Goal: Information Seeking & Learning: Check status

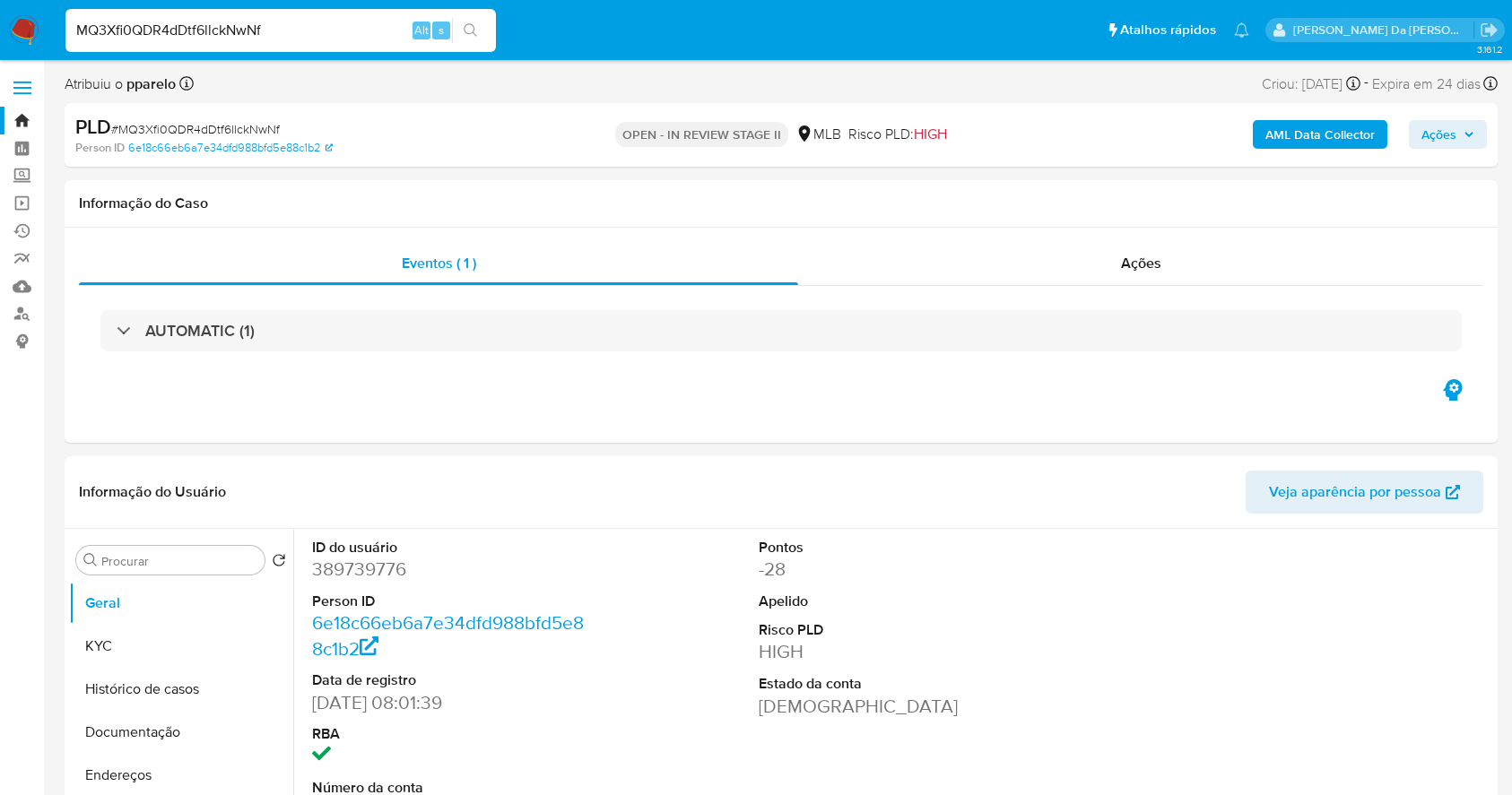
select select "10"
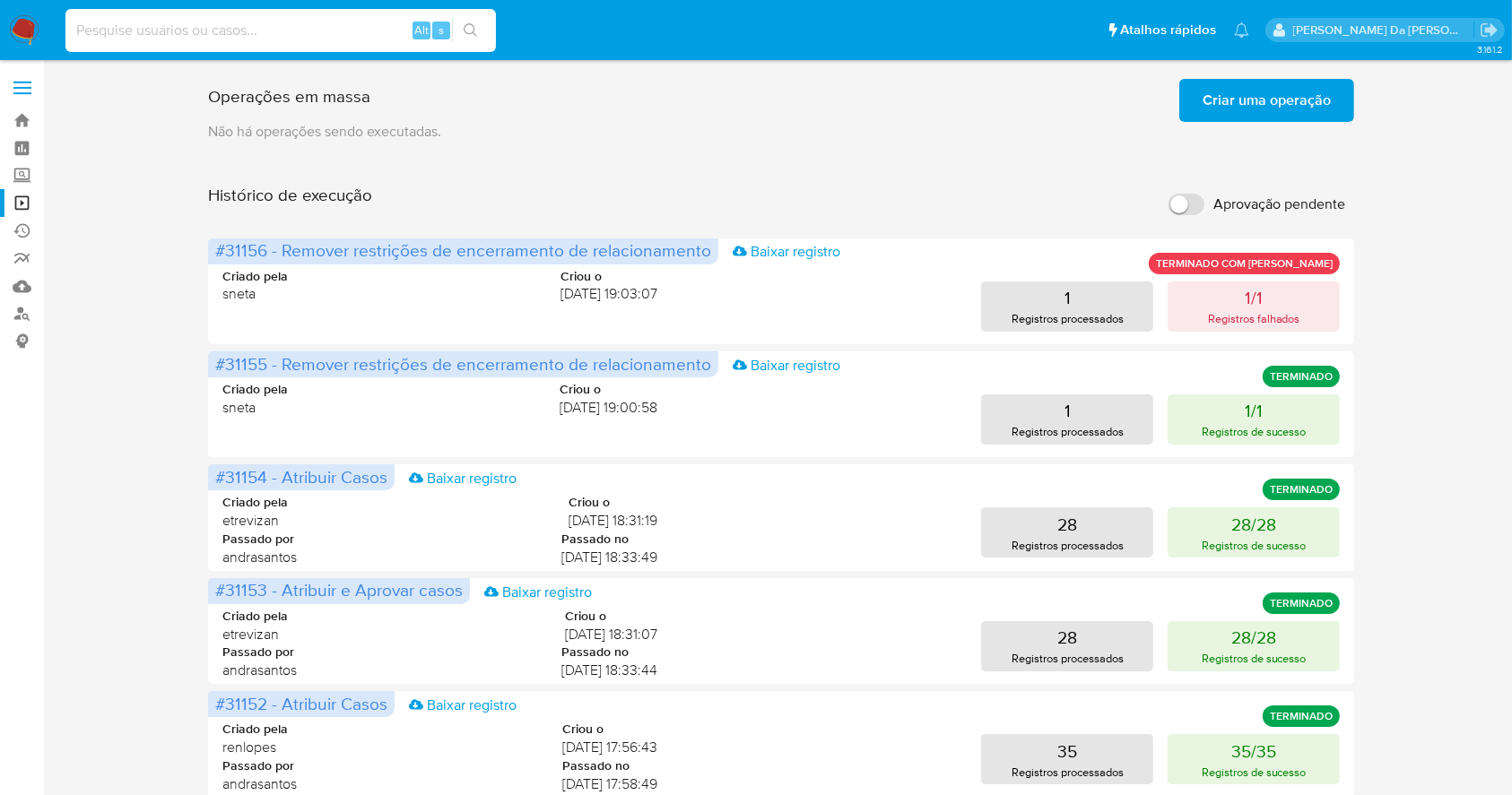
click at [389, 34] on input at bounding box center [280, 31] width 431 height 24
paste input "320211707"
type input "320211707"
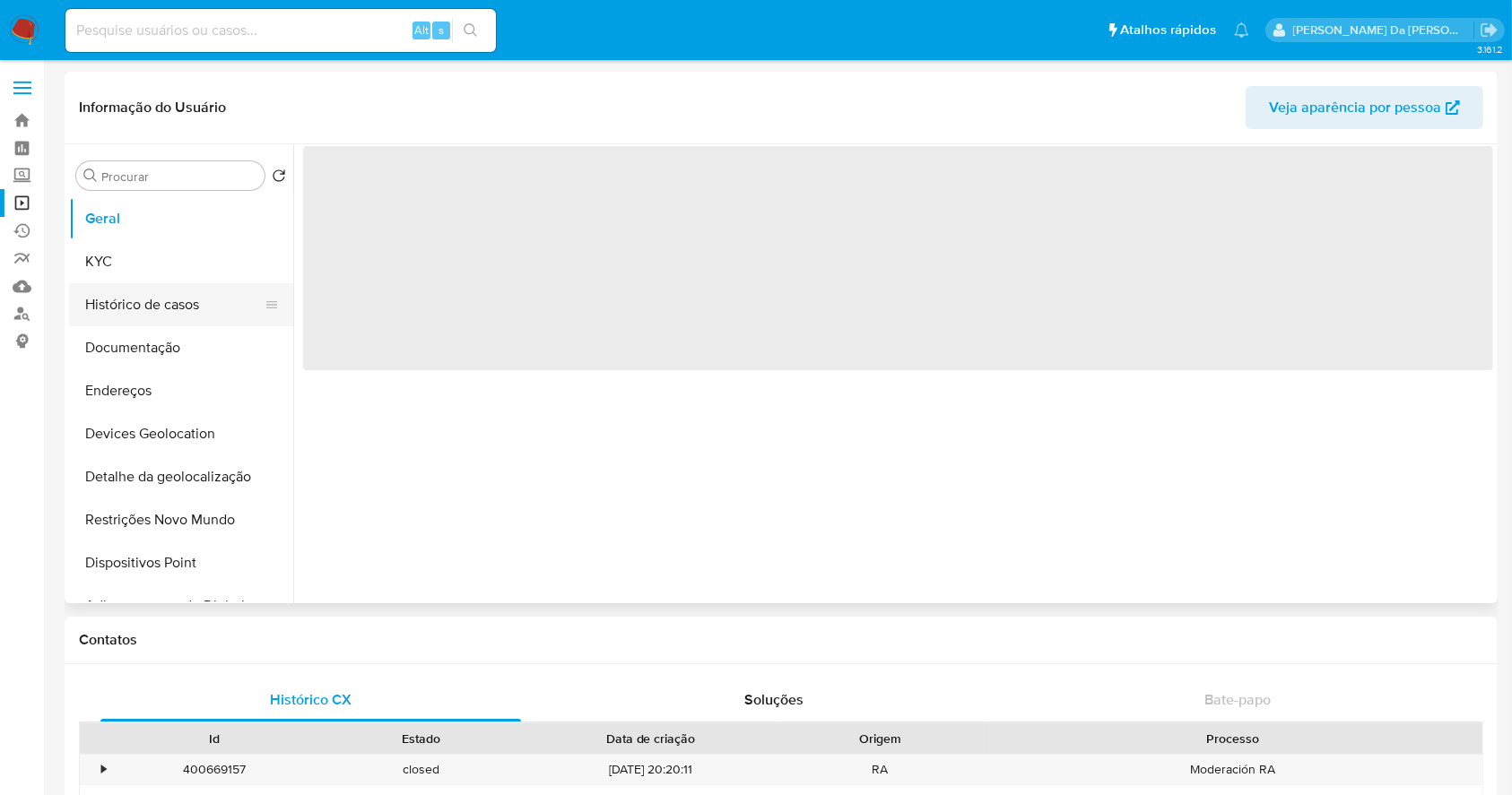
click at [167, 297] on button "Histórico de casos" at bounding box center [173, 305] width 210 height 43
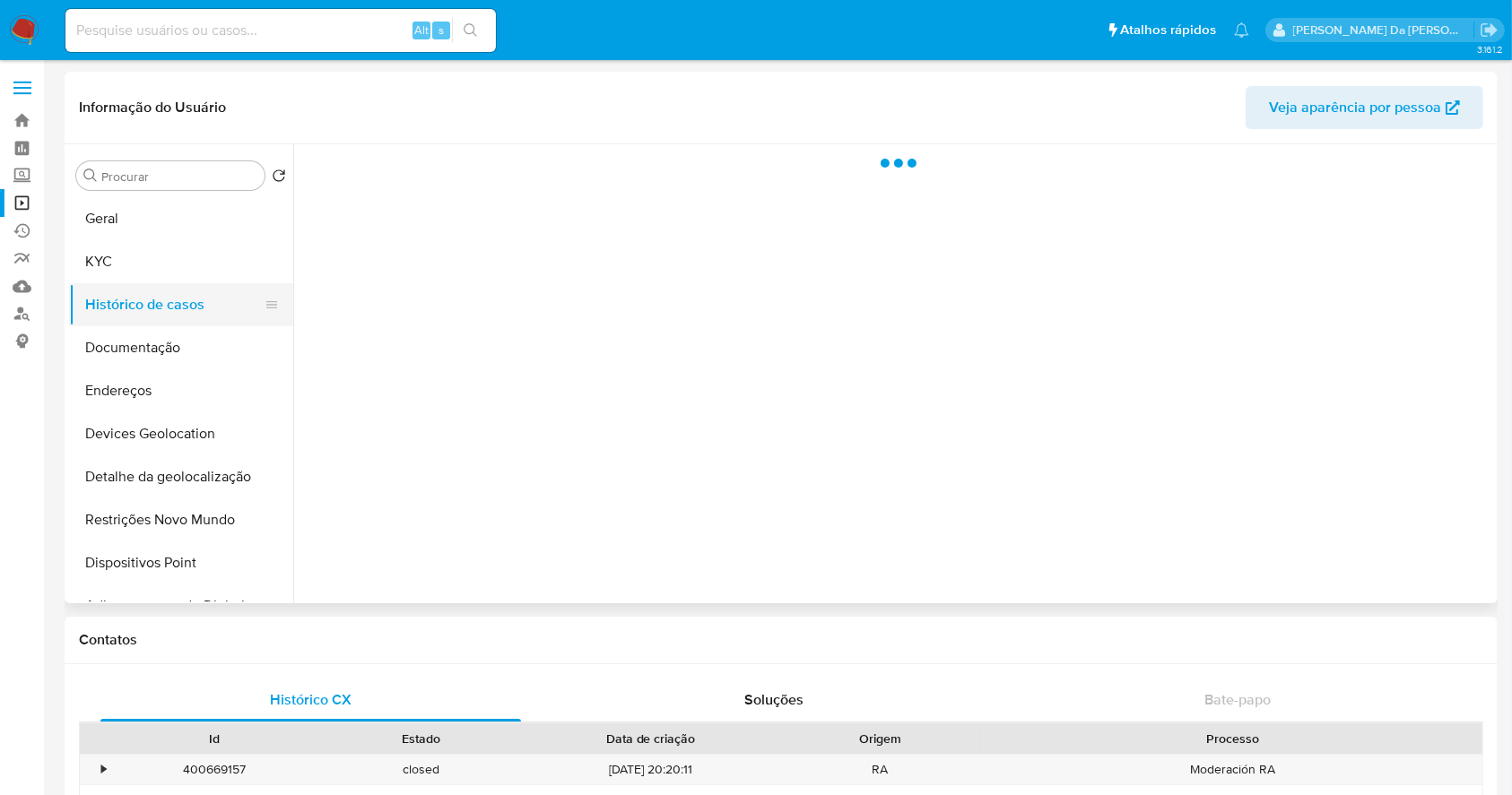
select select "10"
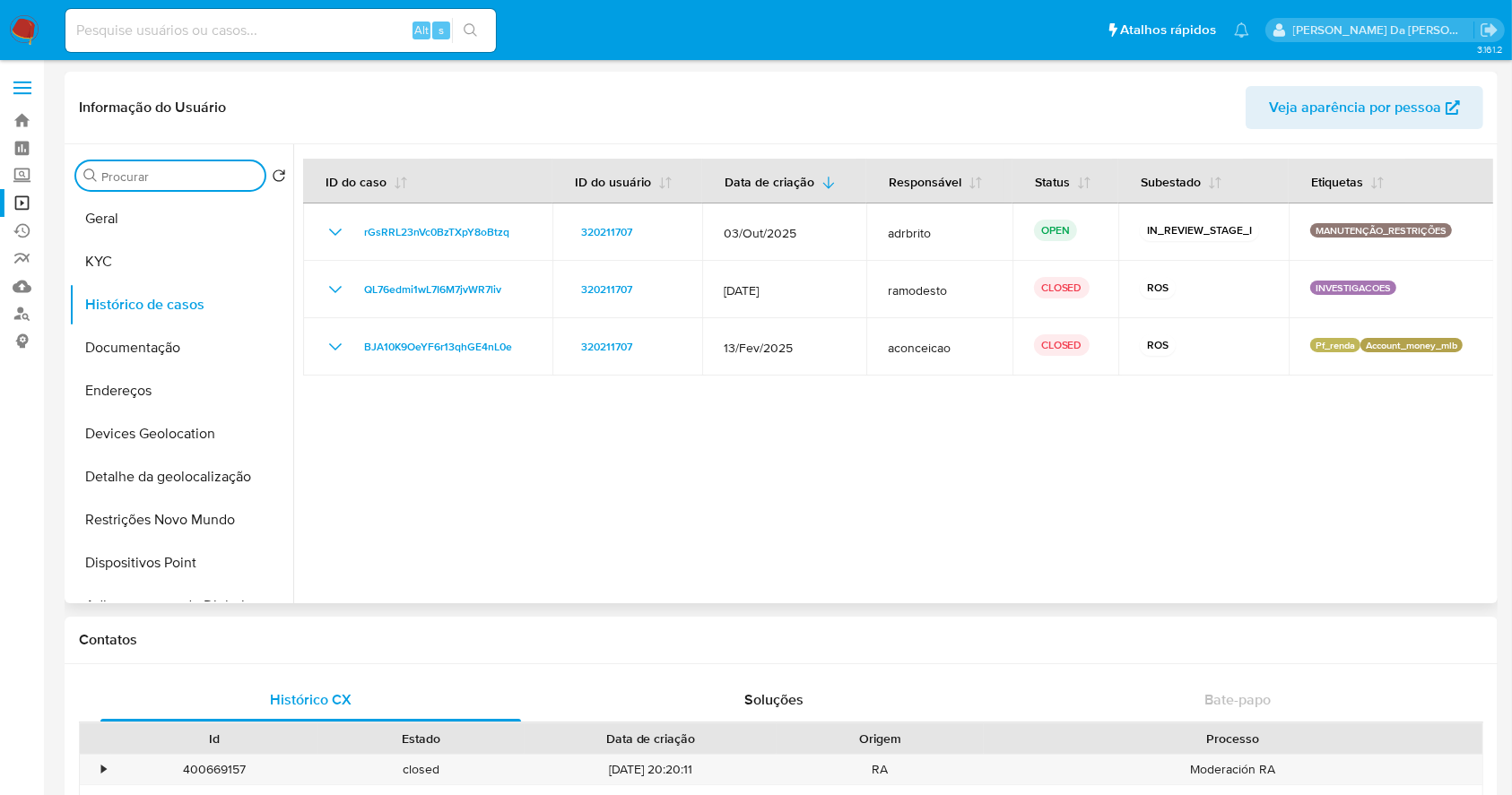
click at [165, 174] on input "Procurar" at bounding box center [179, 176] width 156 height 16
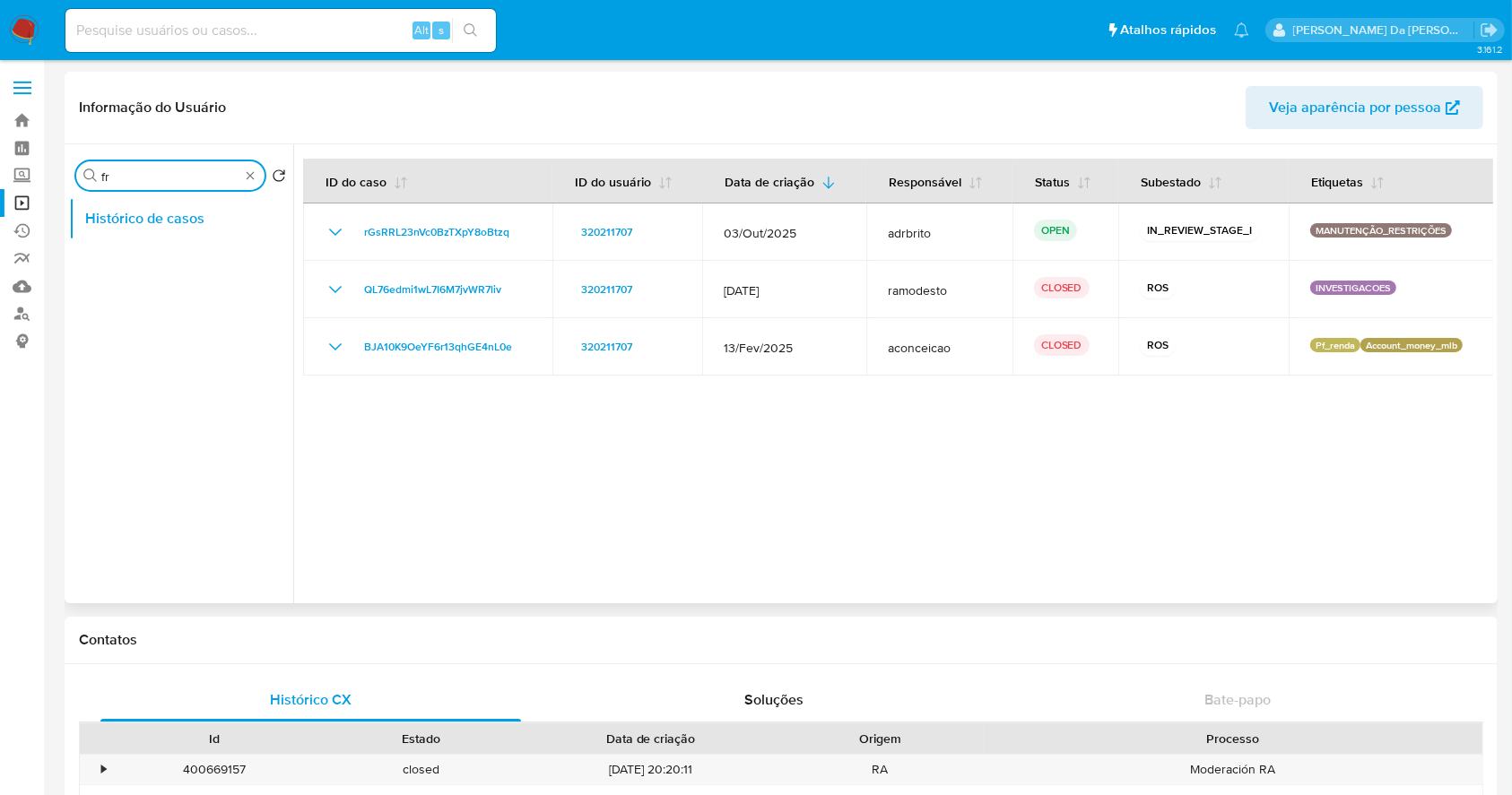
click at [169, 177] on input "fr" at bounding box center [171, 176] width 138 height 16
click at [189, 183] on input "resd" at bounding box center [171, 176] width 138 height 16
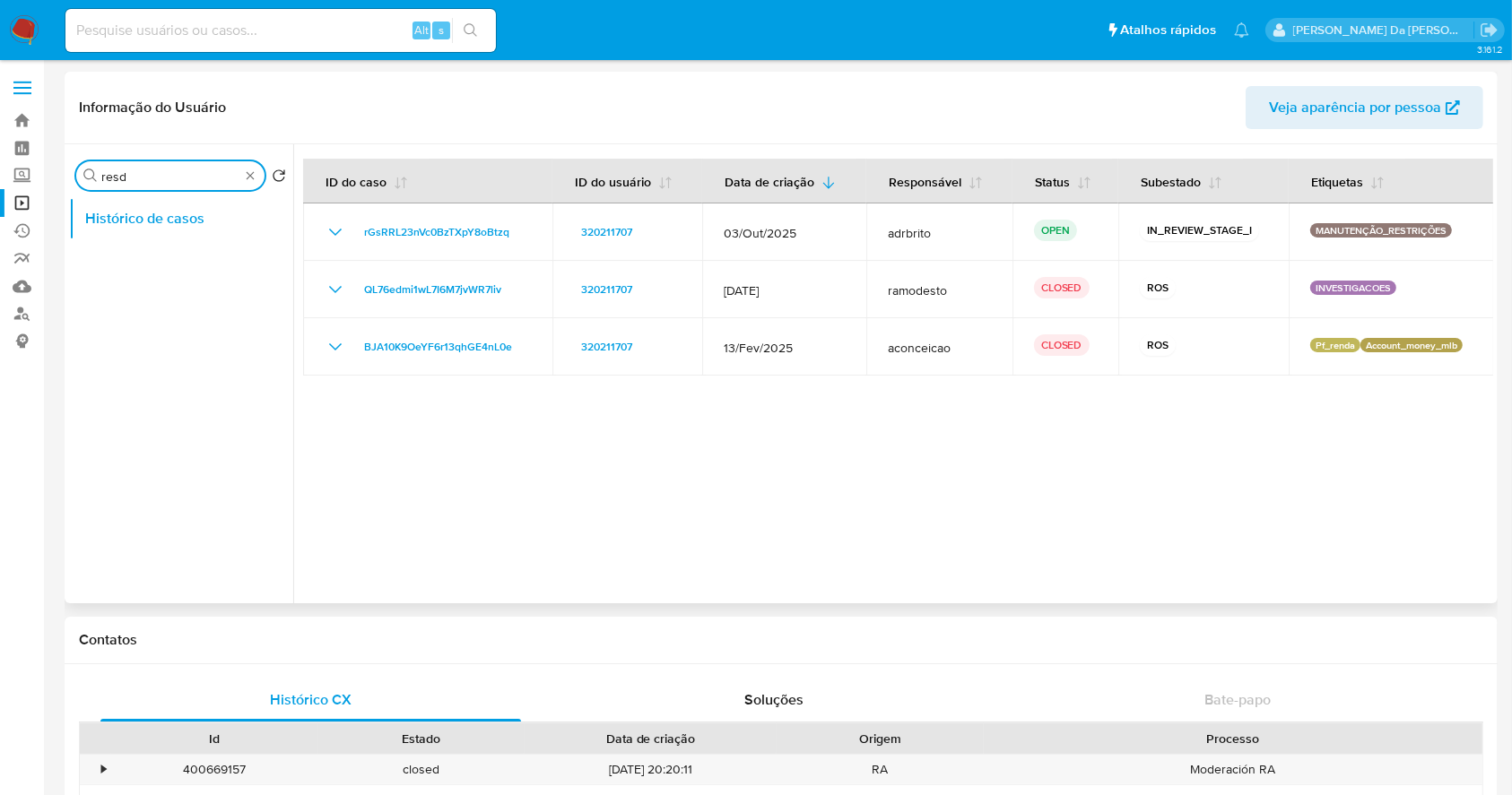
click at [189, 183] on input "resd" at bounding box center [171, 176] width 138 height 16
type input "res"
click at [199, 264] on button "Restrições Novo Mundo" at bounding box center [173, 262] width 210 height 43
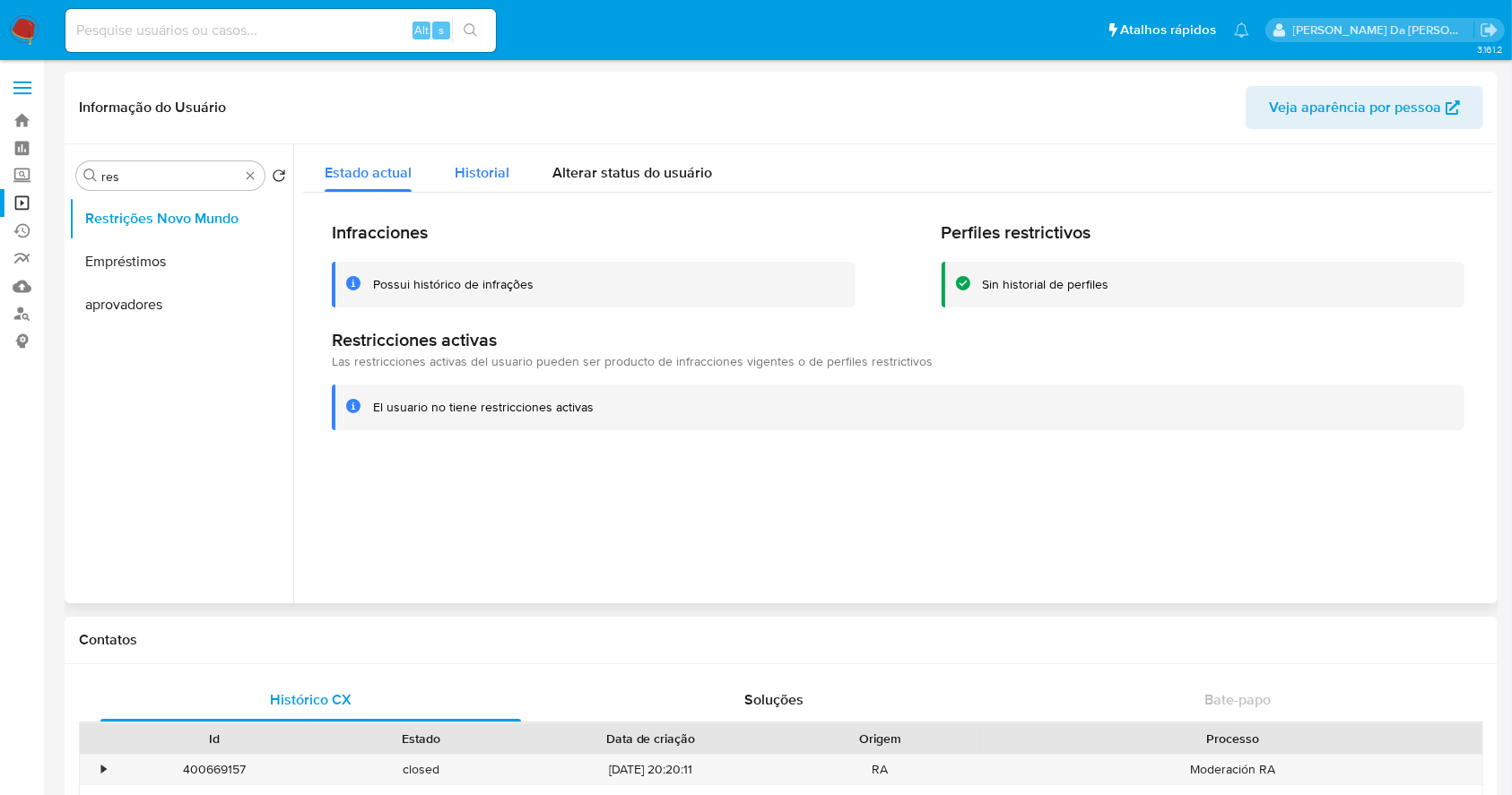
click at [471, 167] on span "Historial" at bounding box center [482, 172] width 55 height 21
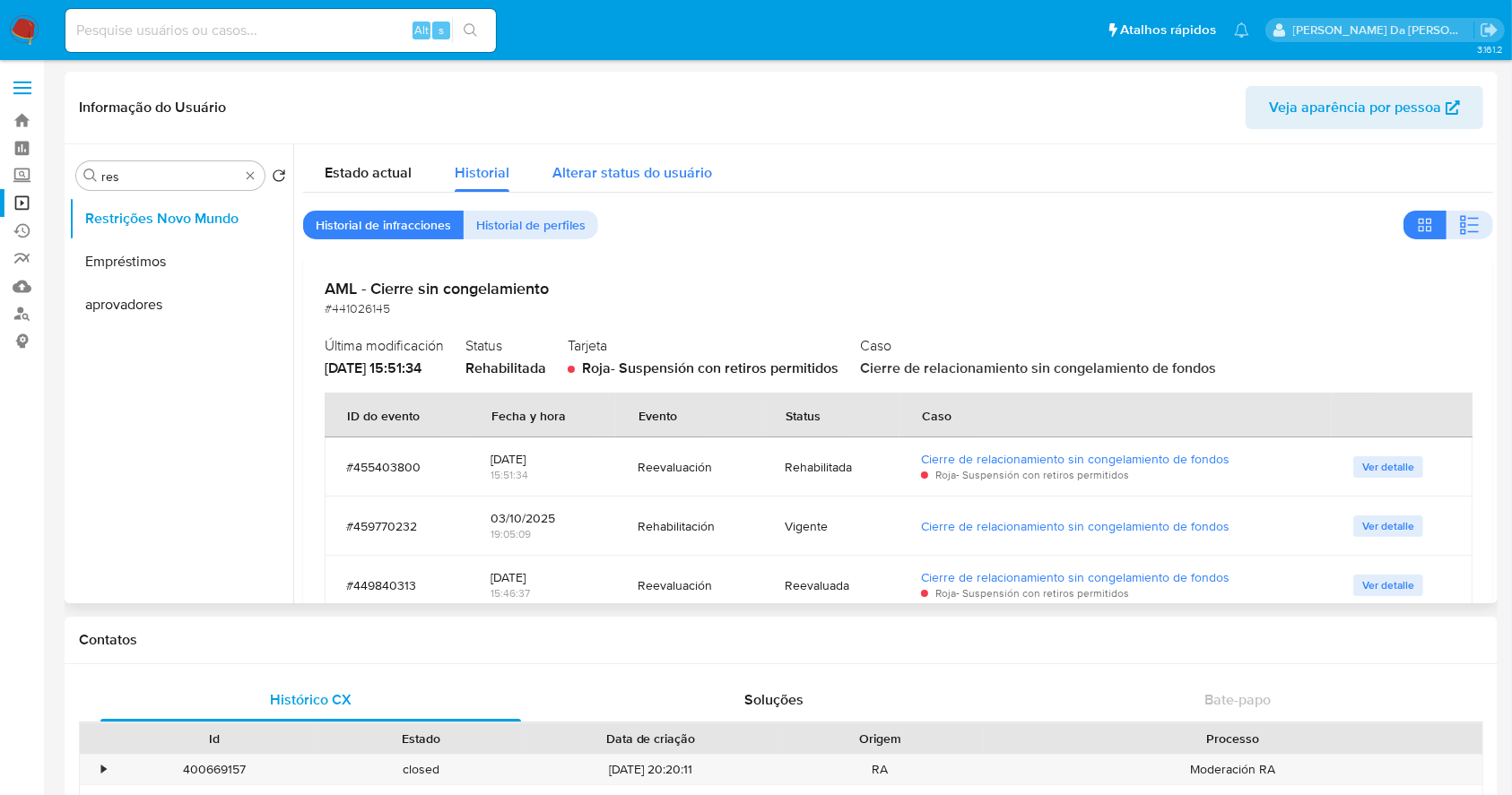
click at [627, 157] on div "Alterar status do usuário" at bounding box center [633, 168] width 160 height 47
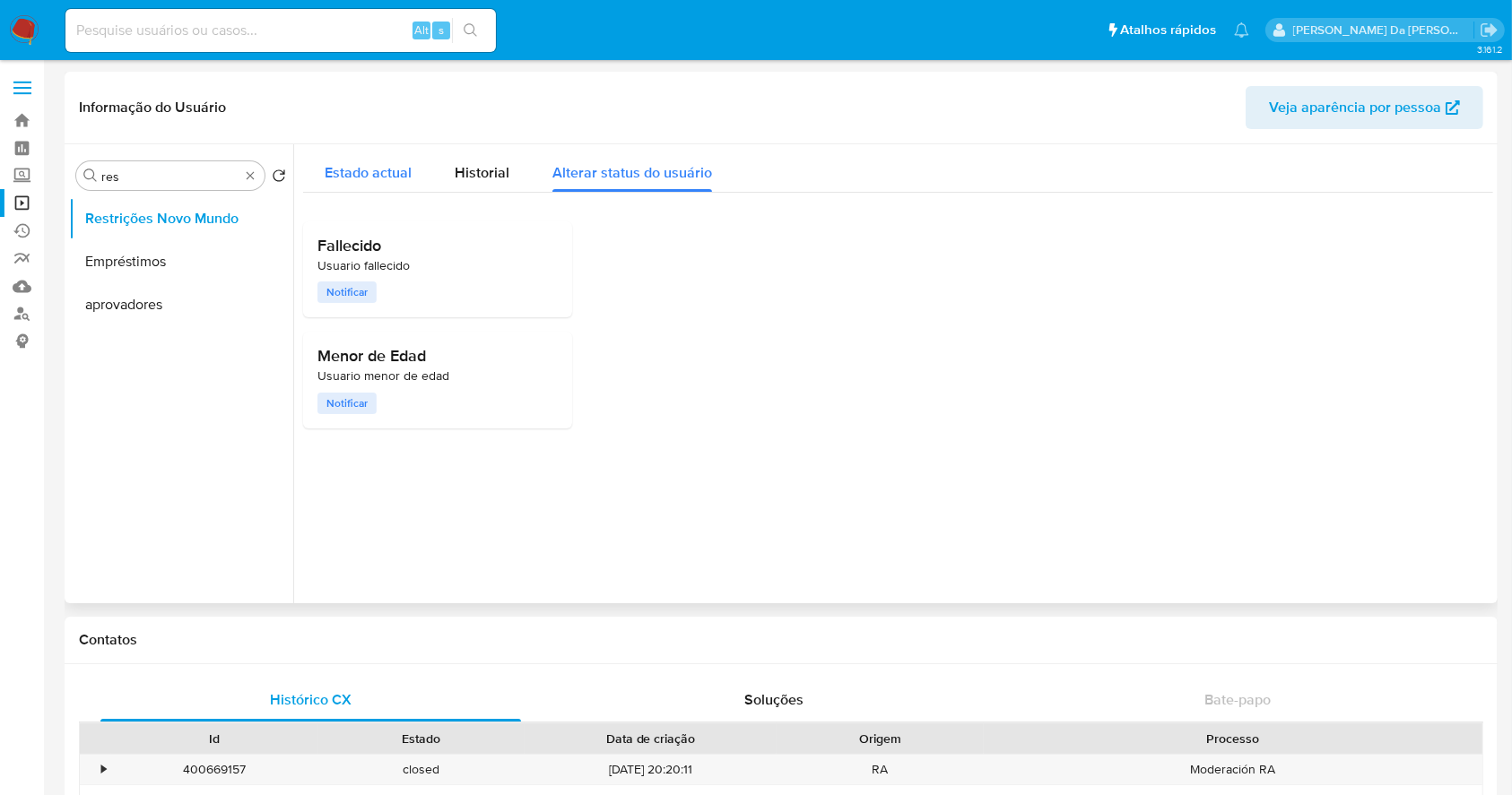
click at [363, 183] on span "Estado actual" at bounding box center [368, 172] width 87 height 21
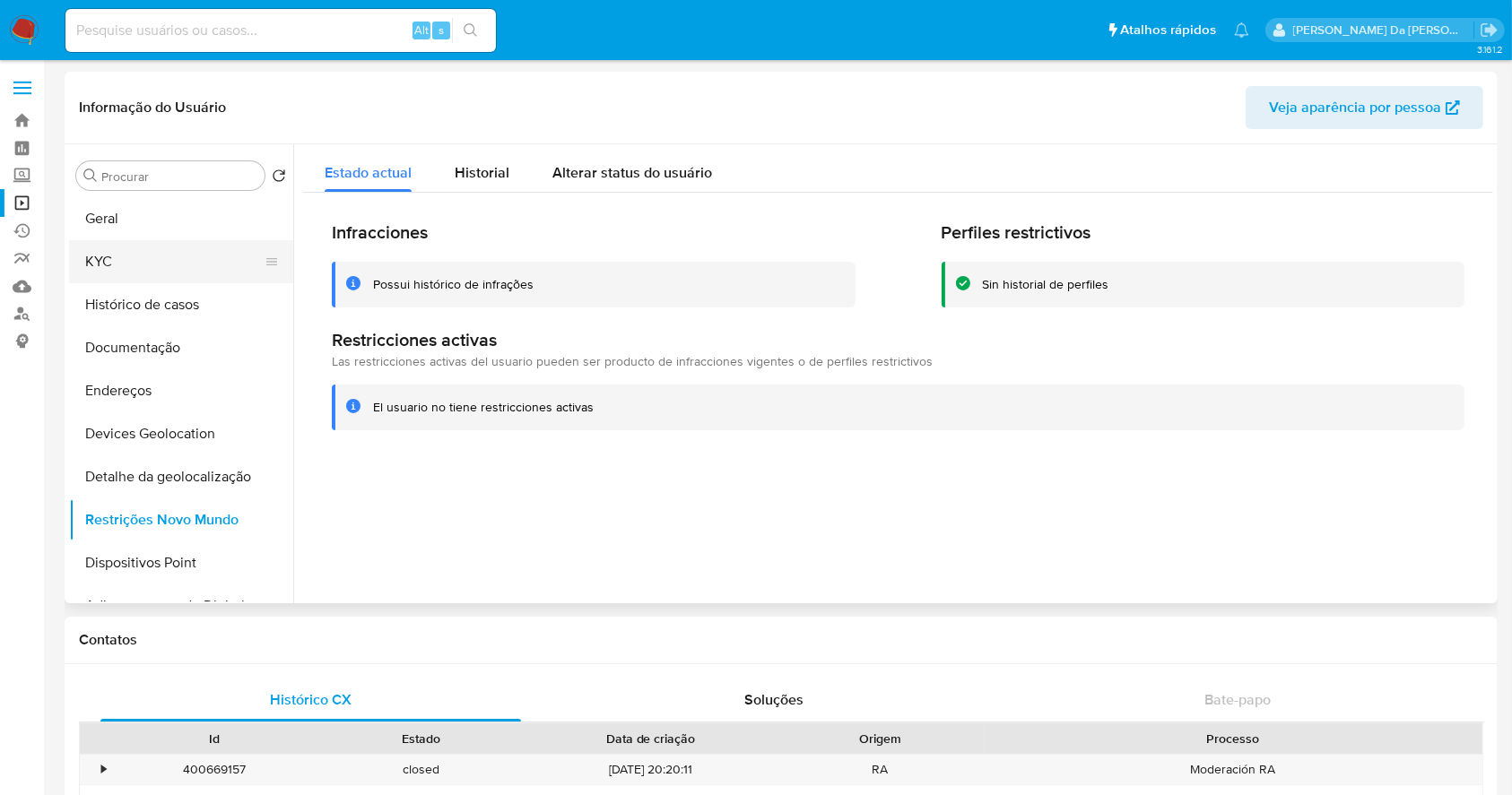
click at [140, 269] on button "KYC" at bounding box center [173, 262] width 210 height 43
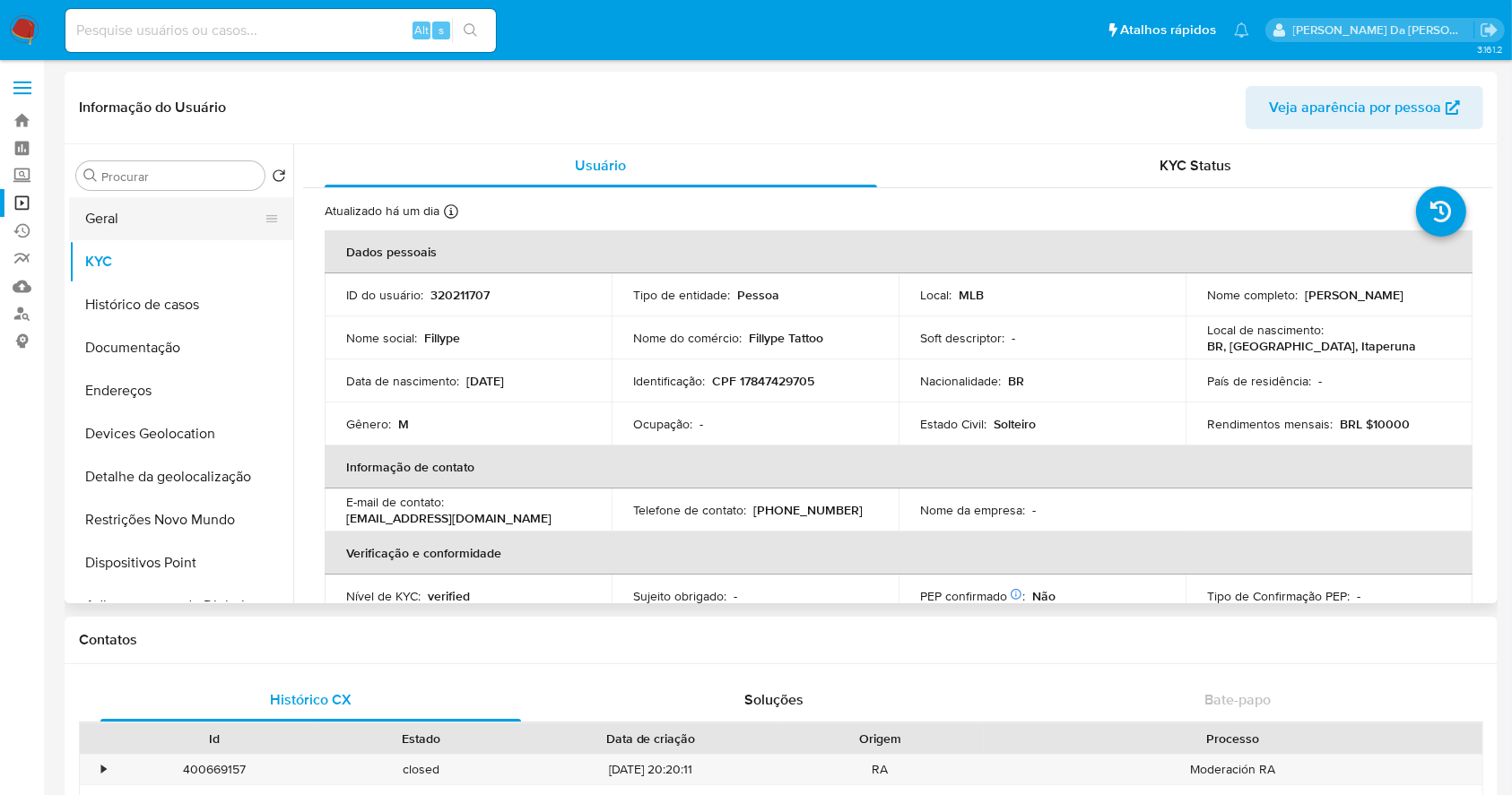
click at [124, 221] on button "Geral" at bounding box center [173, 219] width 210 height 43
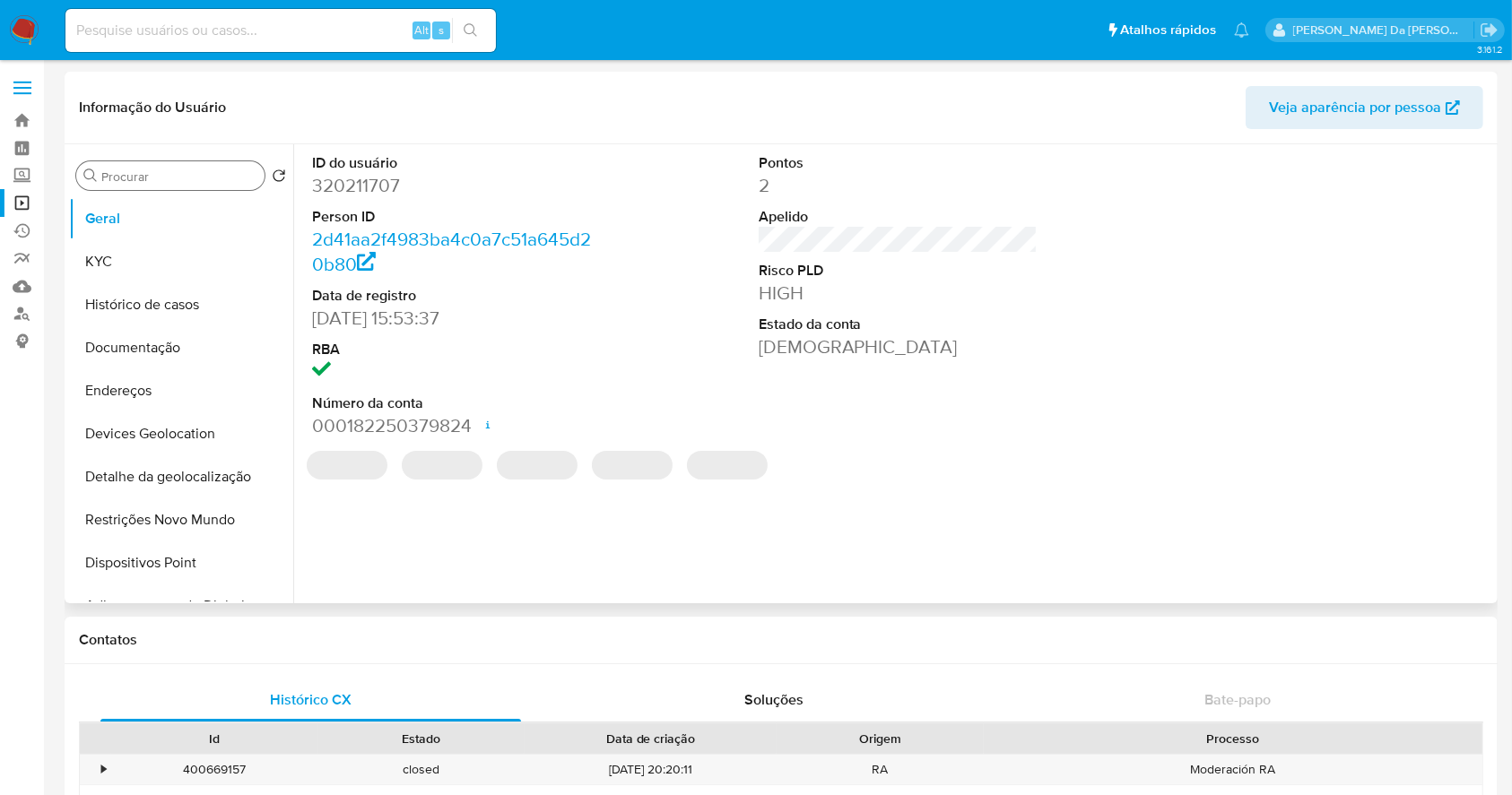
click at [192, 186] on div "Procurar" at bounding box center [170, 175] width 188 height 29
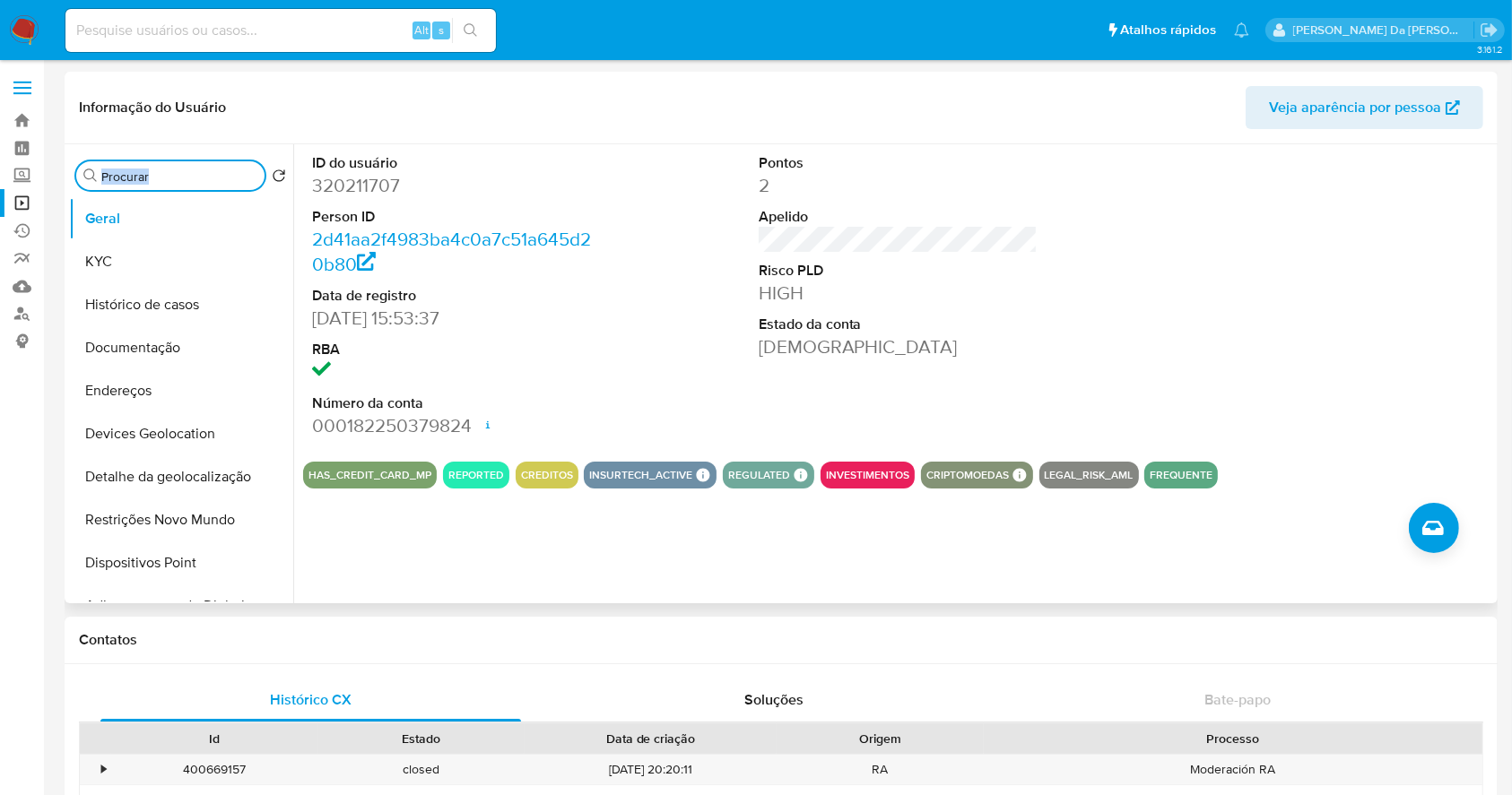
click at [177, 168] on input "Procurar" at bounding box center [179, 176] width 156 height 16
click at [175, 168] on input "Procurar" at bounding box center [179, 176] width 156 height 16
click at [165, 163] on div "Procurar" at bounding box center [170, 175] width 188 height 29
click at [148, 185] on div "Procurar" at bounding box center [170, 175] width 188 height 29
click at [162, 178] on input "Procurar" at bounding box center [179, 176] width 156 height 16
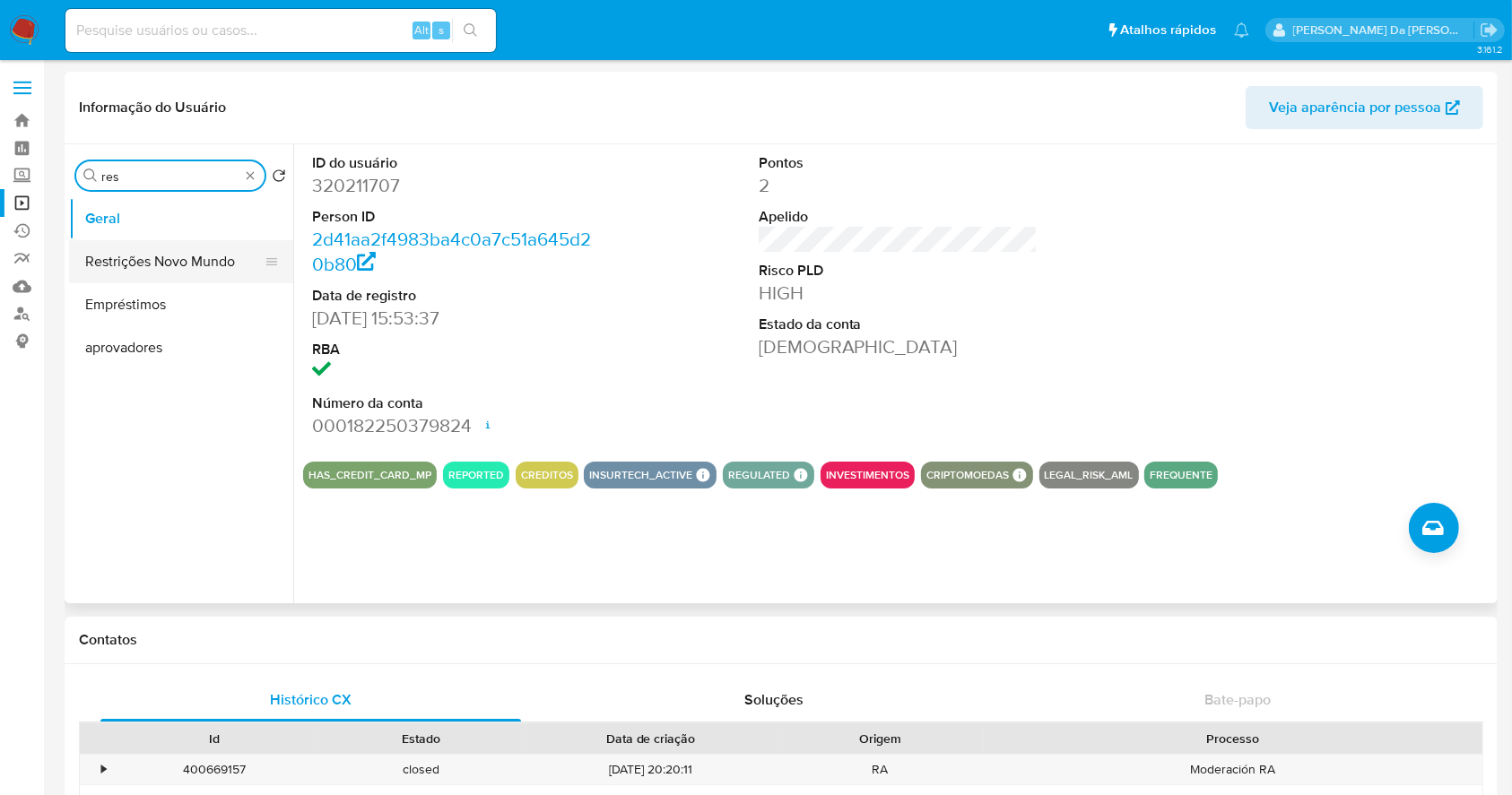
type input "res"
click at [173, 253] on button "Restrições Novo Mundo" at bounding box center [173, 262] width 210 height 43
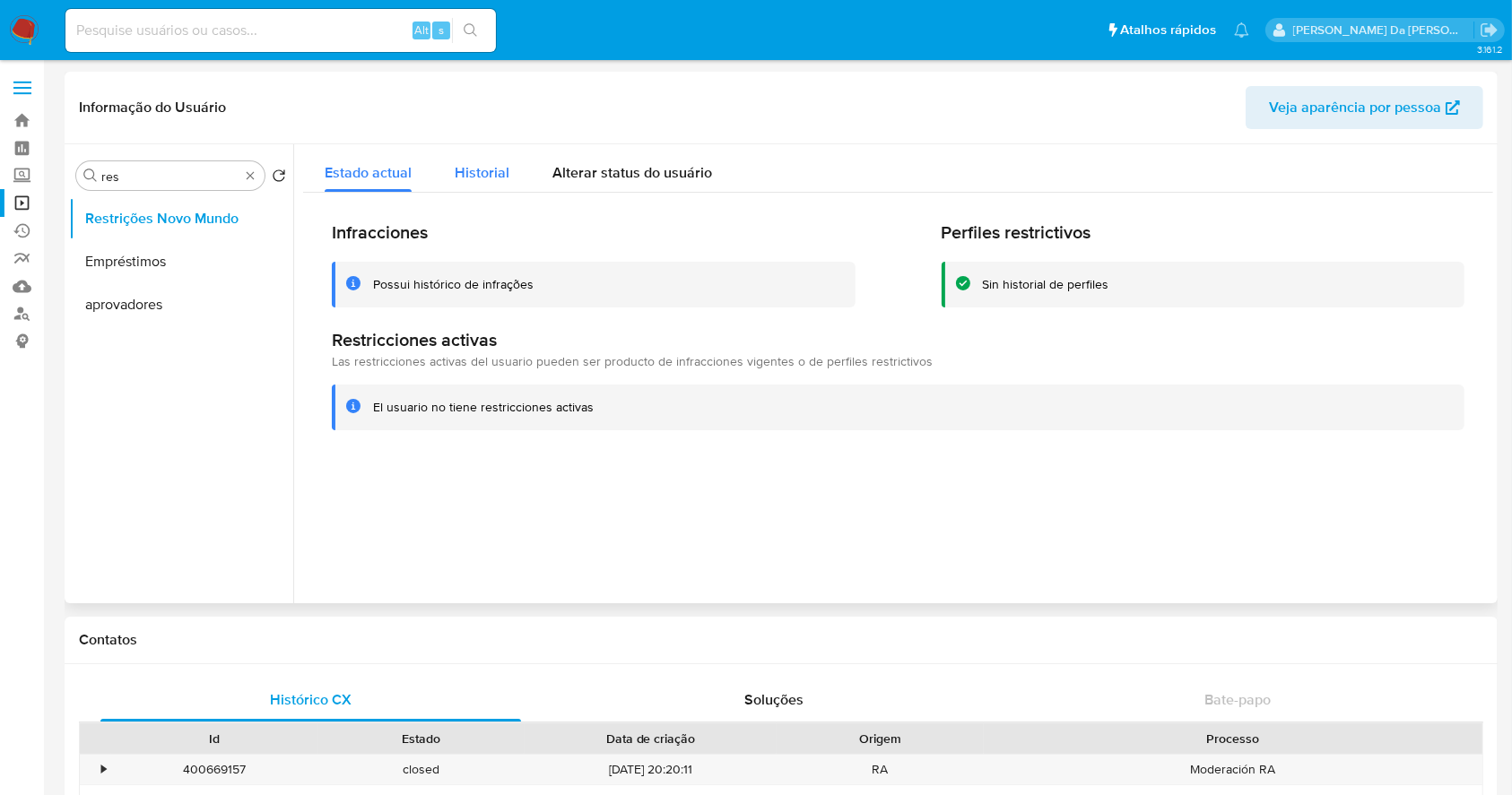
click at [488, 177] on span "Historial" at bounding box center [482, 172] width 55 height 21
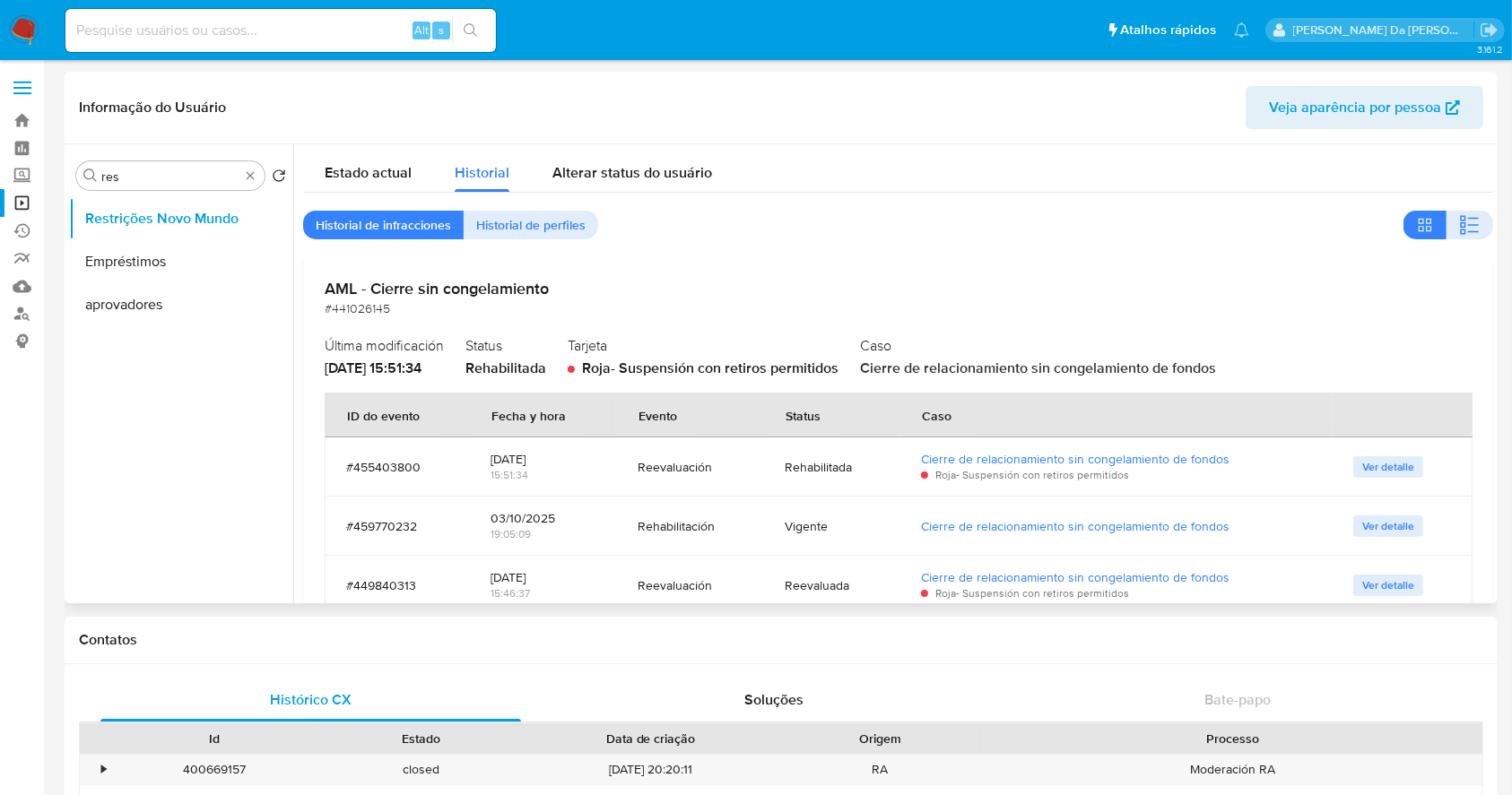
click at [655, 531] on div "Rehabilitación" at bounding box center [690, 526] width 104 height 16
click at [661, 470] on div "Reevaluación" at bounding box center [690, 467] width 104 height 16
click at [661, 472] on div "Reevaluación" at bounding box center [690, 467] width 104 height 16
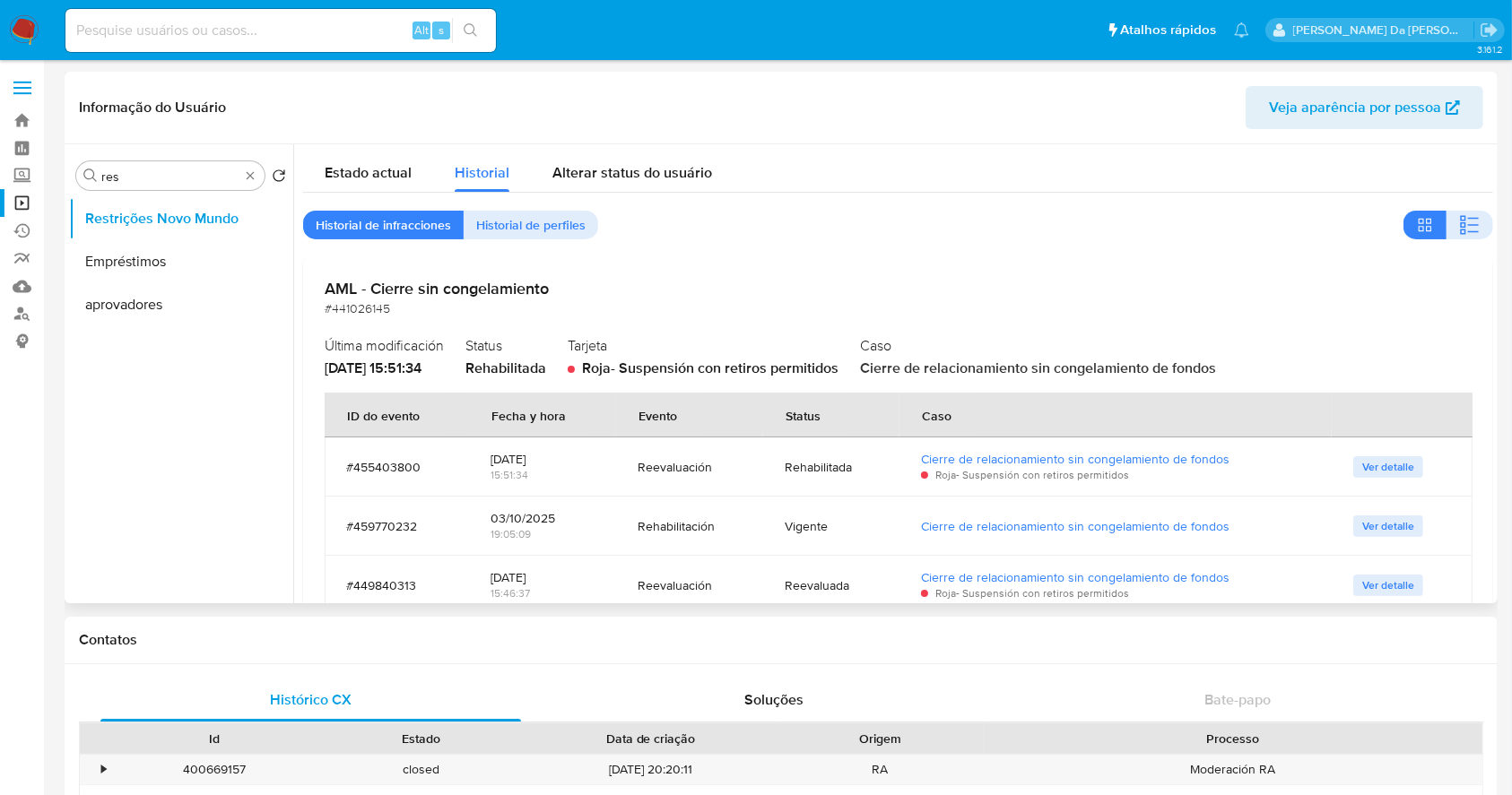
click at [1026, 365] on span "Cierre de relacionamiento sin congelamiento de fondos" at bounding box center [1038, 367] width 356 height 21
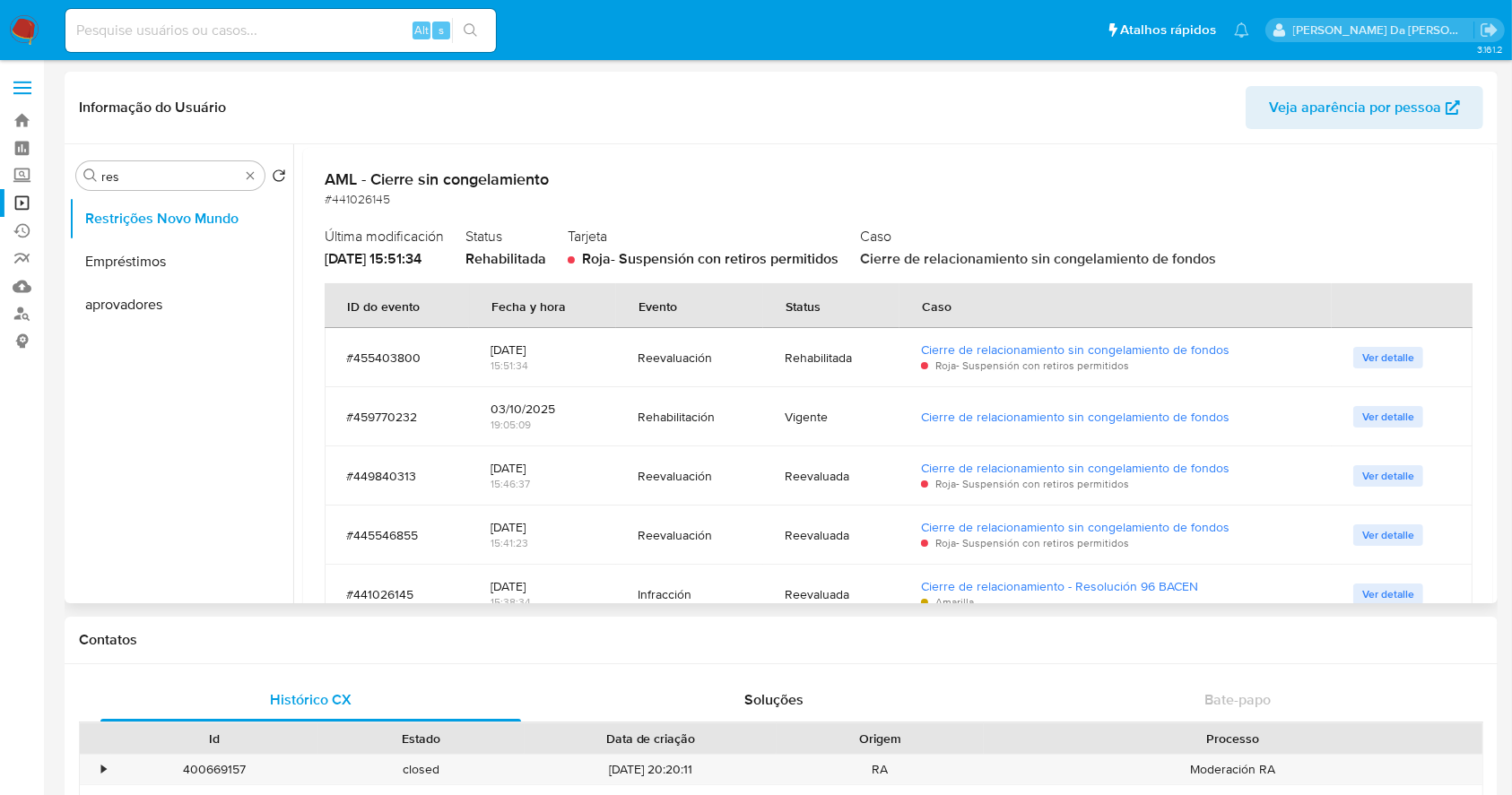
scroll to position [188, 0]
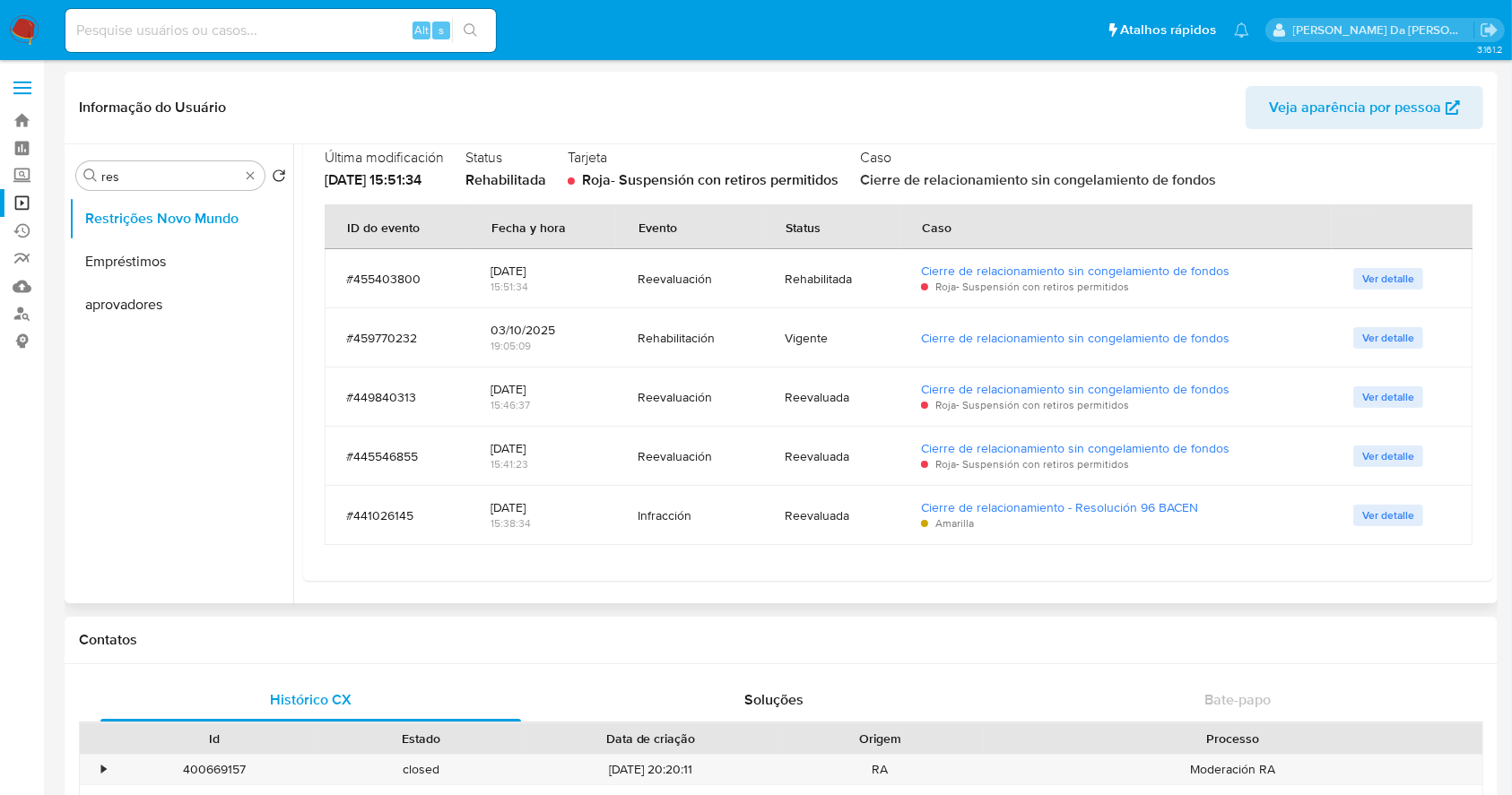
drag, startPoint x: 484, startPoint y: 510, endPoint x: 855, endPoint y: 528, distance: 371.4
click at [855, 528] on tr "#441026145 12/06/2025 15:38:34 Infracción Reevaluada Cierre de relacionamiento …" at bounding box center [898, 515] width 1148 height 59
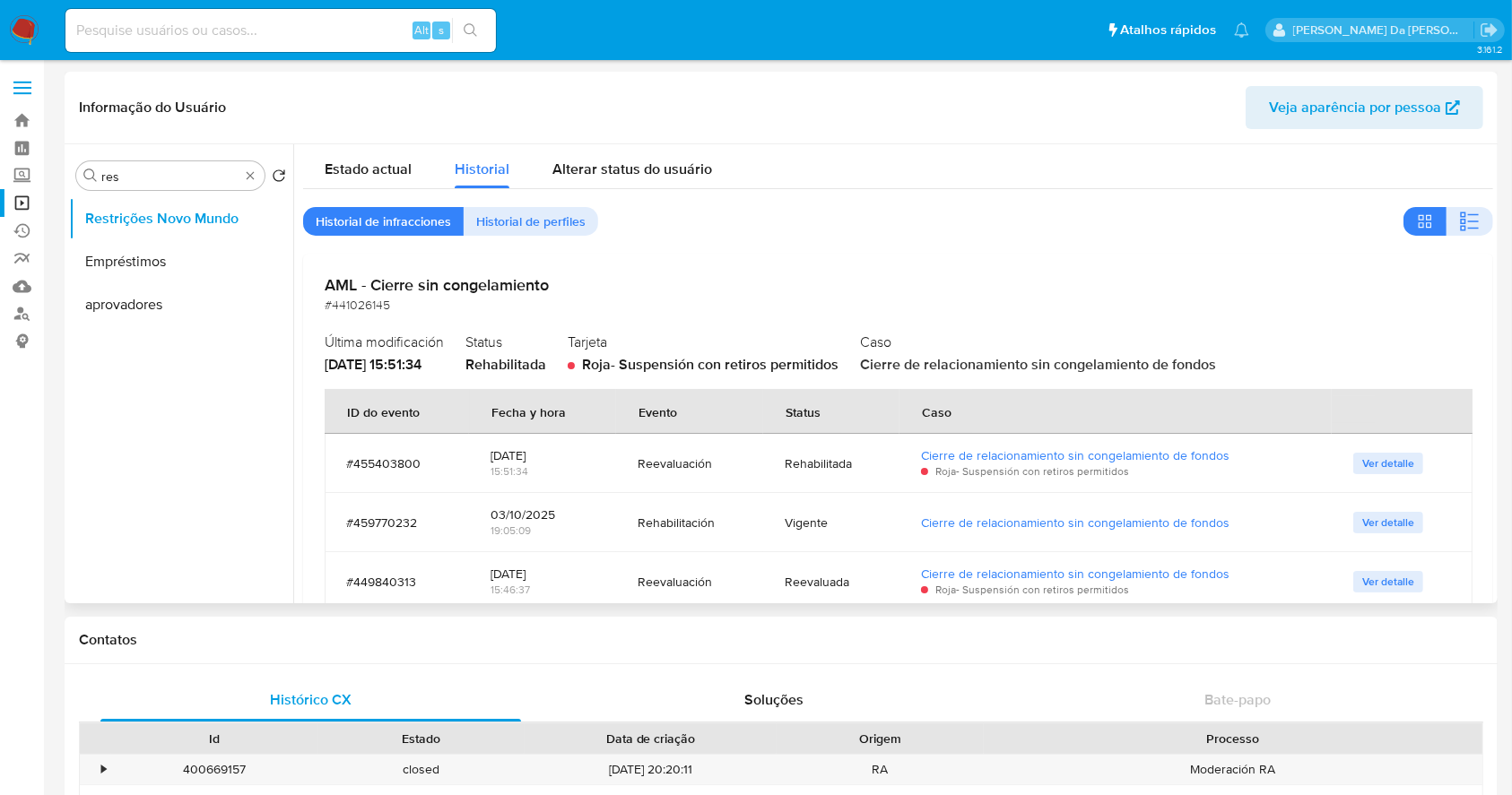
scroll to position [0, 0]
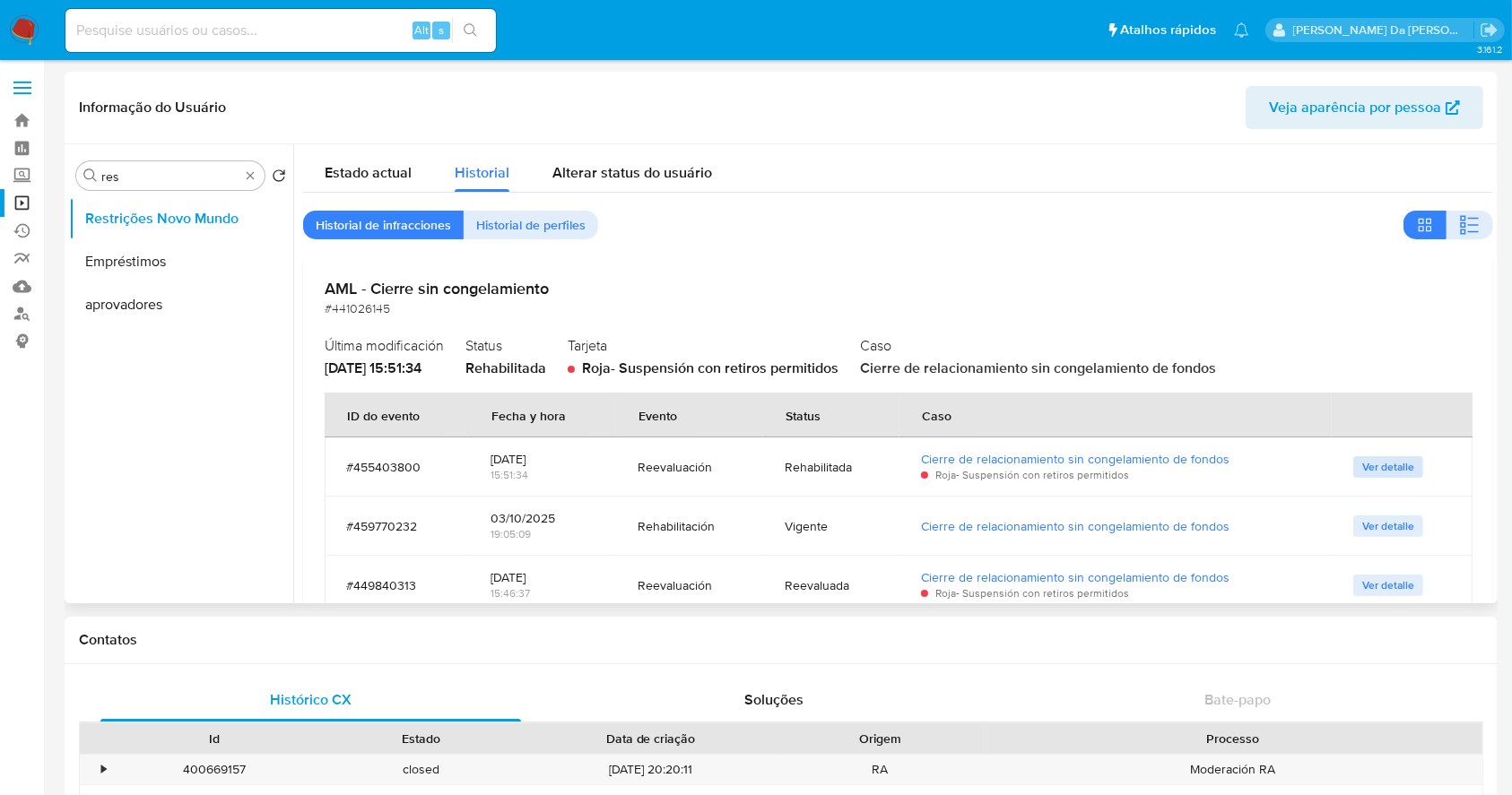
drag, startPoint x: 1179, startPoint y: 417, endPoint x: 1354, endPoint y: 458, distance: 179.7
click at [1345, 455] on table "ID do evento Fecha y hora Evento Status Caso #455403800 10/09/2025 15:51:34 Ree…" at bounding box center [898, 563] width 1148 height 341
click at [1366, 467] on span "Ver detalle" at bounding box center [1388, 467] width 52 height 18
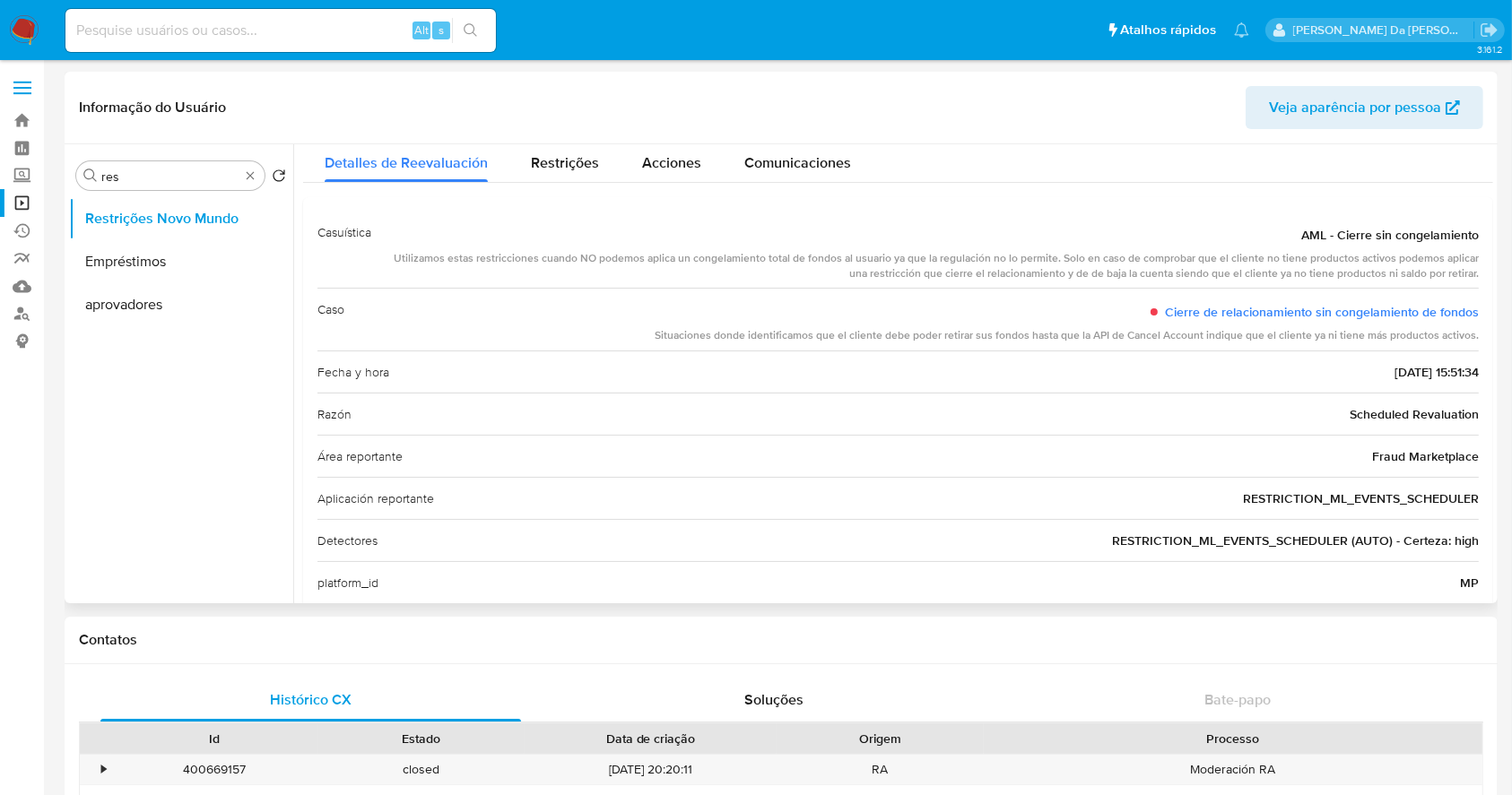
scroll to position [75, 0]
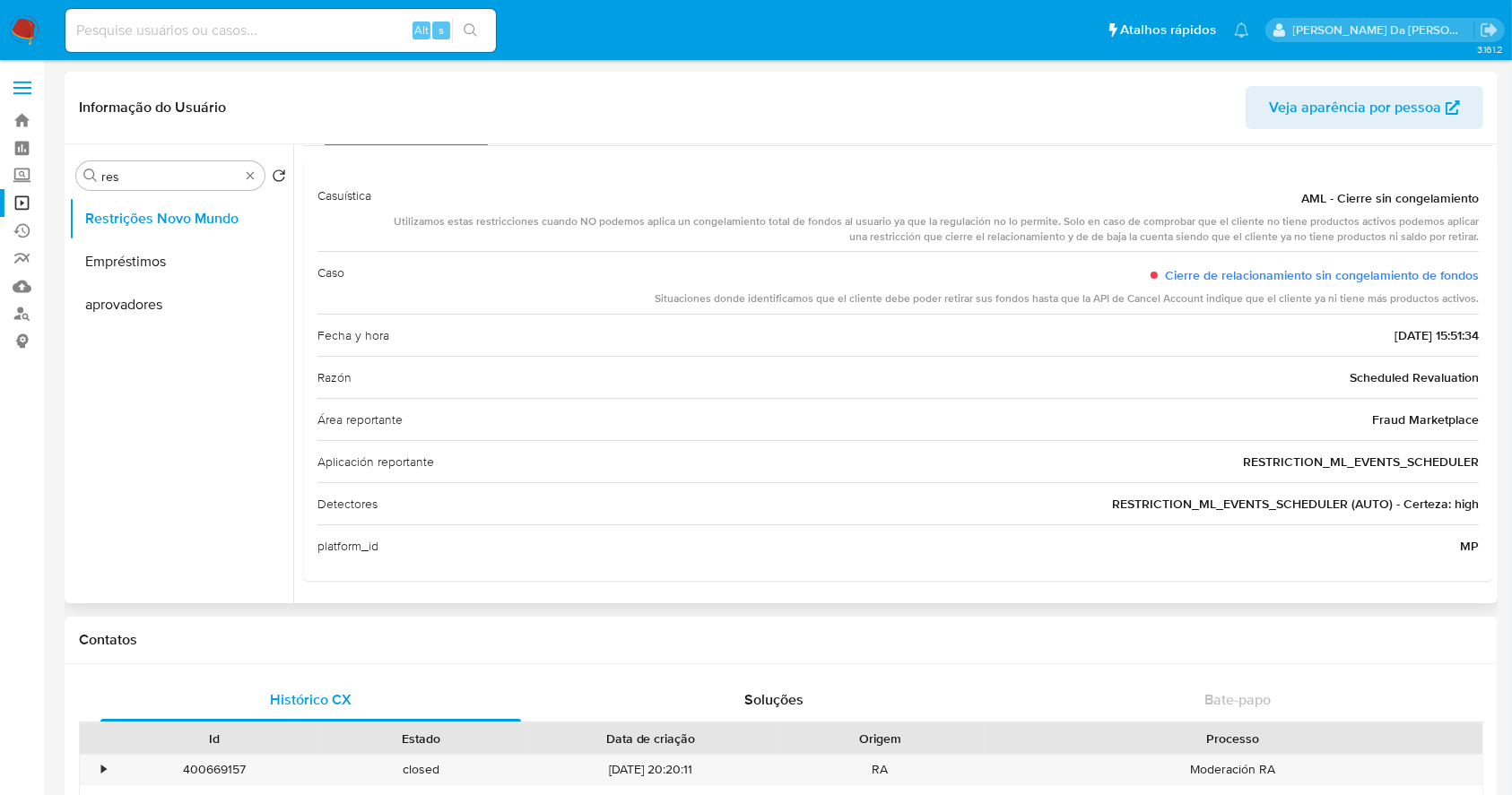
click at [682, 303] on div "Situaciones donde identificamos que el cliente debe poder retirar sus fondos ha…" at bounding box center [1066, 298] width 824 height 15
click at [1178, 297] on div "Situaciones donde identificamos que el cliente debe poder retirar sus fondos ha…" at bounding box center [1066, 298] width 824 height 15
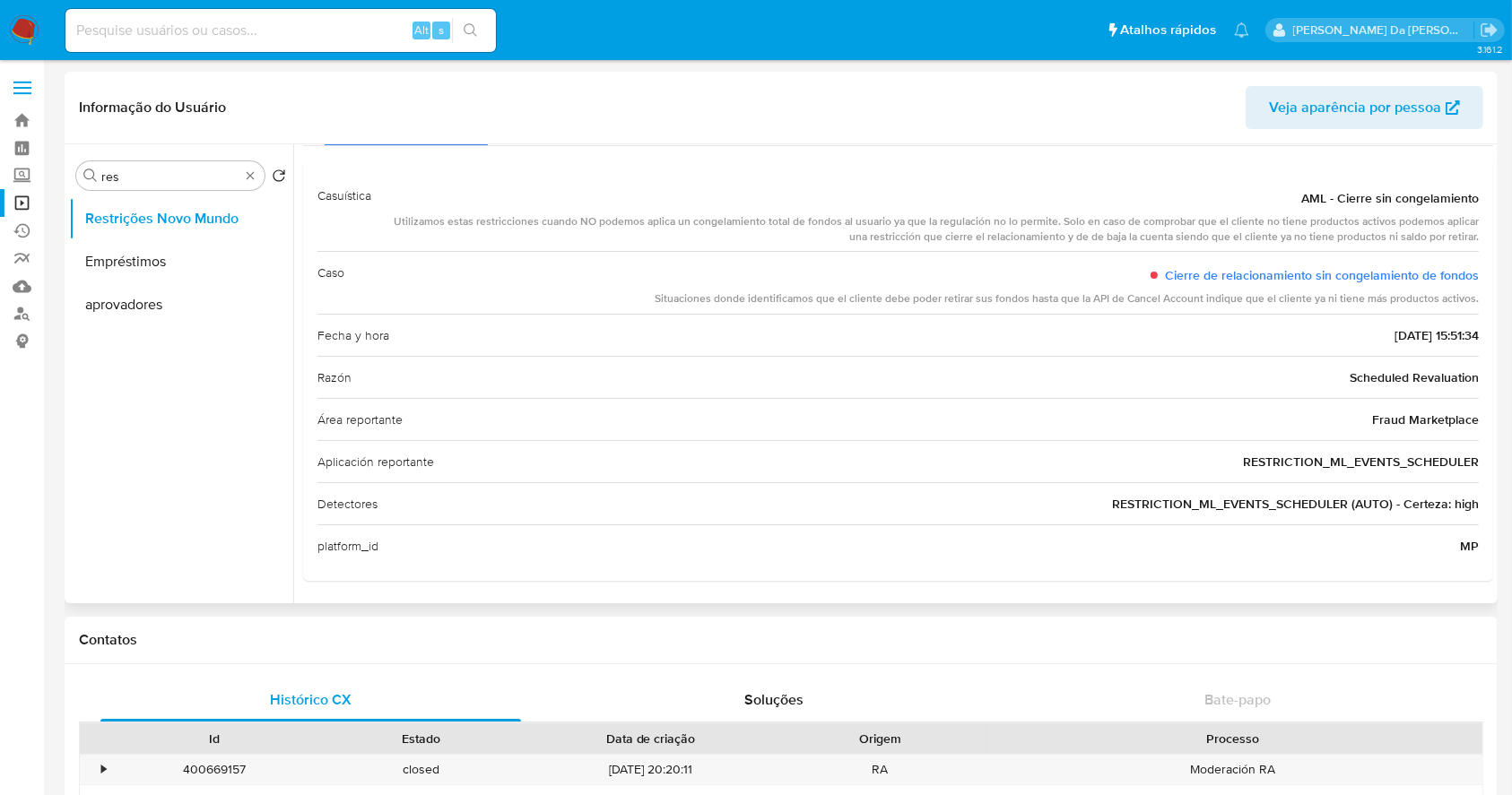
click at [1178, 297] on div "Situaciones donde identificamos que el cliente debe poder retirar sus fondos ha…" at bounding box center [1066, 298] width 824 height 15
click at [852, 231] on div "Utilizamos estas restricciones cuando NO podemos aplica un congelamiento total …" at bounding box center [931, 229] width 1093 height 31
click at [860, 238] on div "Utilizamos estas restricciones cuando NO podemos aplica un congelamiento total …" at bounding box center [931, 229] width 1093 height 31
drag, startPoint x: 860, startPoint y: 238, endPoint x: 893, endPoint y: 314, distance: 82.9
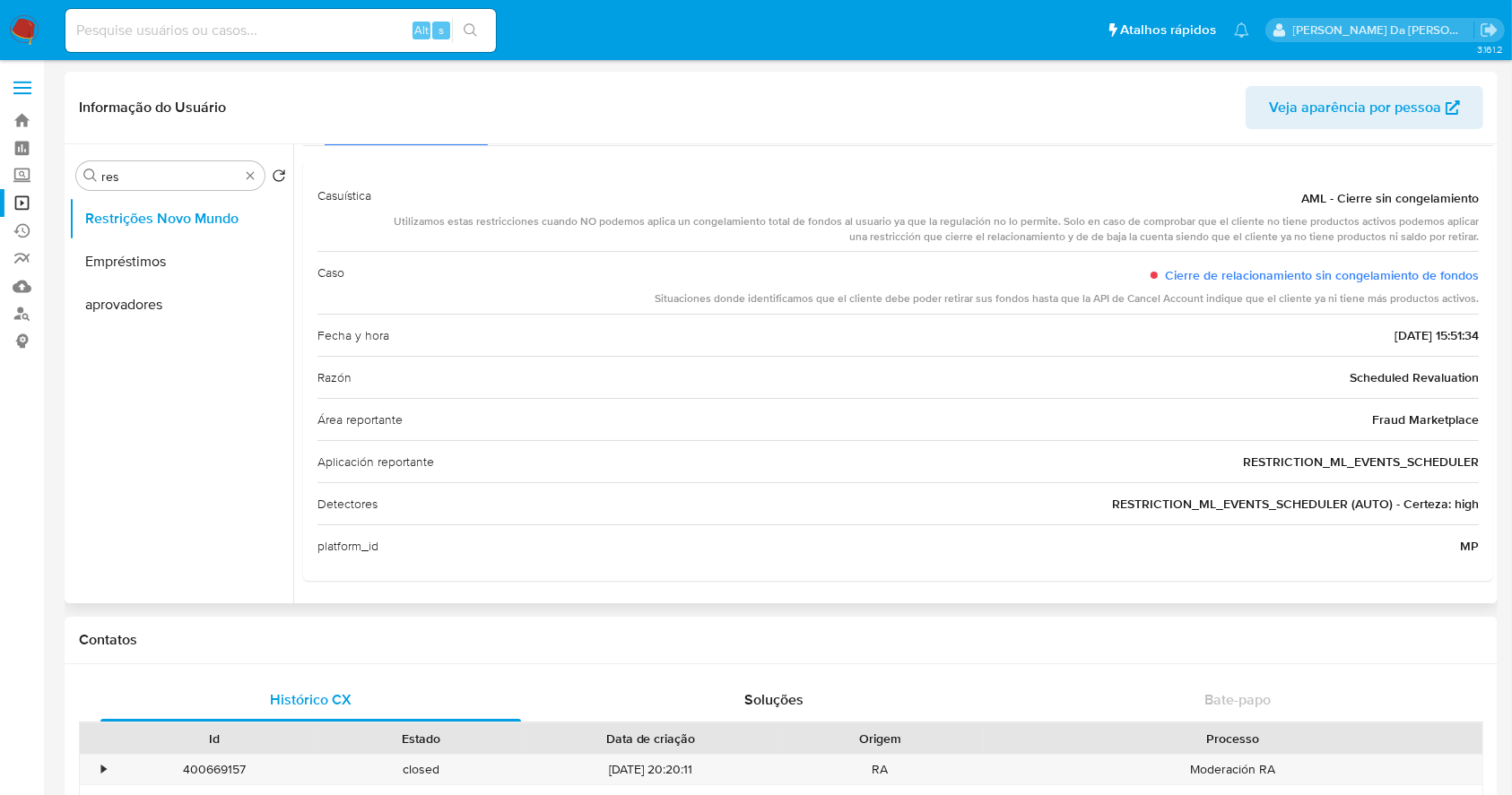
click at [893, 314] on div "Casuística AML - Cierre sin congelamiento Utilizamos estas restricciones cuando…" at bounding box center [898, 370] width 1161 height 392
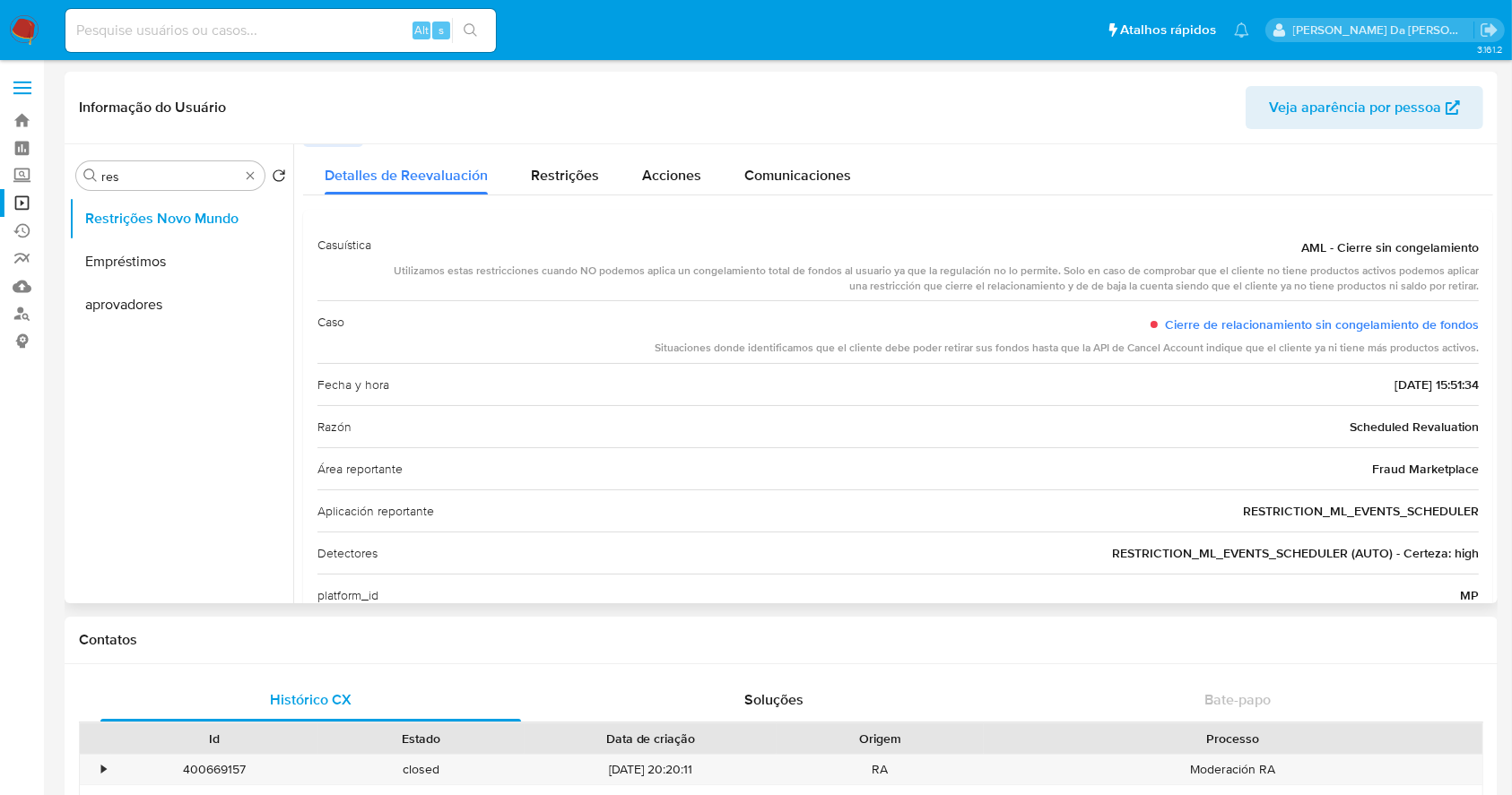
scroll to position [0, 0]
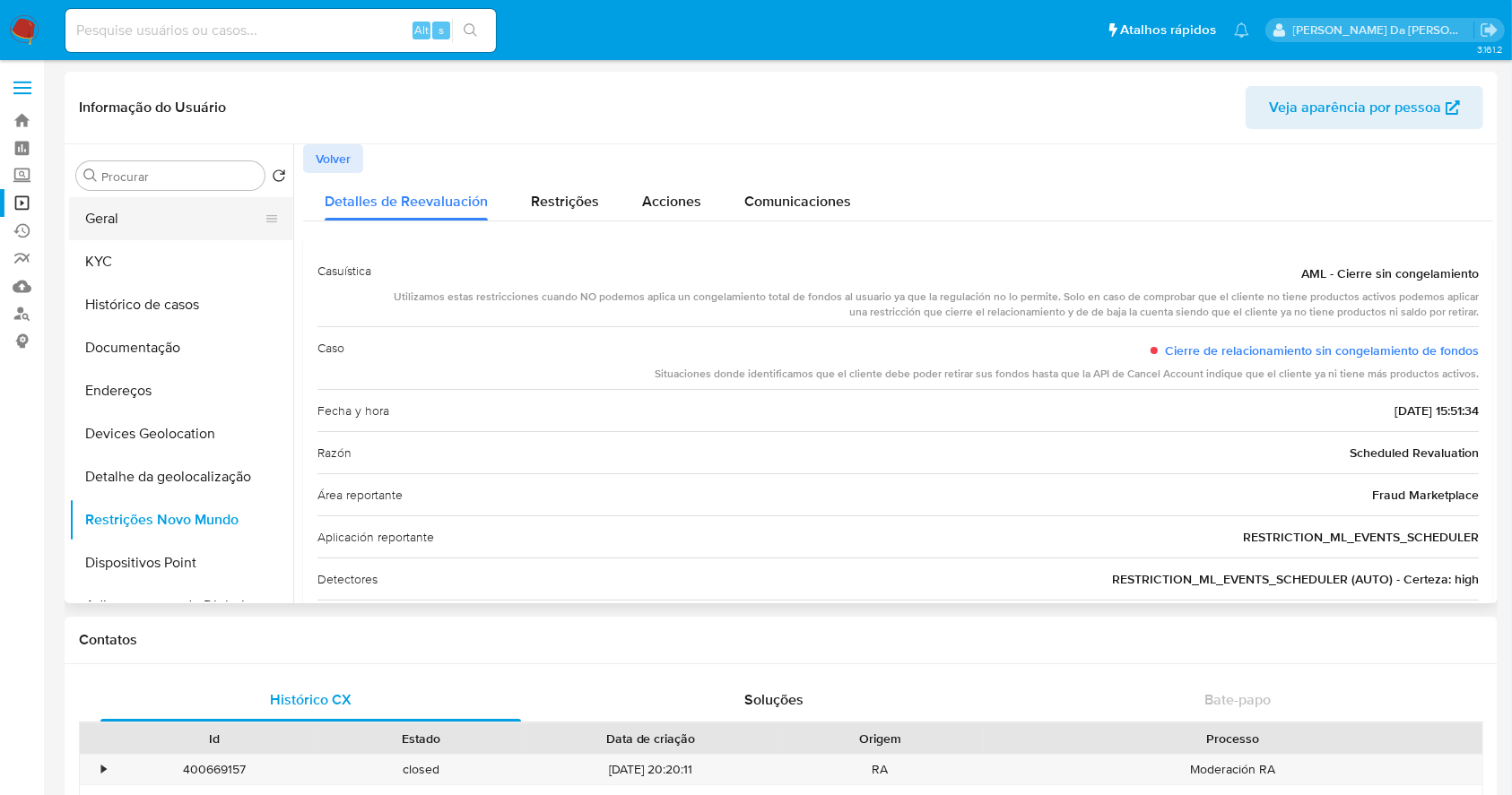
click at [145, 223] on button "Geral" at bounding box center [173, 219] width 210 height 43
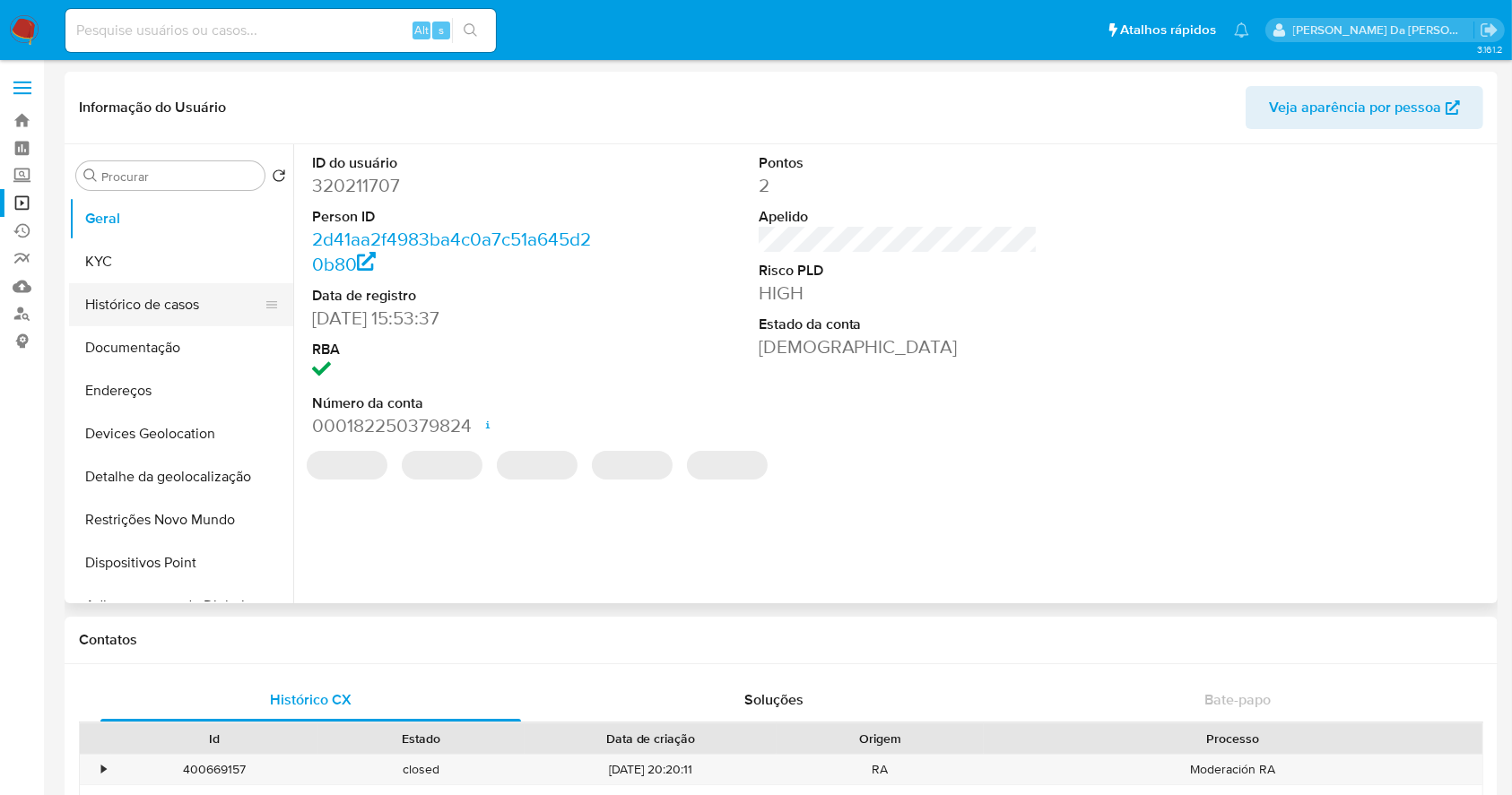
click at [194, 301] on button "Histórico de casos" at bounding box center [173, 305] width 210 height 43
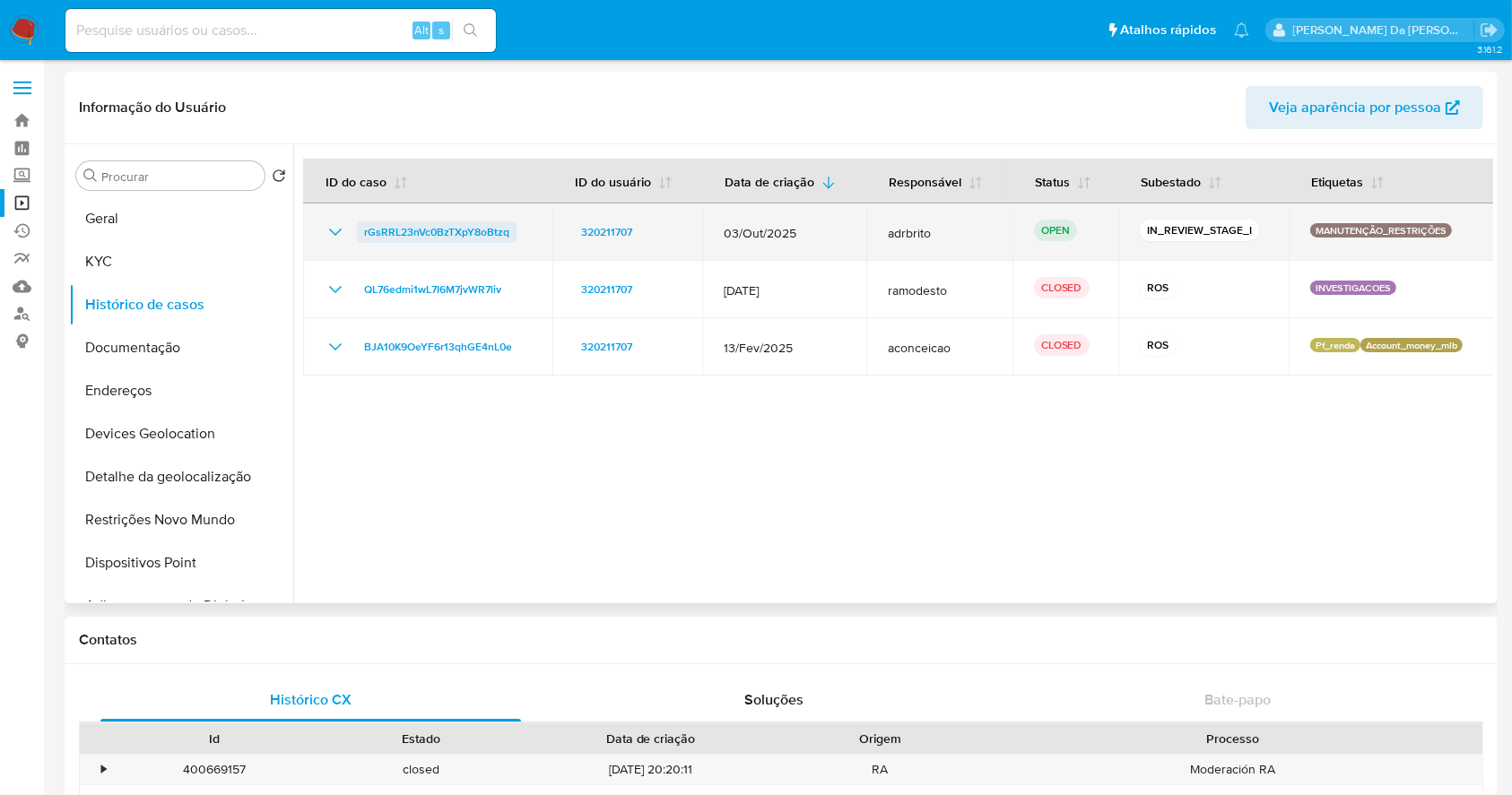
click at [384, 232] on span "rGsRRL23nVc0BzTXpY8oBtzq" at bounding box center [436, 232] width 145 height 22
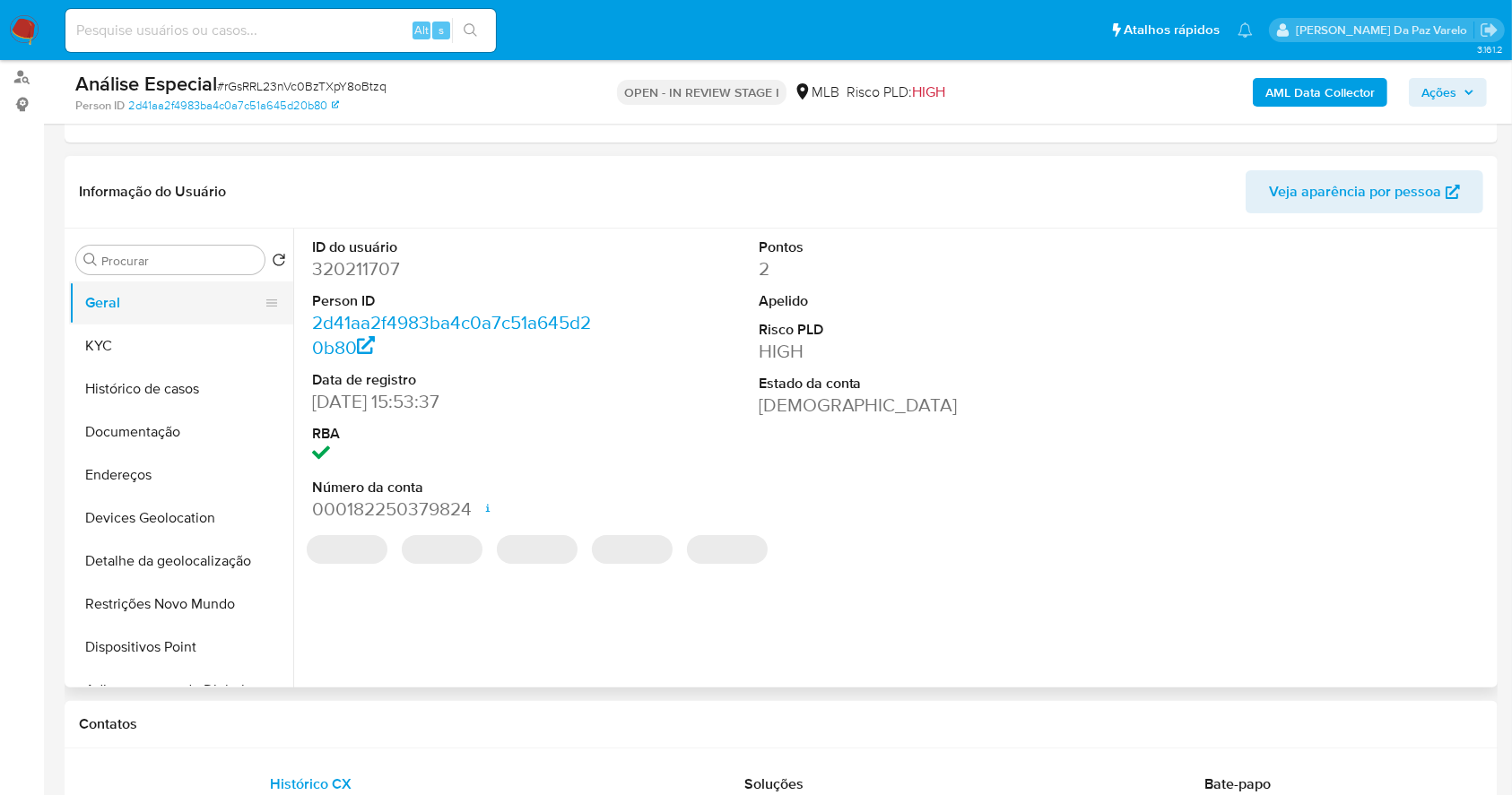
scroll to position [238, 0]
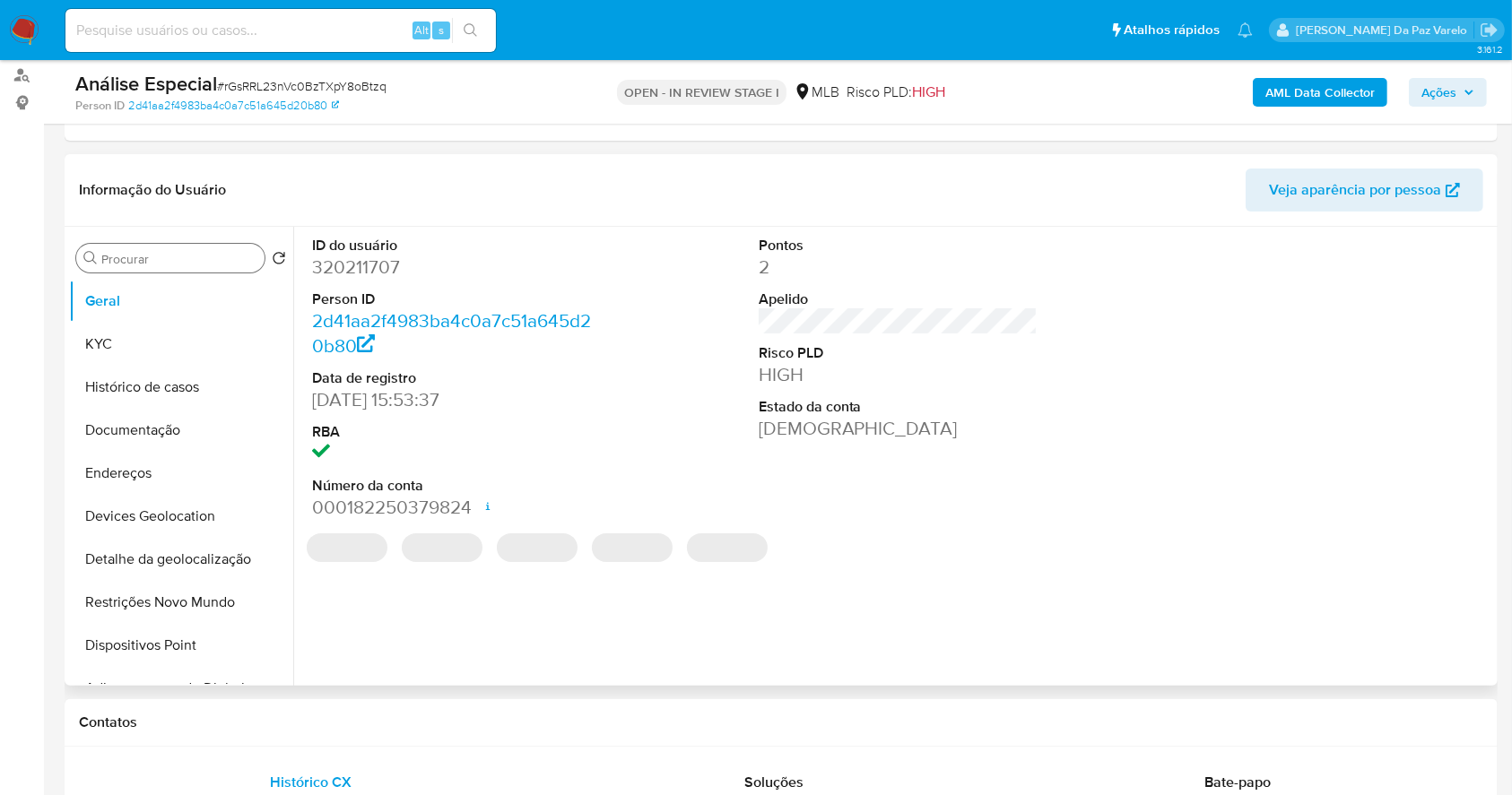
select select "10"
click at [224, 264] on input "Procurar" at bounding box center [179, 259] width 156 height 16
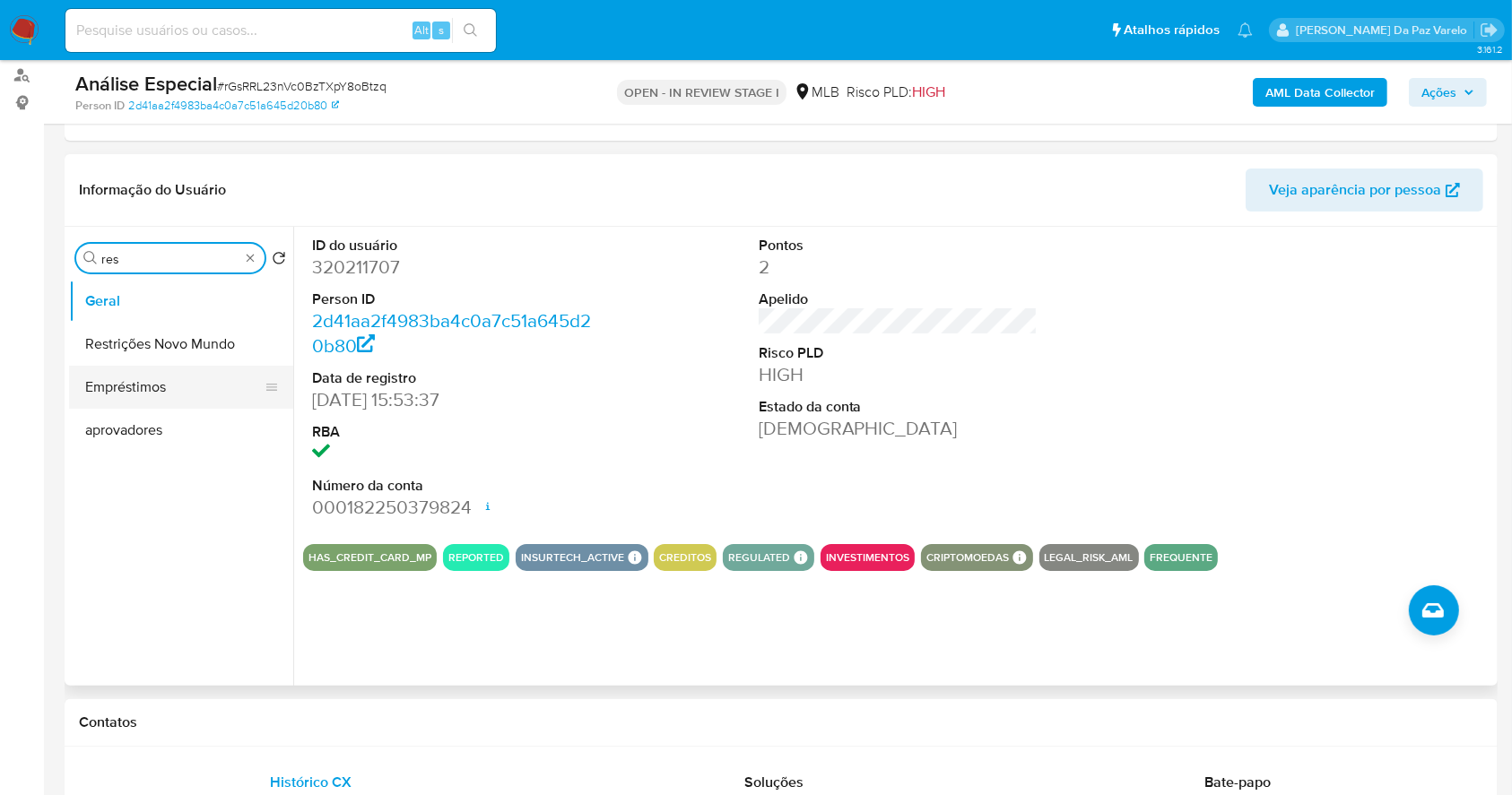
type input "res"
click at [229, 331] on button "Restrições Novo Mundo" at bounding box center [180, 345] width 224 height 43
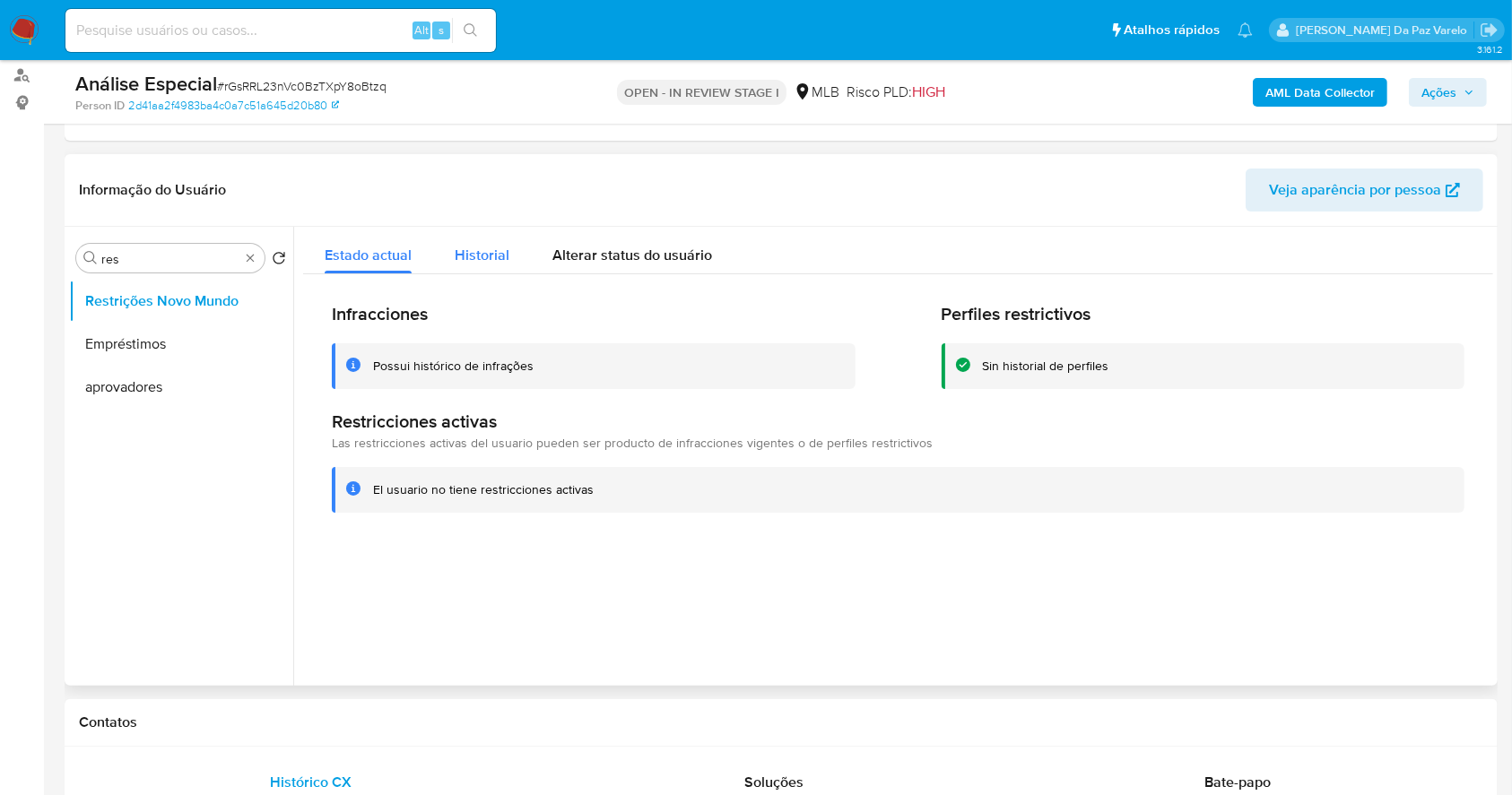
click at [486, 261] on span "Historial" at bounding box center [482, 254] width 55 height 21
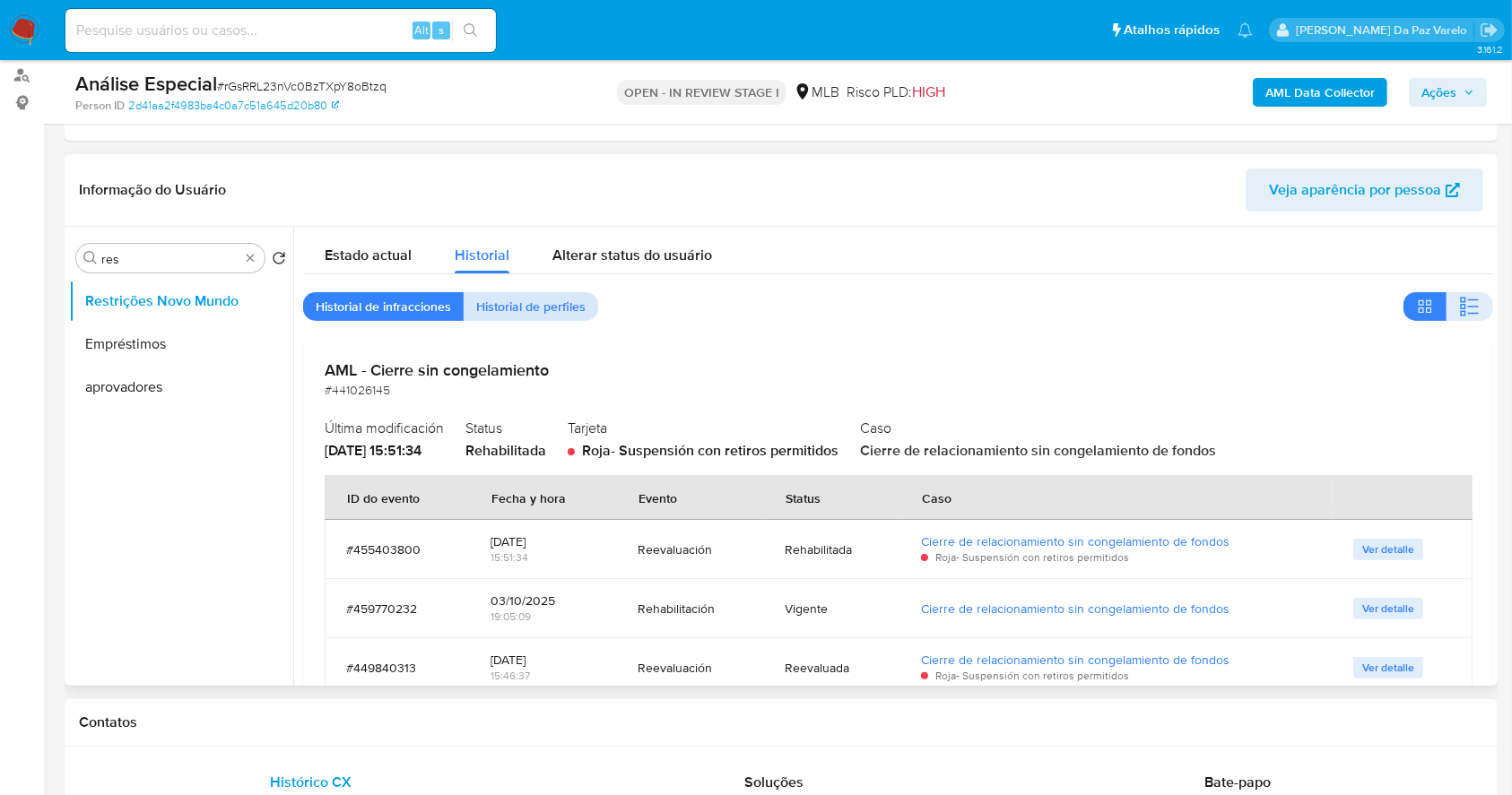
click at [544, 303] on span "Historial de perfiles" at bounding box center [530, 305] width 109 height 25
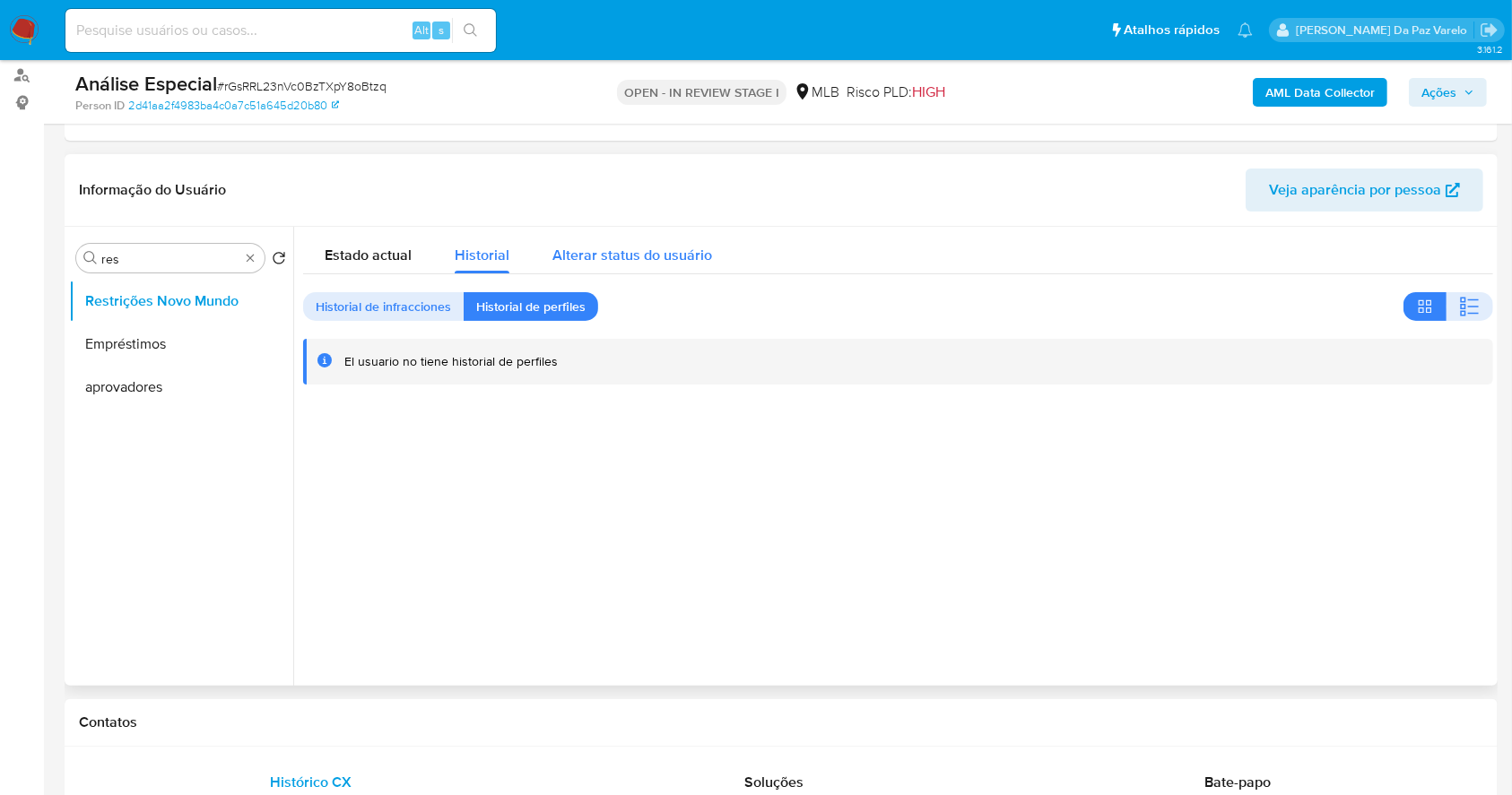
click at [569, 254] on span "Alterar status do usuário" at bounding box center [633, 254] width 160 height 21
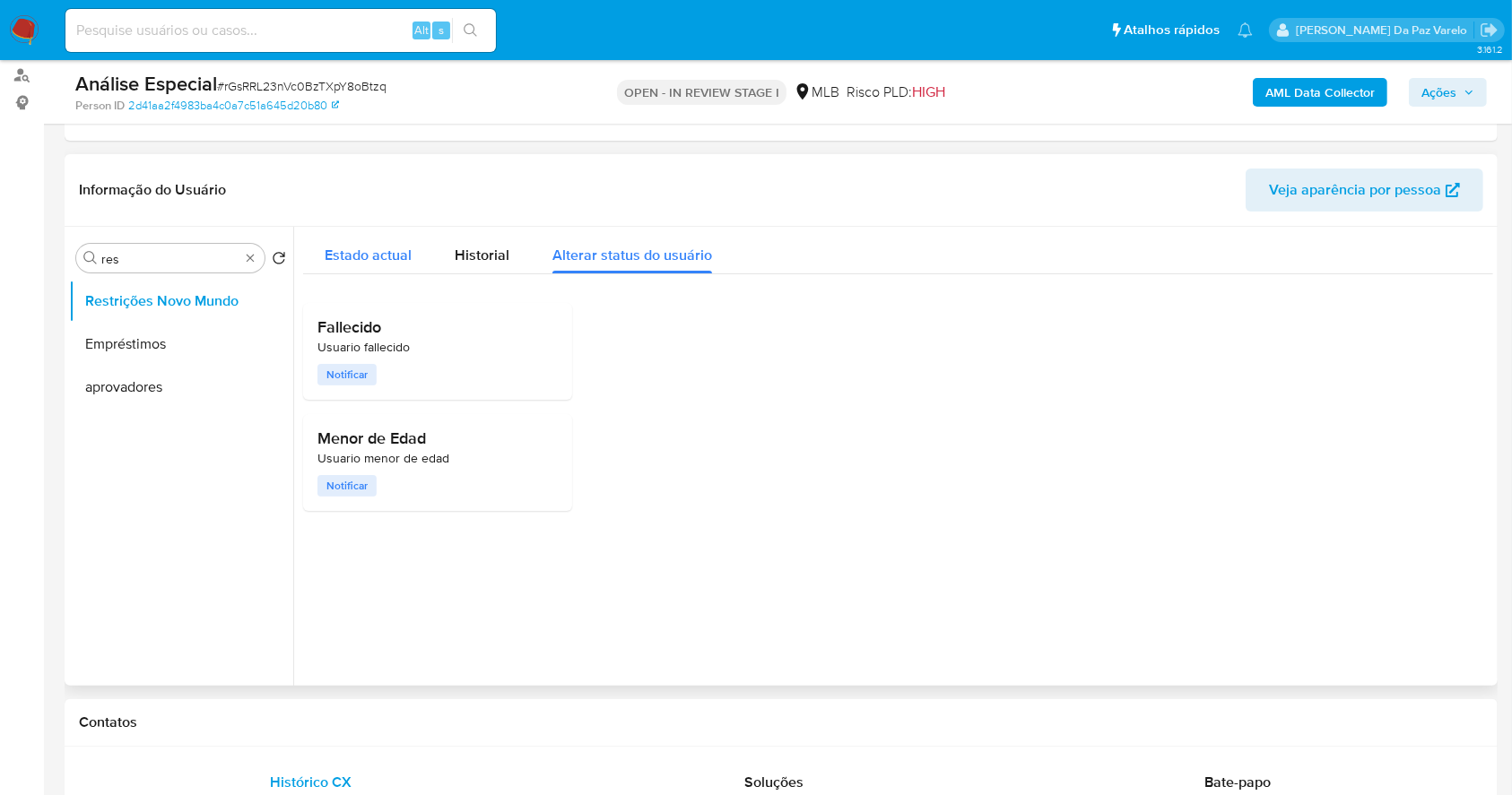
click at [370, 264] on span "Estado actual" at bounding box center [368, 254] width 87 height 21
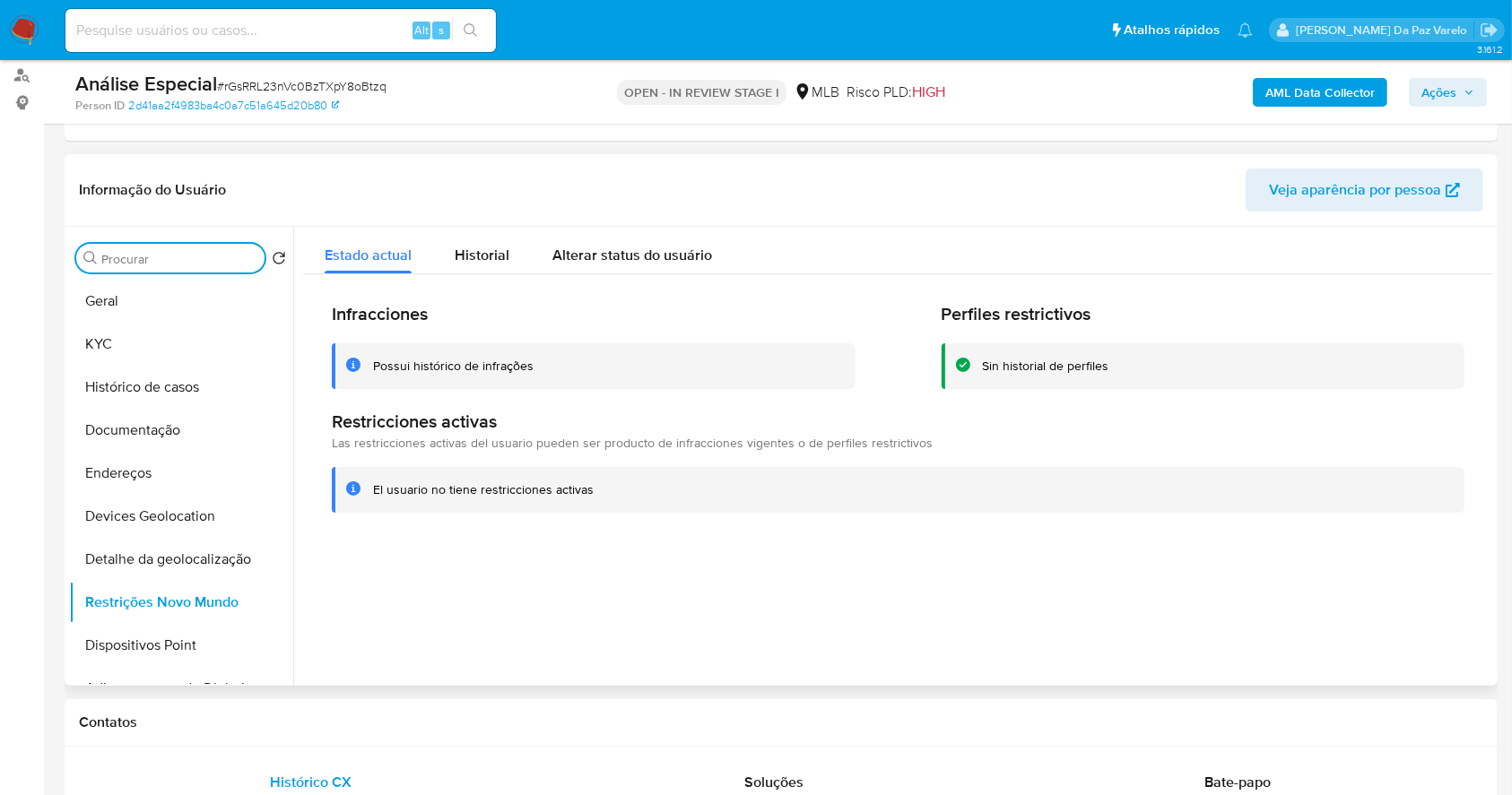
click at [219, 262] on input "Procurar" at bounding box center [179, 259] width 156 height 16
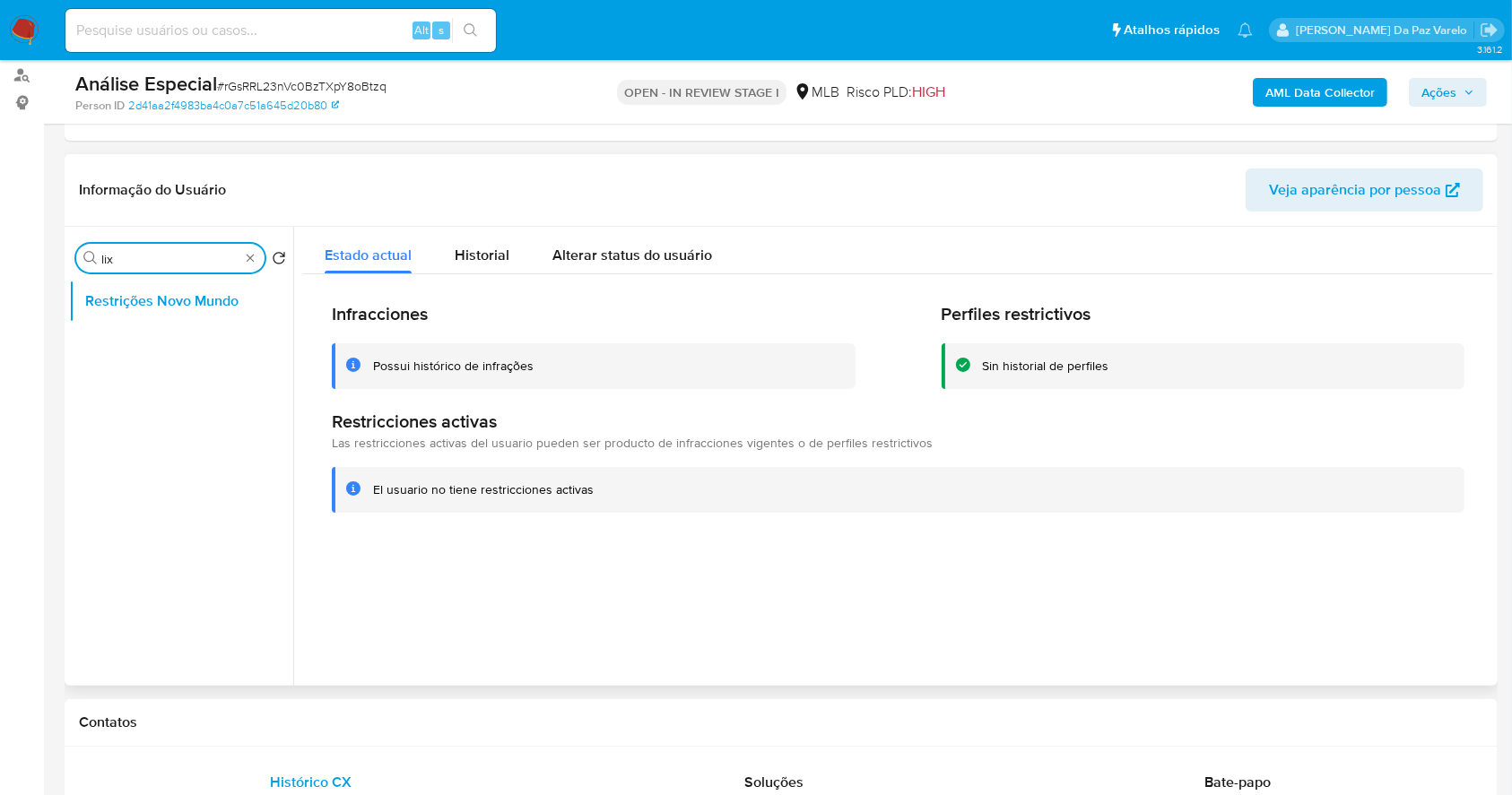
type input "lix"
click at [156, 247] on div "Procurar lix" at bounding box center [170, 258] width 188 height 29
click at [155, 251] on div "Procurar lix" at bounding box center [170, 258] width 188 height 29
click at [157, 253] on input "lix" at bounding box center [171, 259] width 138 height 16
click at [157, 252] on input "lix" at bounding box center [171, 259] width 138 height 16
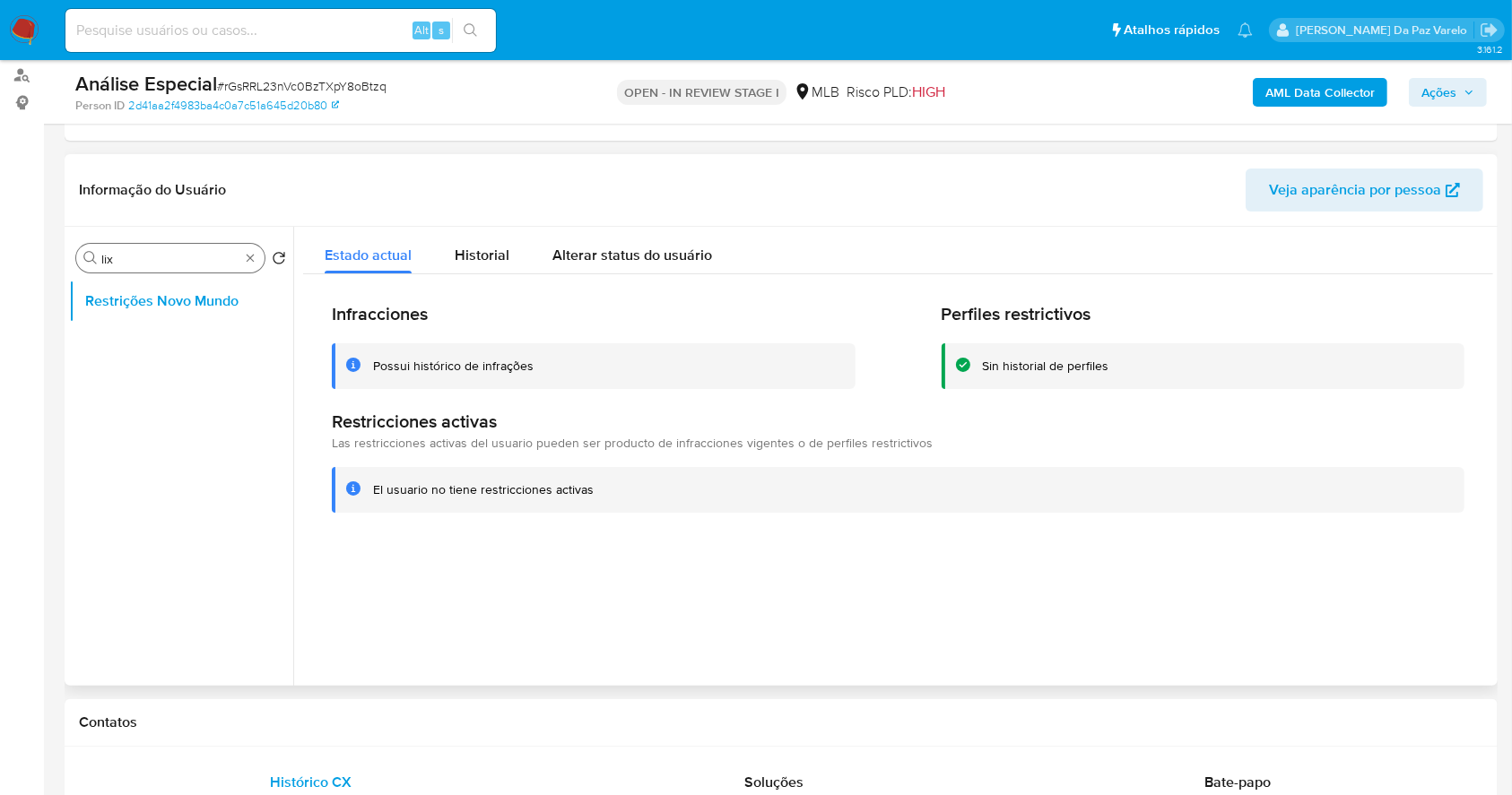
click at [247, 247] on div "Procurar lix" at bounding box center [170, 258] width 188 height 29
type input "lista"
click at [167, 355] on button "Lista Interna" at bounding box center [180, 345] width 224 height 43
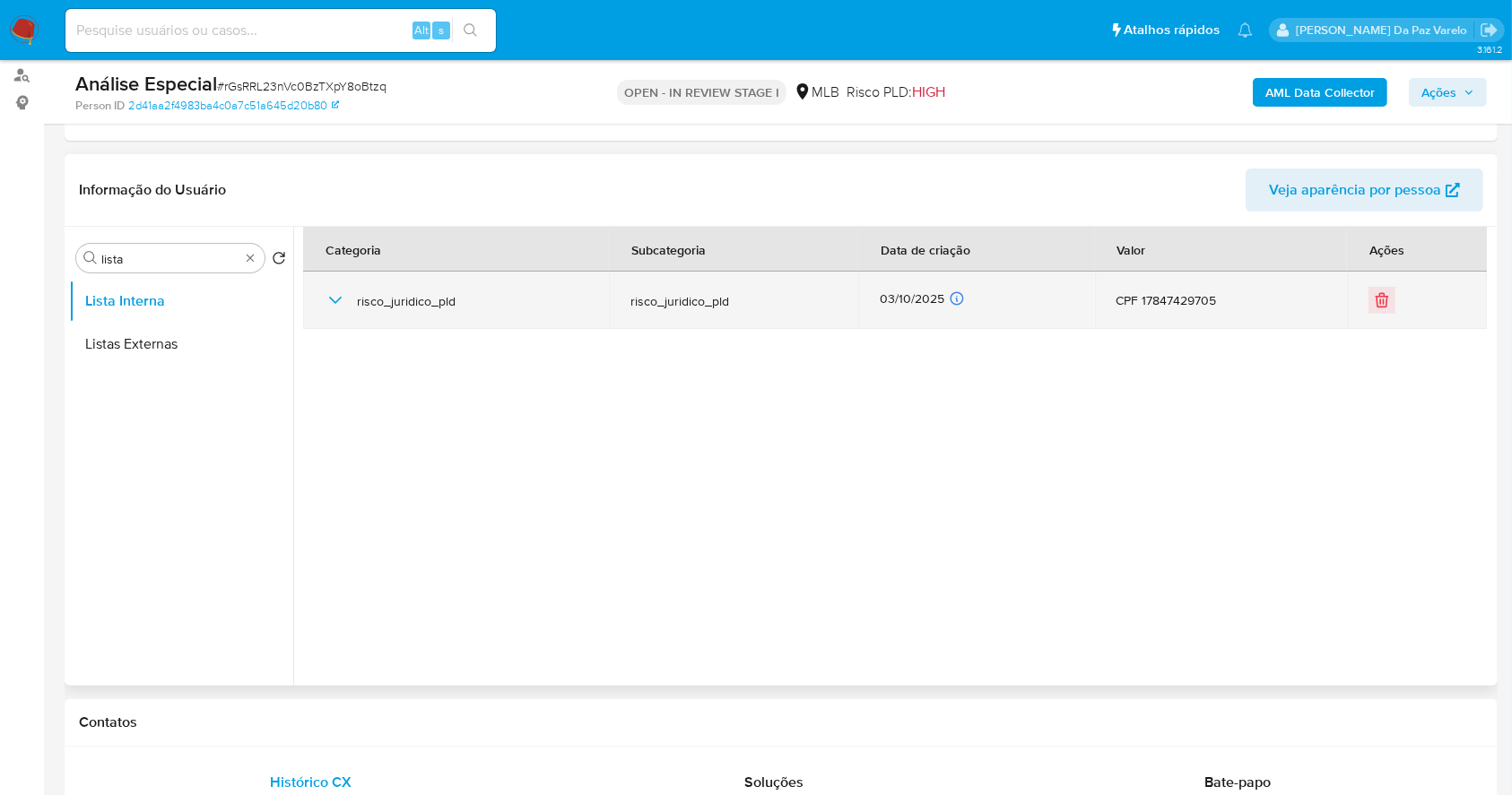
click at [330, 298] on icon "button" at bounding box center [335, 299] width 13 height 7
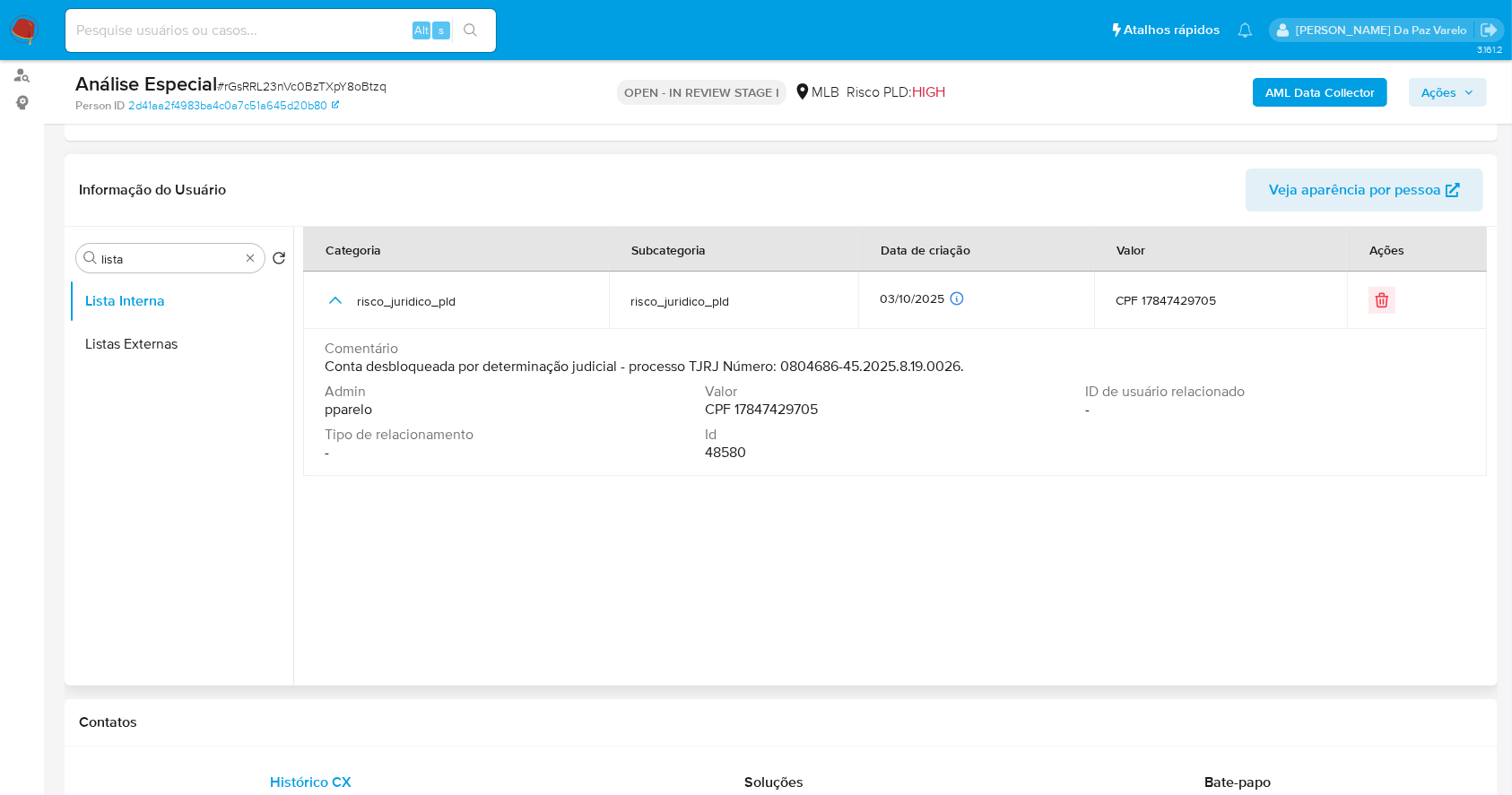
click at [1155, 400] on div "ID de usuário relacionado -" at bounding box center [1275, 401] width 380 height 35
click at [447, 360] on span "Conta desbloqueada por determinação judicial - processo TJRJ Número: 0804686-45…" at bounding box center [644, 366] width 640 height 18
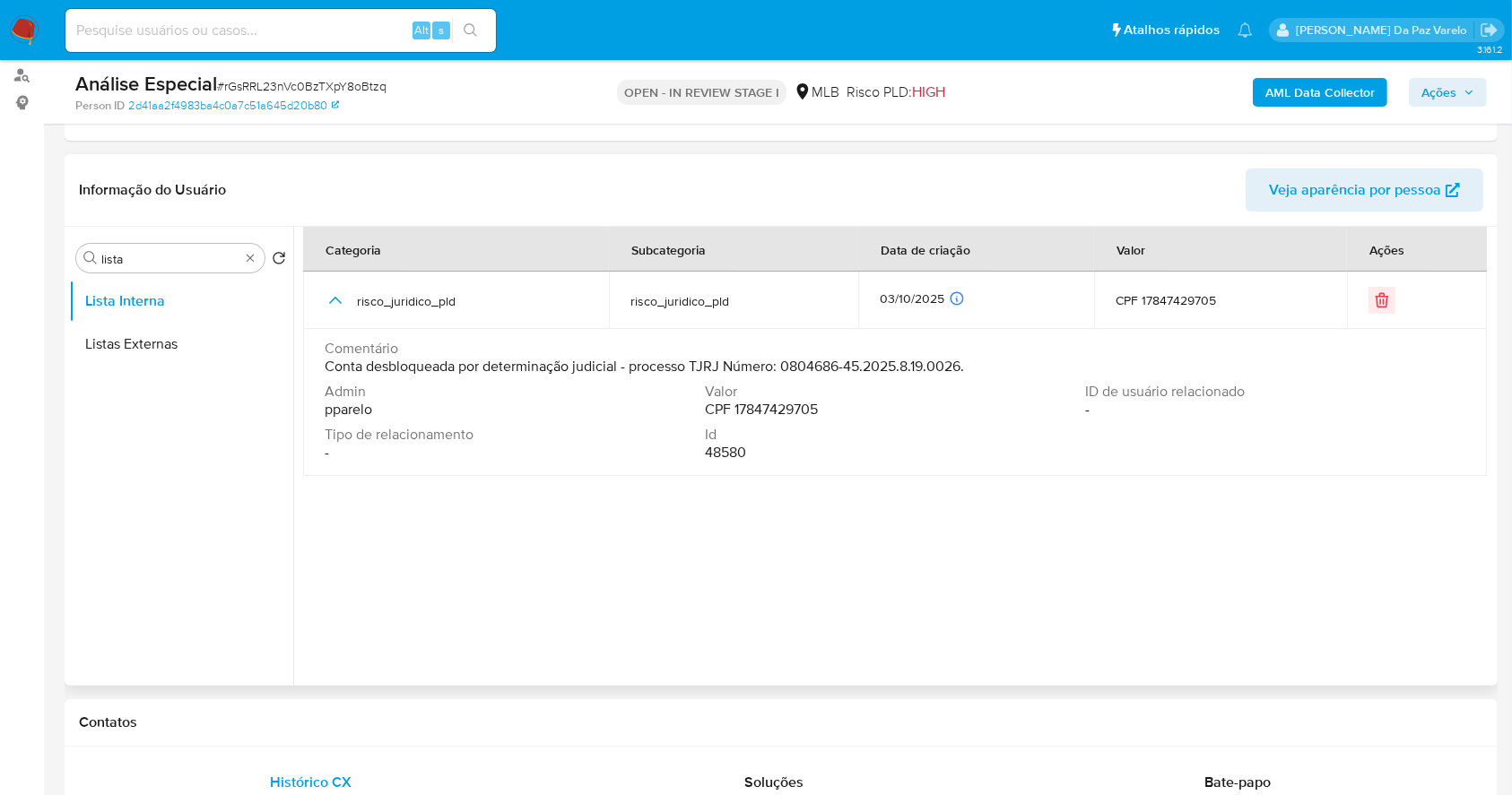
click at [449, 360] on span "Conta desbloqueada por determinação judicial - processo TJRJ Número: 0804686-45…" at bounding box center [644, 366] width 640 height 18
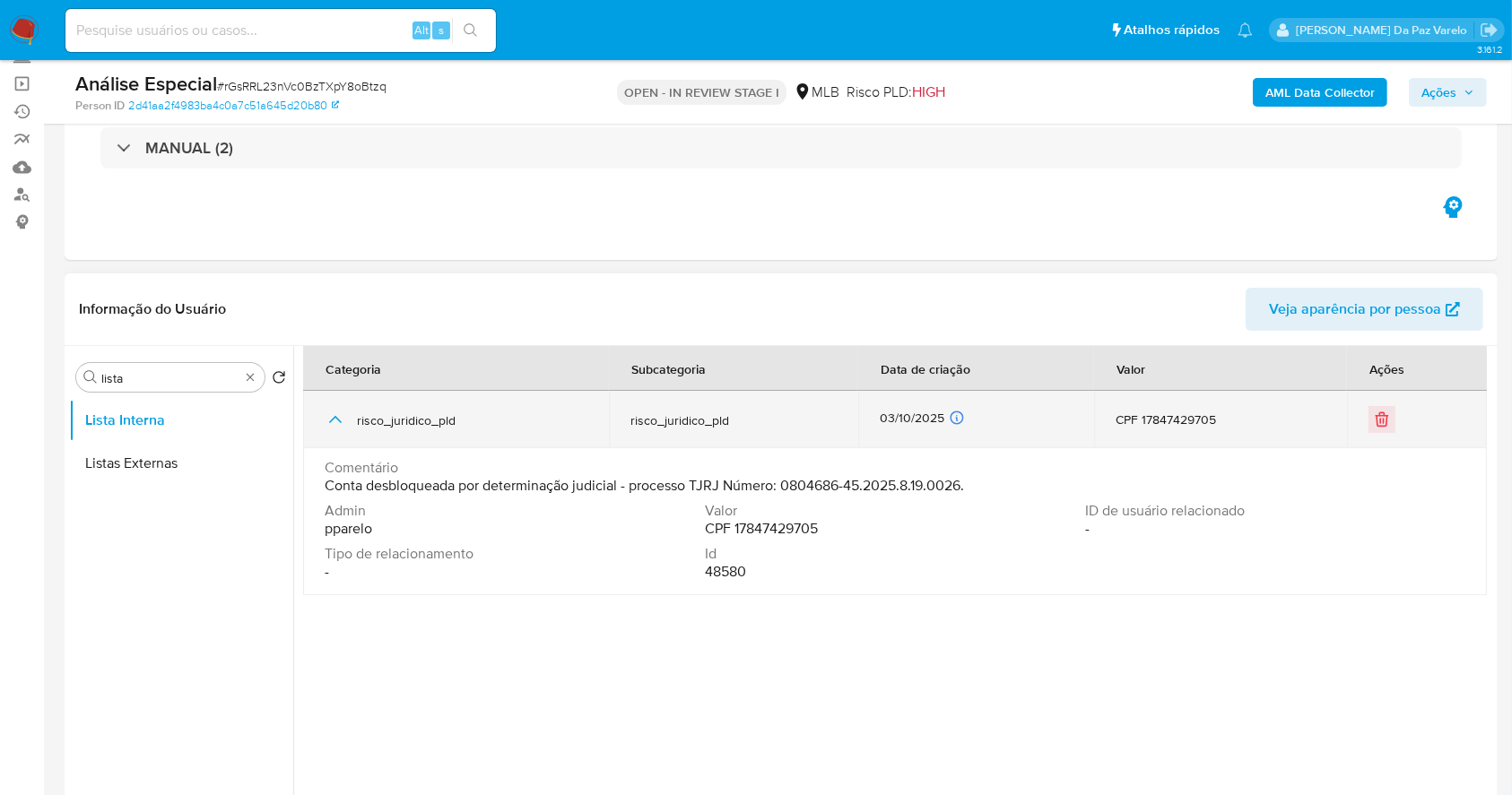
scroll to position [0, 0]
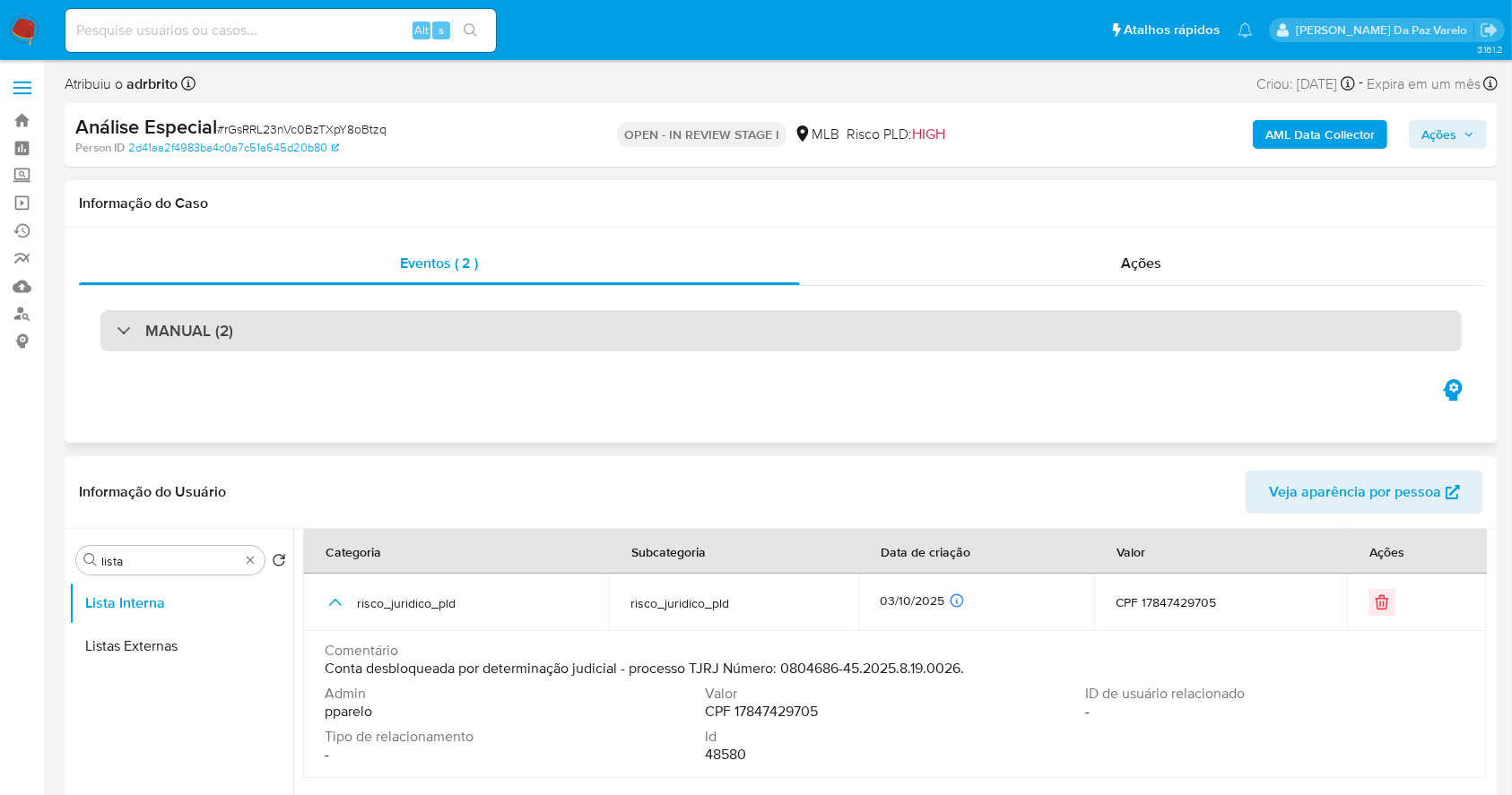
drag, startPoint x: 175, startPoint y: 317, endPoint x: 184, endPoint y: 334, distance: 19.2
click at [184, 334] on div "MANUAL (2)" at bounding box center [781, 331] width 1361 height 41
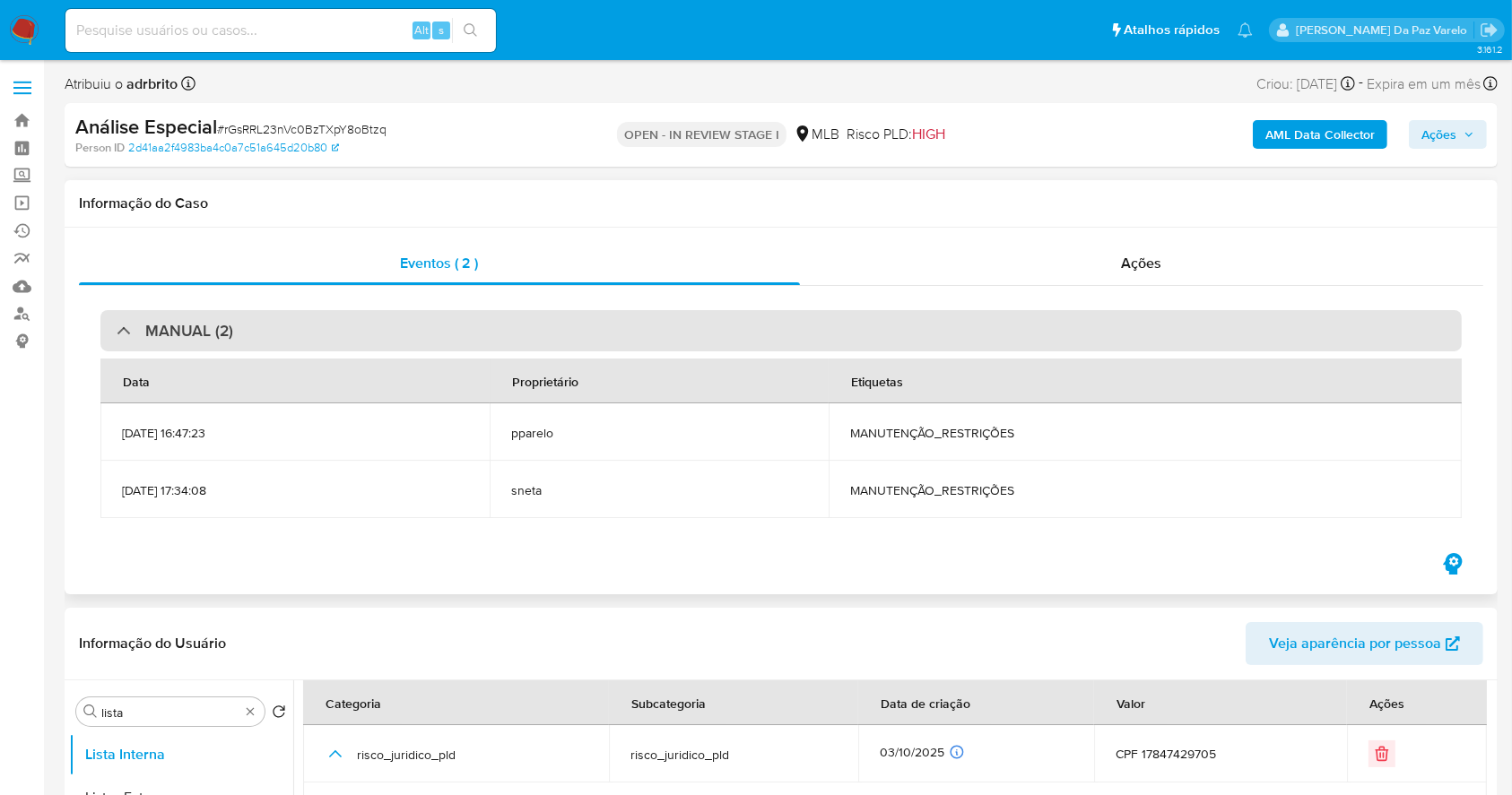
click at [246, 331] on div "MANUAL (2)" at bounding box center [781, 331] width 1361 height 41
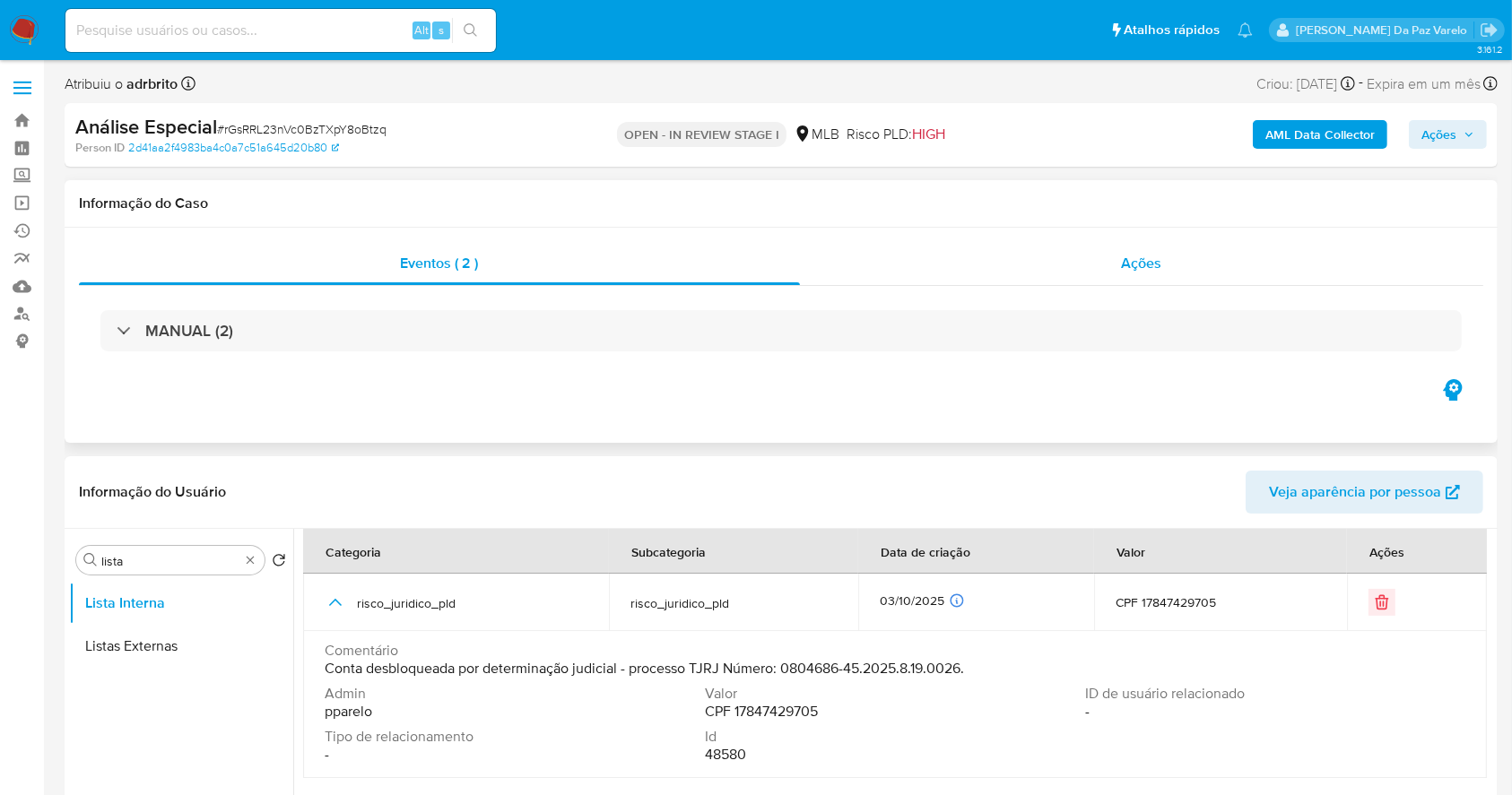
click at [1165, 273] on div "Ações" at bounding box center [1141, 264] width 683 height 43
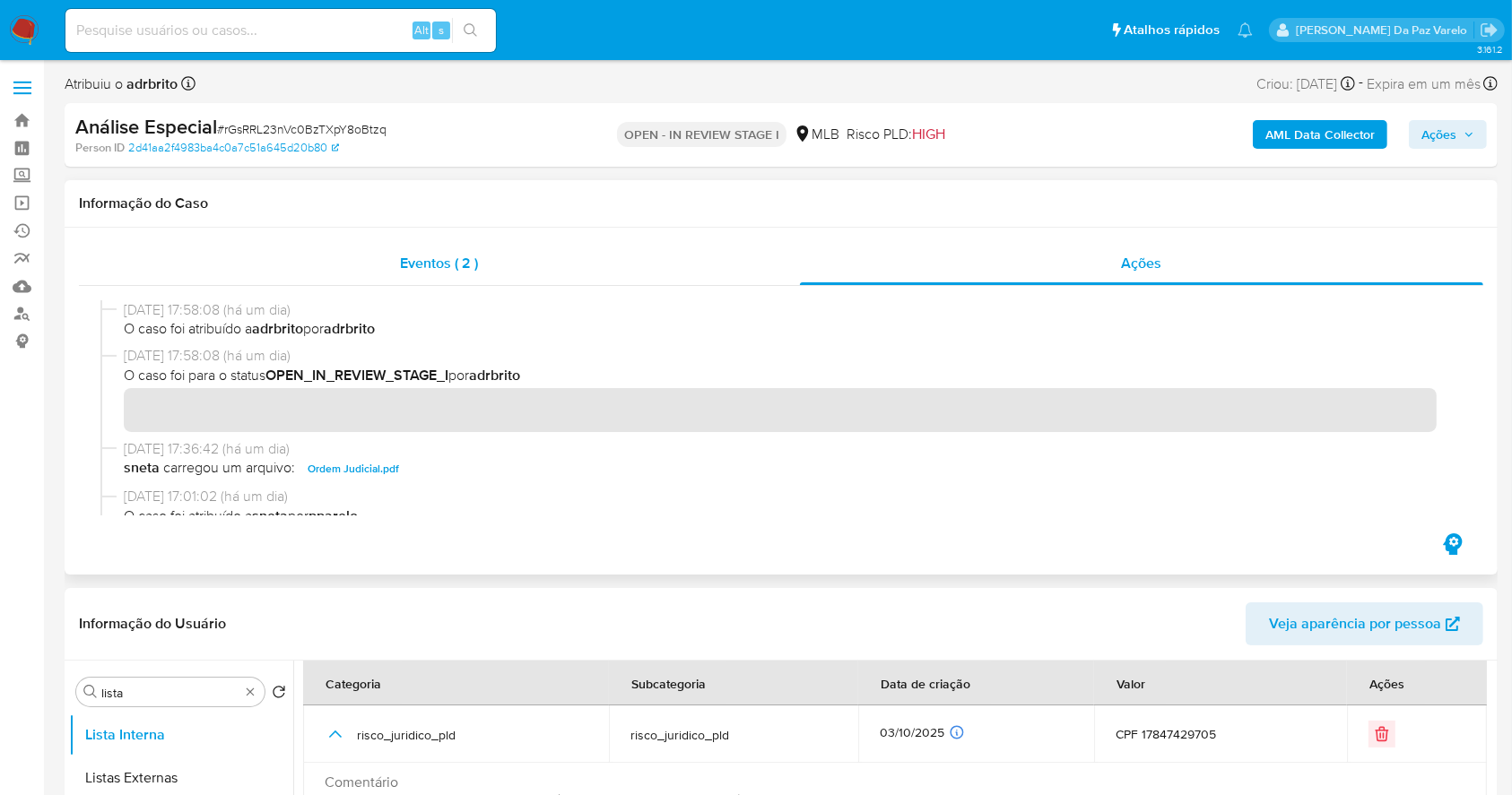
click at [452, 267] on span "Eventos ( 2 )" at bounding box center [440, 263] width 78 height 21
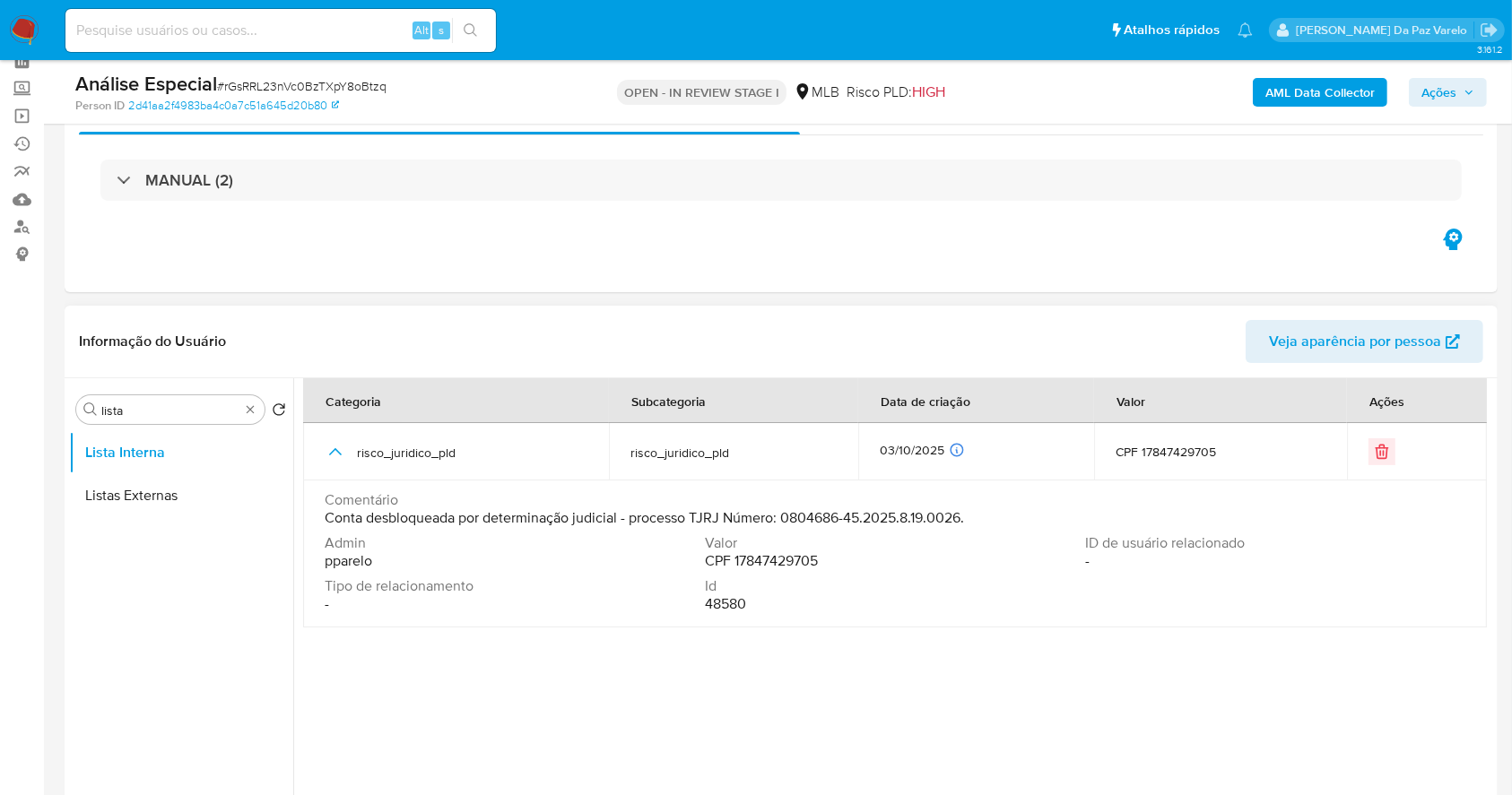
scroll to position [119, 0]
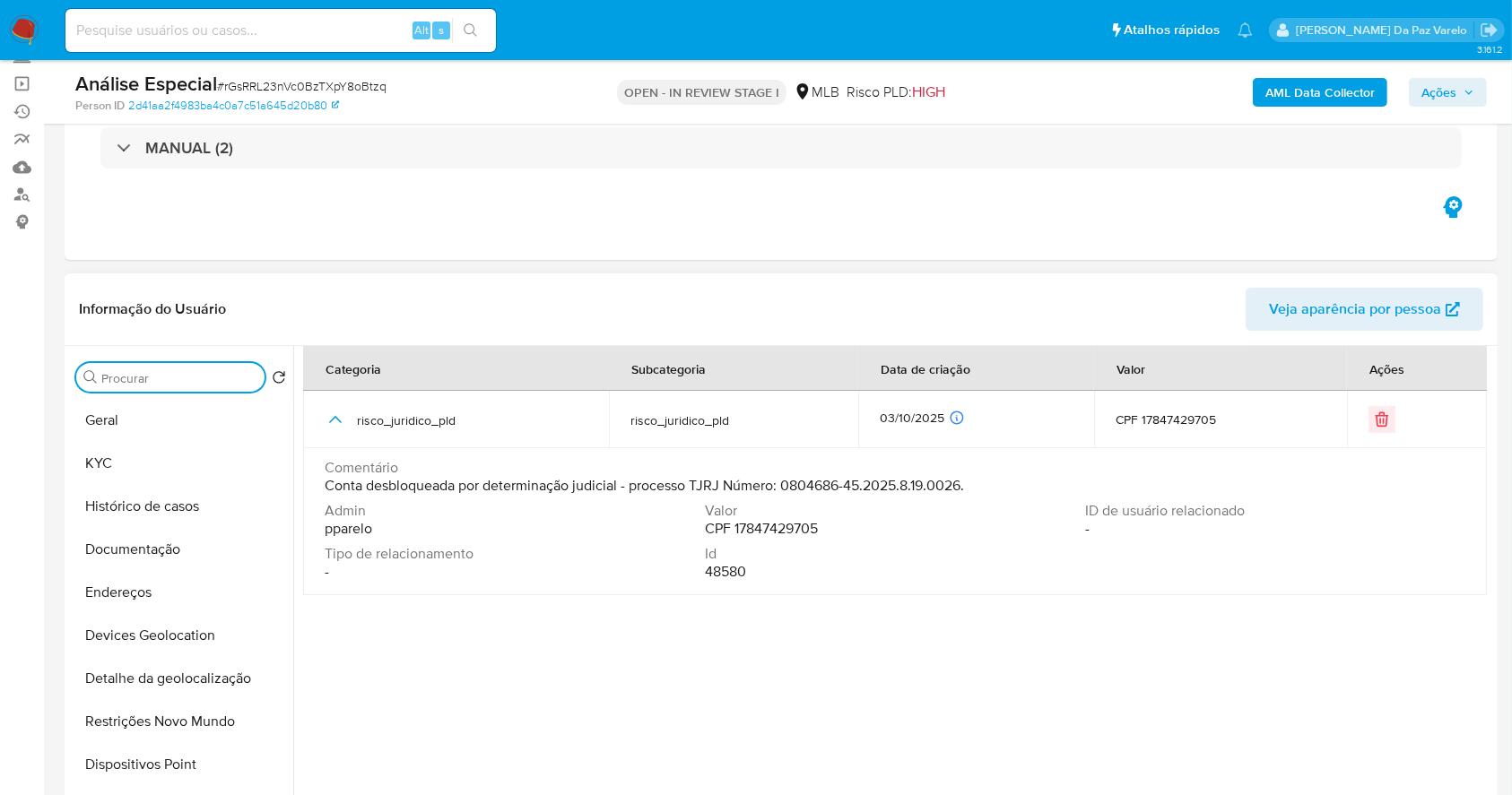
click at [168, 386] on div "Procurar" at bounding box center [170, 377] width 188 height 29
click at [167, 386] on div "Procurar" at bounding box center [170, 377] width 188 height 29
drag, startPoint x: 170, startPoint y: 391, endPoint x: 179, endPoint y: 404, distance: 15.8
click at [179, 404] on div "Procurar Retornar ao pedido padrão Geral KYC Histórico de casos Documentação En…" at bounding box center [180, 576] width 224 height 456
click at [171, 392] on div "Procurar Retornar ao pedido padrão Geral KYC Histórico de casos Documentação En…" at bounding box center [180, 576] width 224 height 456
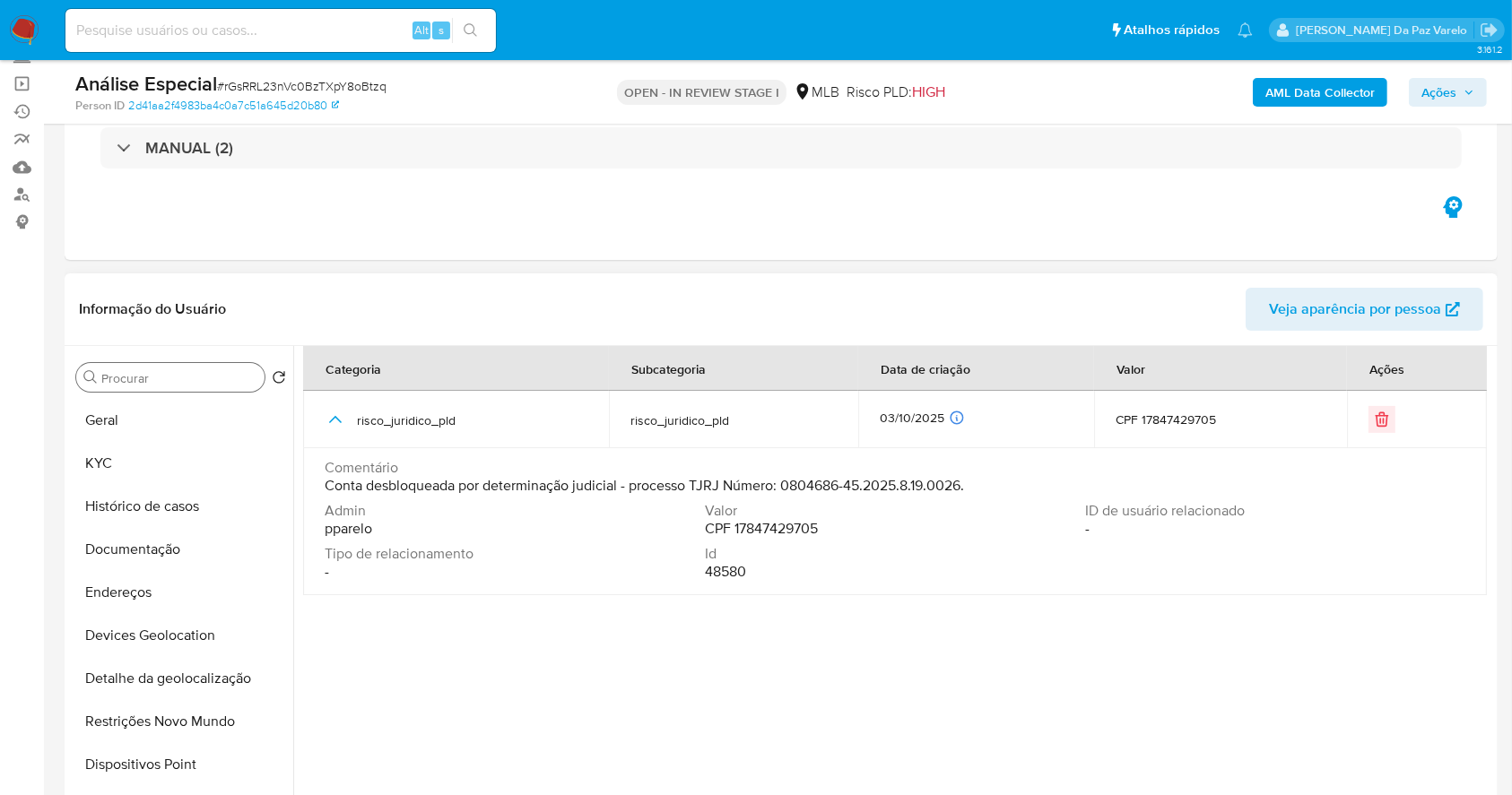
click at [169, 383] on input "Procurar" at bounding box center [179, 378] width 156 height 16
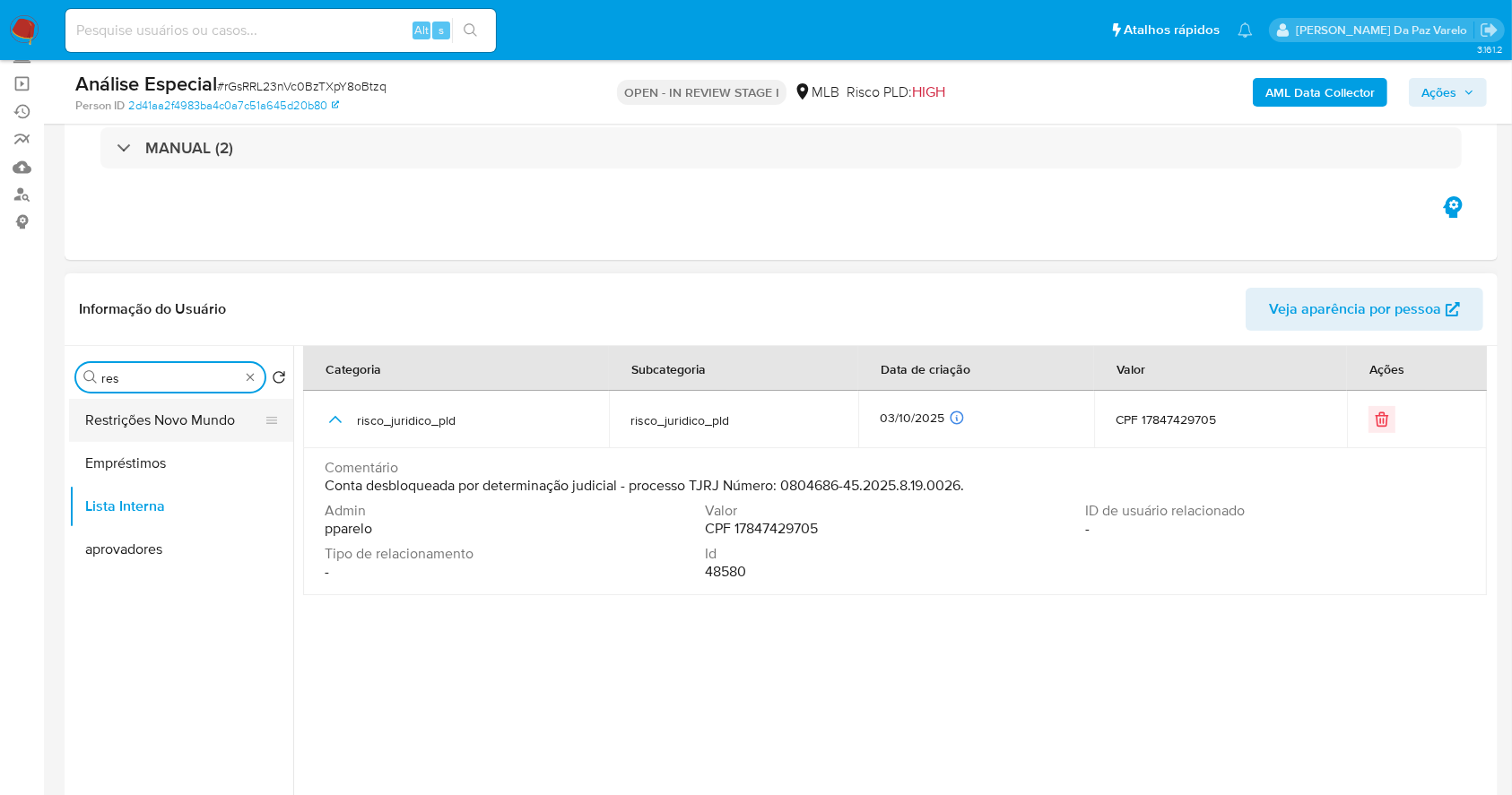
type input "res"
click at [184, 418] on button "Restrições Novo Mundo" at bounding box center [173, 421] width 210 height 43
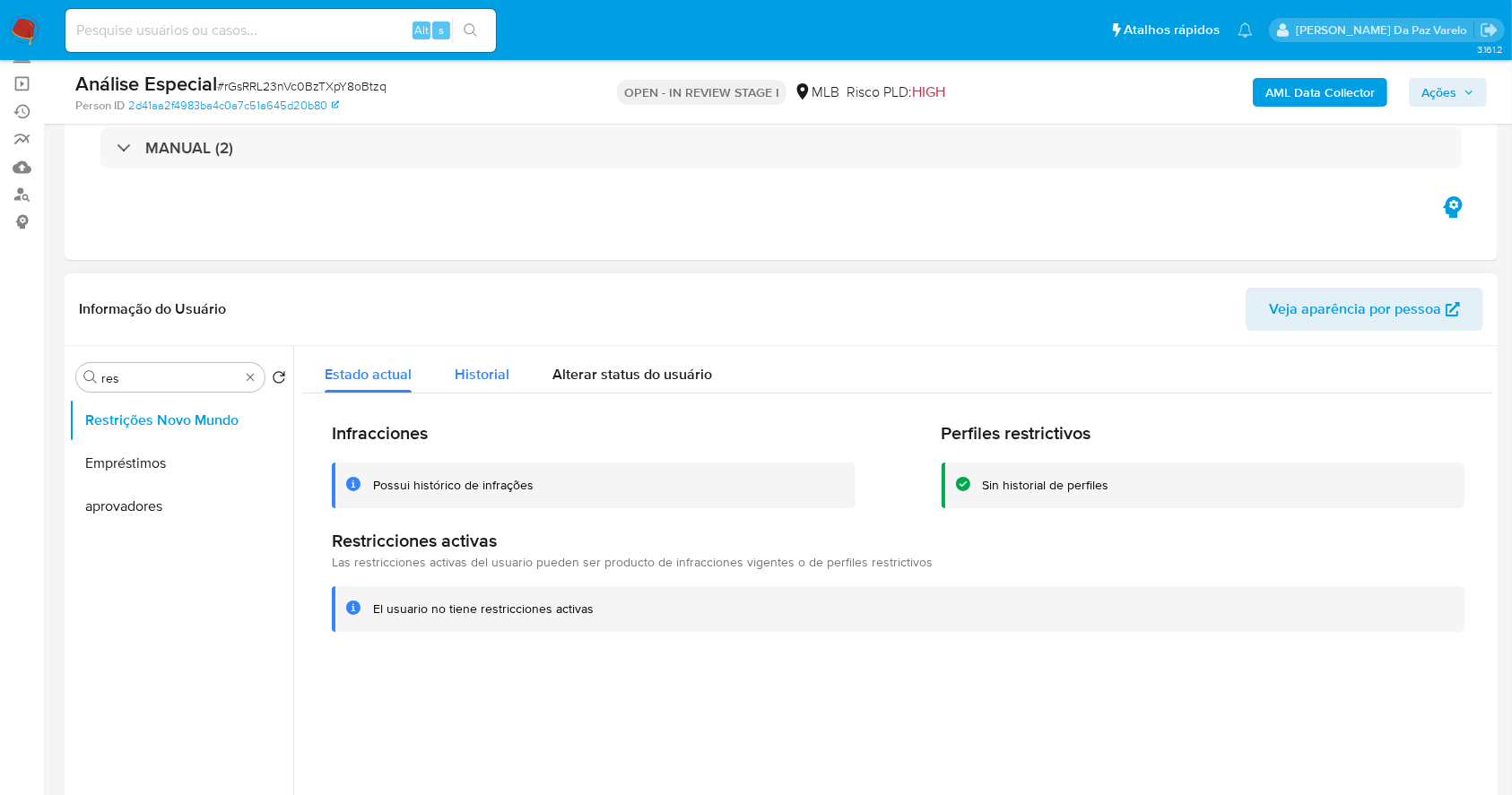
click at [470, 371] on span "Historial" at bounding box center [482, 373] width 55 height 21
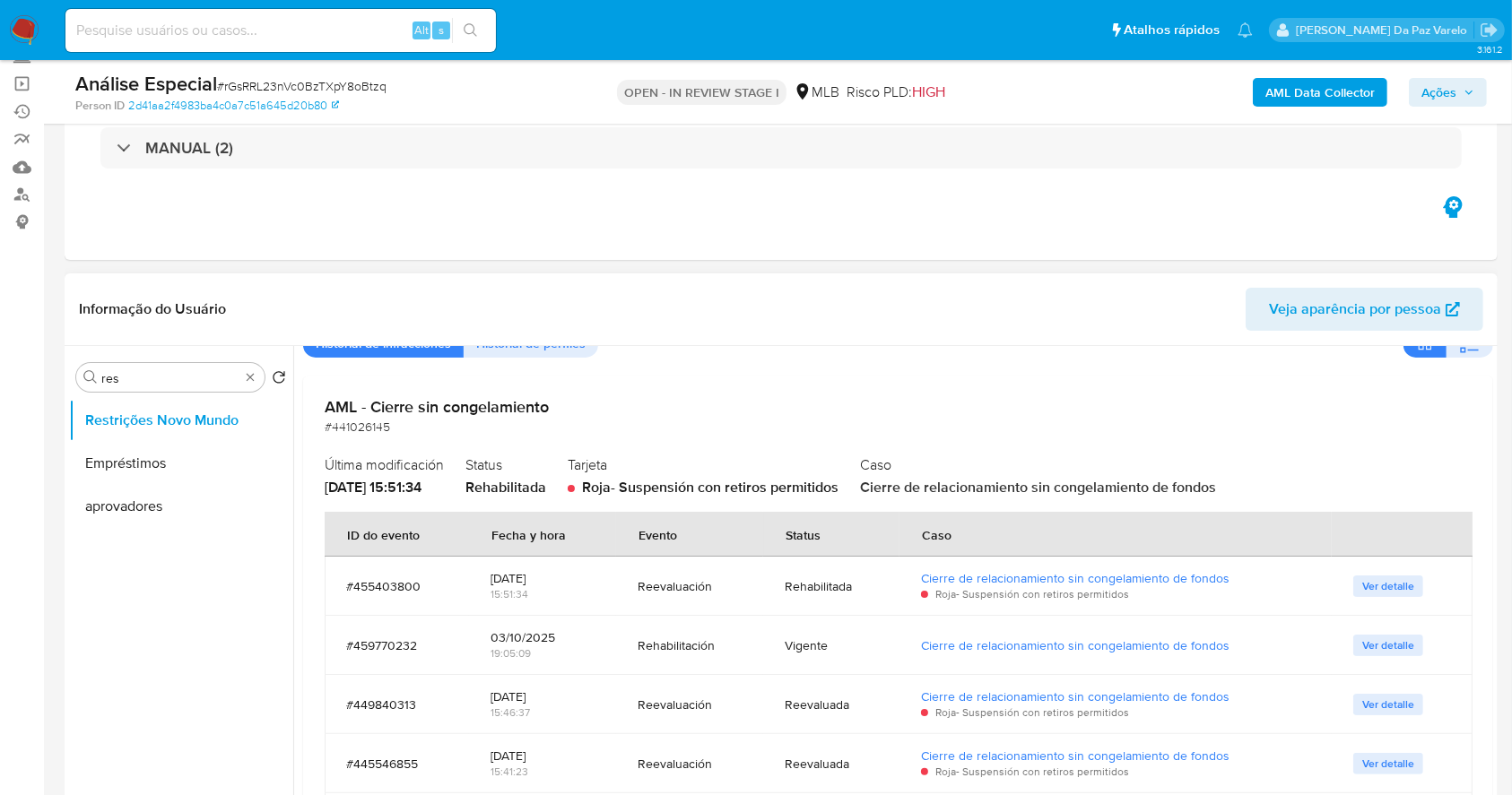
scroll to position [188, 0]
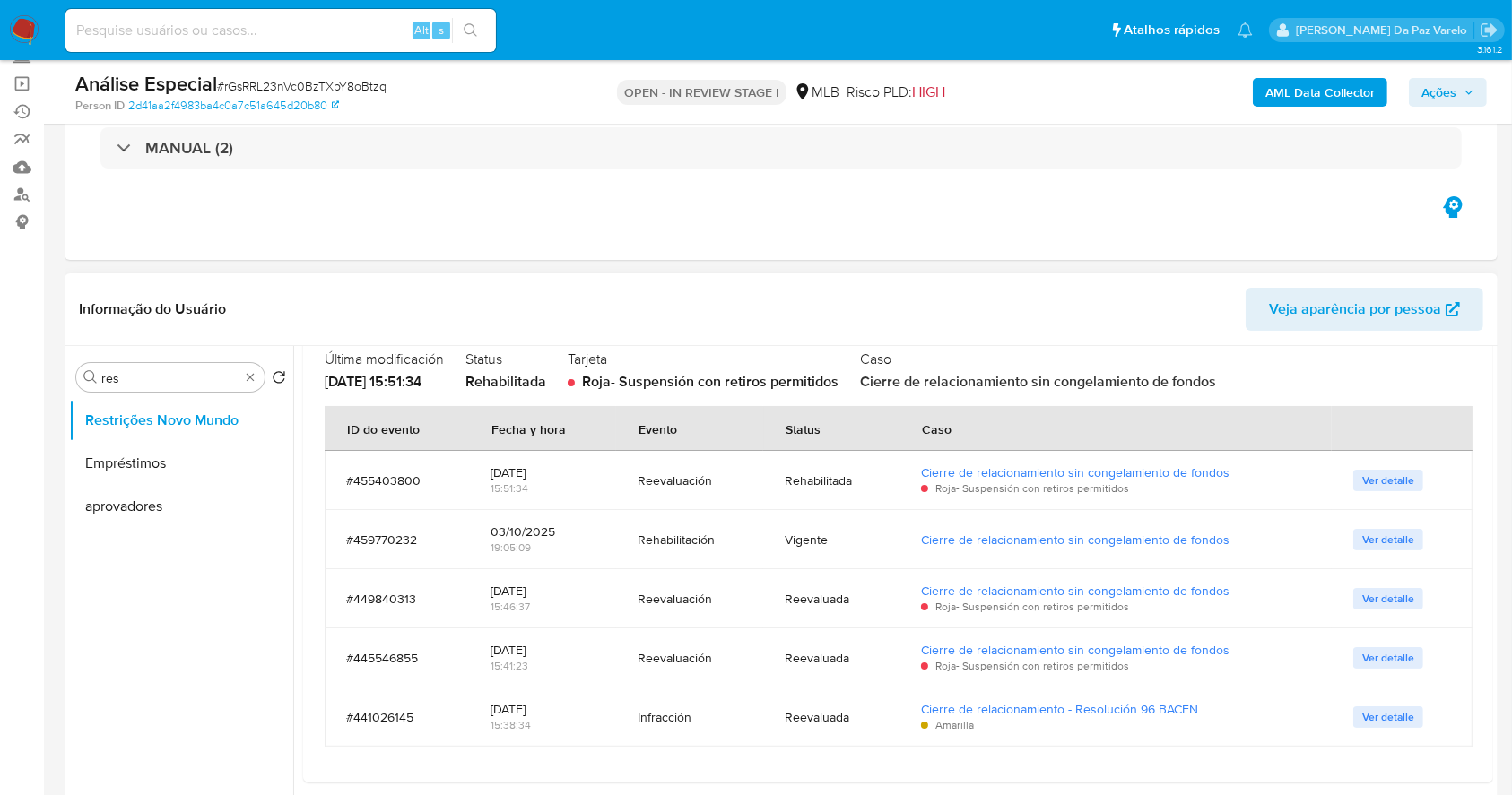
drag, startPoint x: 366, startPoint y: 395, endPoint x: 410, endPoint y: 381, distance: 46.2
click at [410, 381] on div "AML - Cierre sin congelamiento #441026145 Última modificación 10/09/2025 - 15:5…" at bounding box center [899, 526] width 1191 height 512
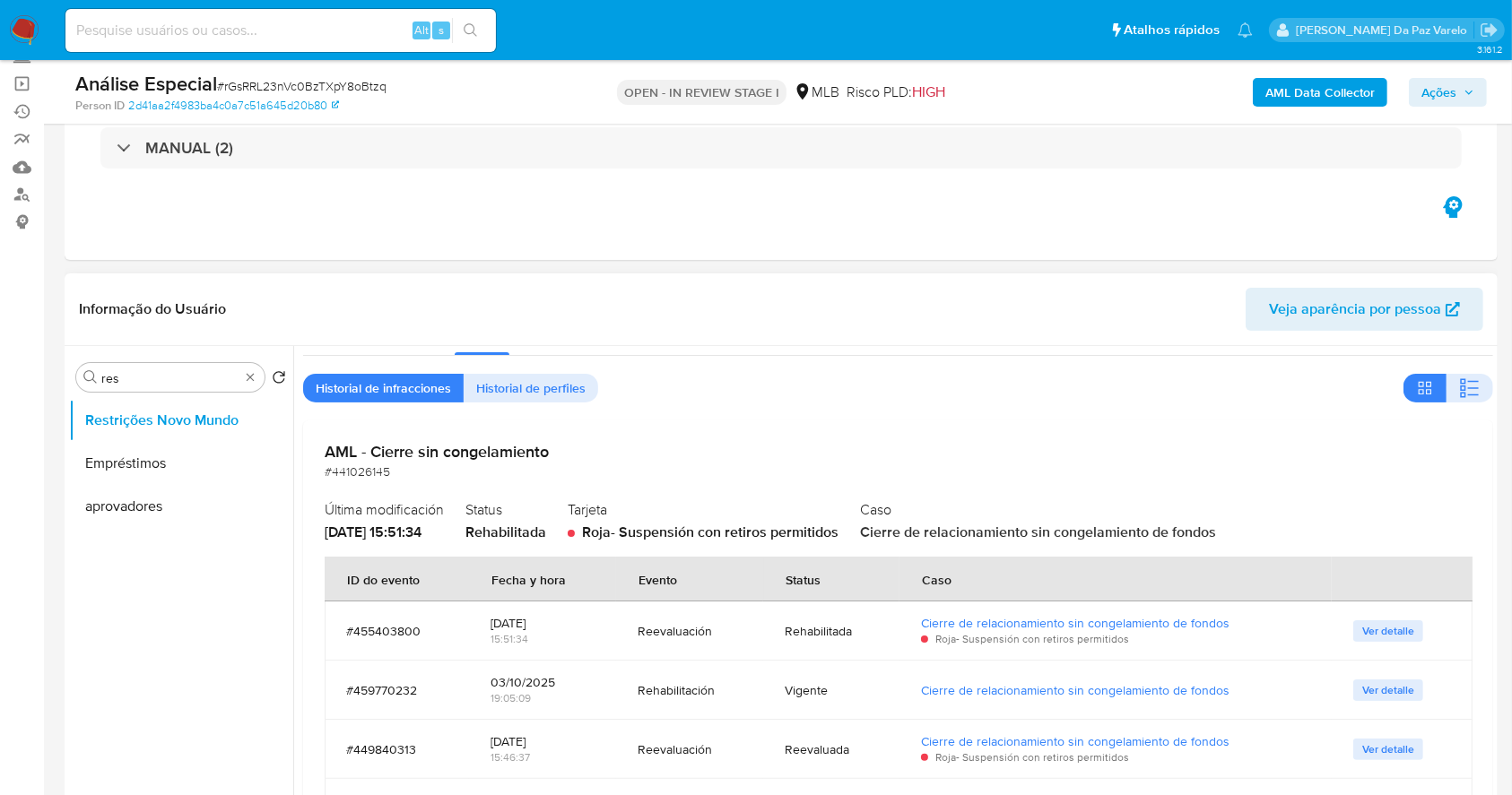
scroll to position [0, 0]
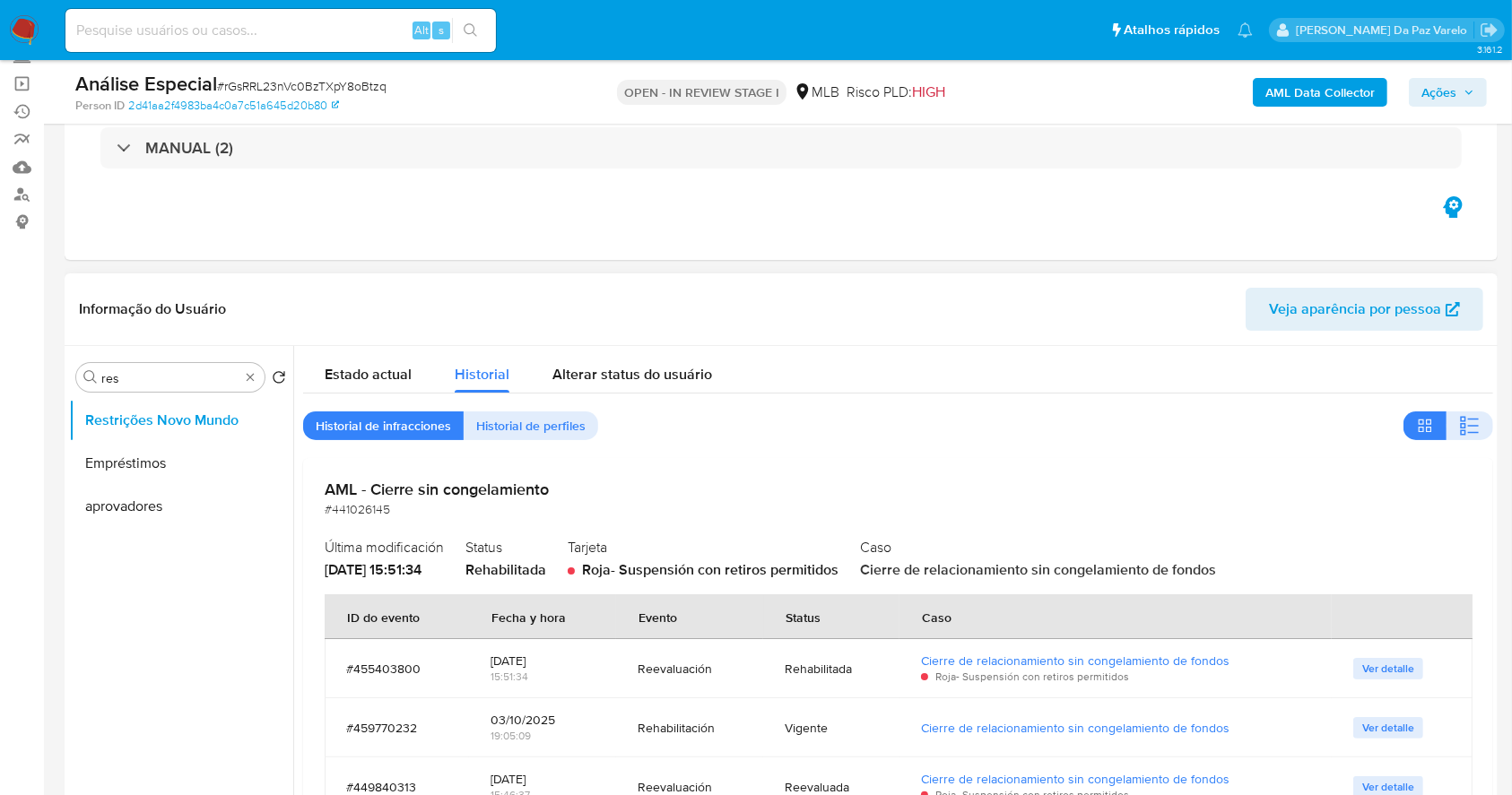
click at [420, 492] on h2 "AML - Cierre sin congelamiento" at bounding box center [898, 490] width 1147 height 20
drag, startPoint x: 421, startPoint y: 492, endPoint x: 531, endPoint y: 475, distance: 111.3
click at [531, 475] on div "AML - Cierre sin congelamiento #441026145 Última modificación 10/09/2025 - 15:5…" at bounding box center [899, 714] width 1191 height 512
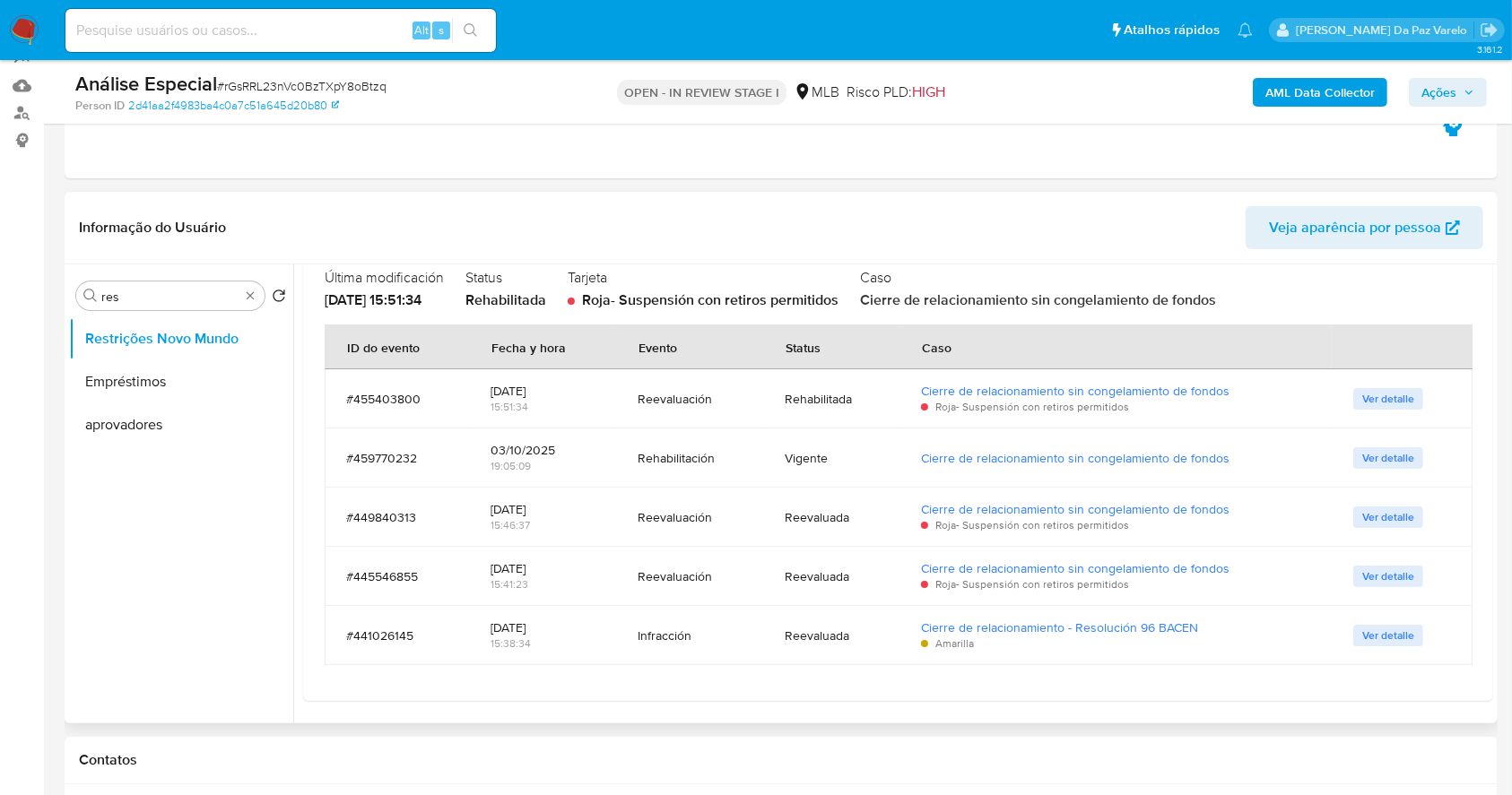
scroll to position [238, 0]
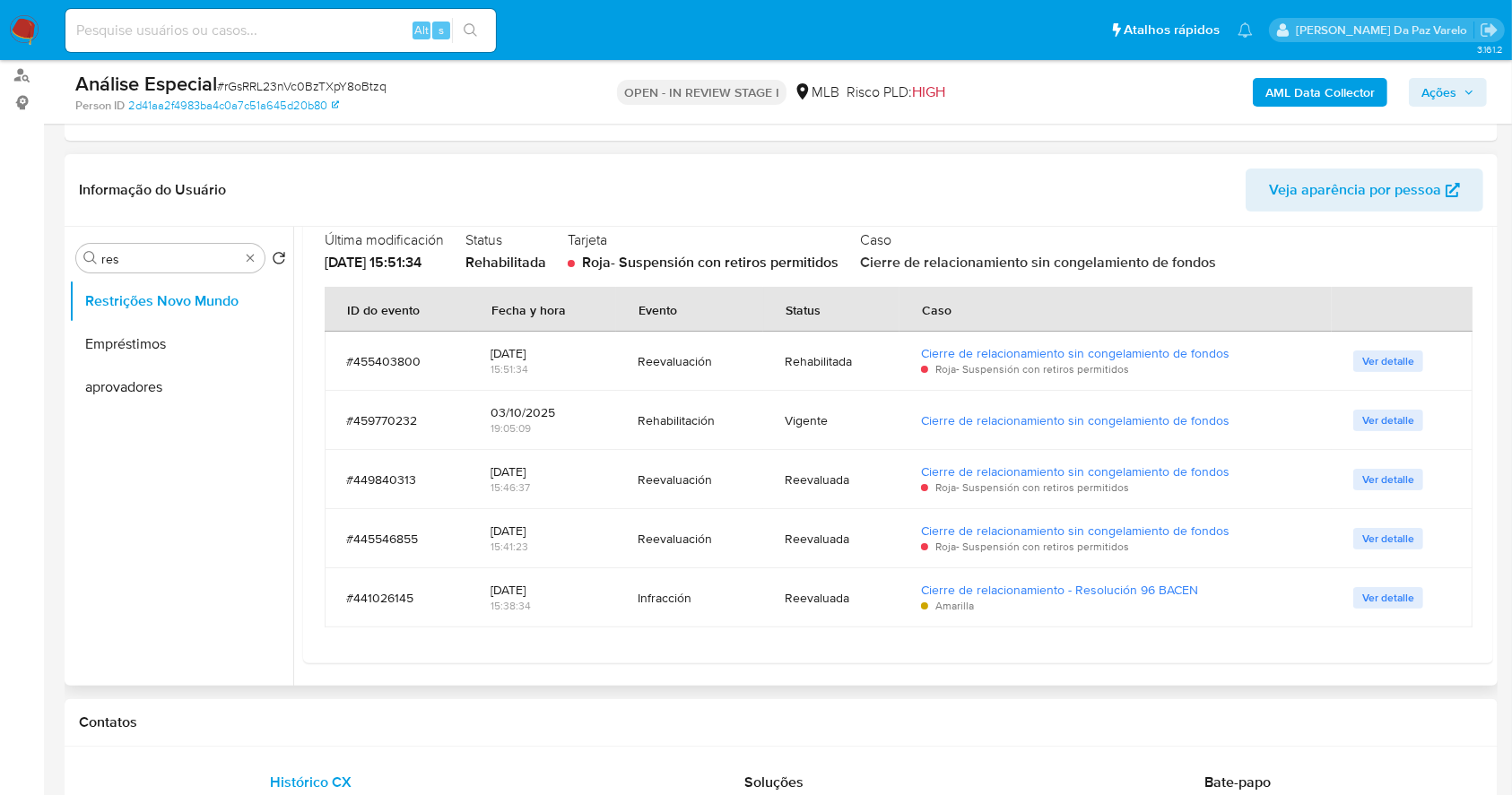
drag, startPoint x: 482, startPoint y: 415, endPoint x: 1267, endPoint y: 433, distance: 785.2
click at [1267, 433] on tr "#459770232 03/10/2025 19:05:09 Rehabilitación Vigente Cierre de relacionamiento…" at bounding box center [898, 421] width 1148 height 59
click at [1378, 416] on span "Ver detalle" at bounding box center [1388, 421] width 52 height 18
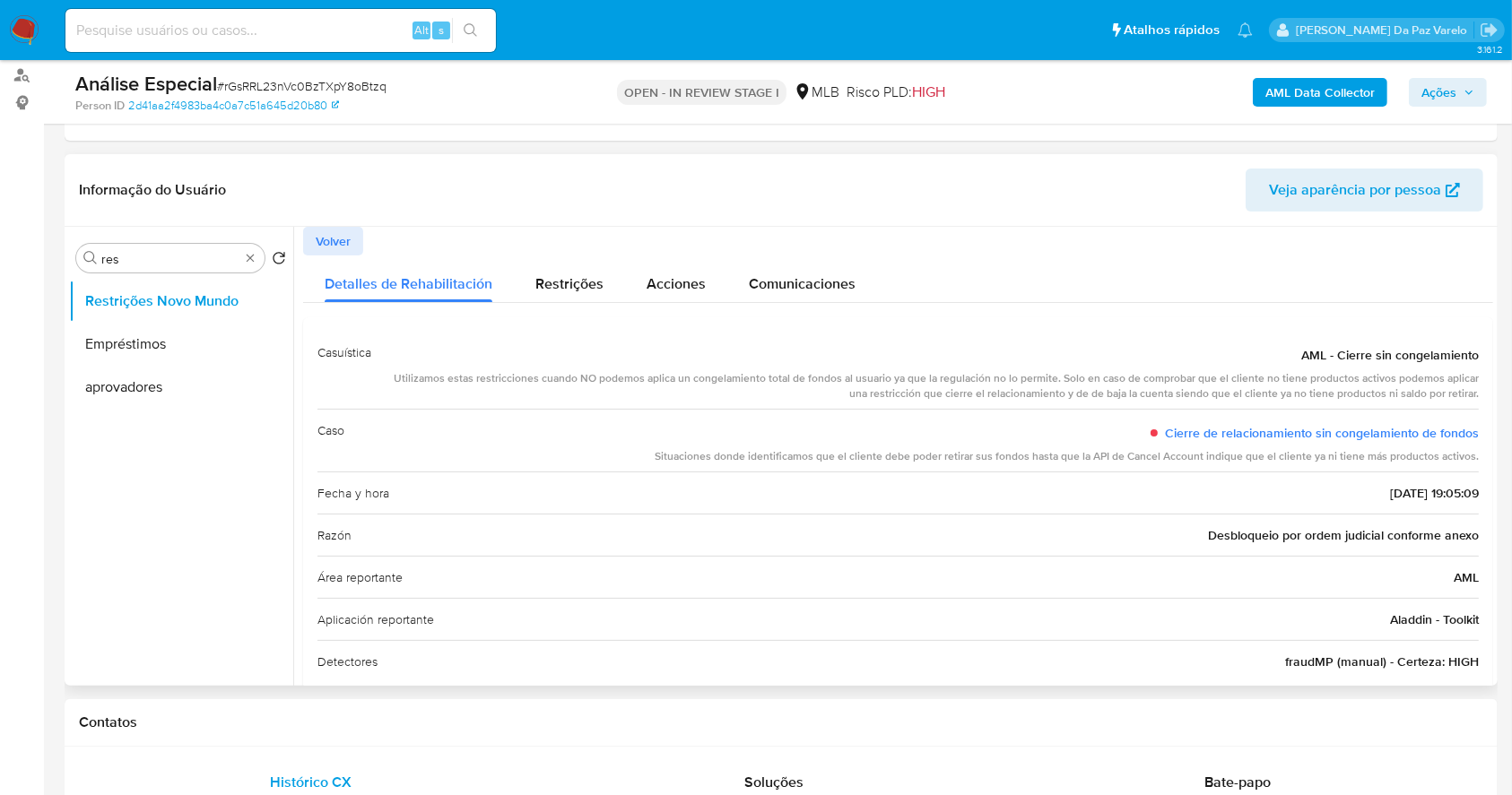
drag, startPoint x: 1371, startPoint y: 410, endPoint x: 1327, endPoint y: 453, distance: 61.5
click at [1327, 453] on div "Caso Cierre de relacionamiento sin congelamiento de fondos Situaciones donde id…" at bounding box center [898, 440] width 1161 height 63
drag, startPoint x: 1162, startPoint y: 374, endPoint x: 1181, endPoint y: 330, distance: 47.9
click at [1201, 343] on div "AML - Cierre sin congelamiento" at bounding box center [931, 355] width 1093 height 33
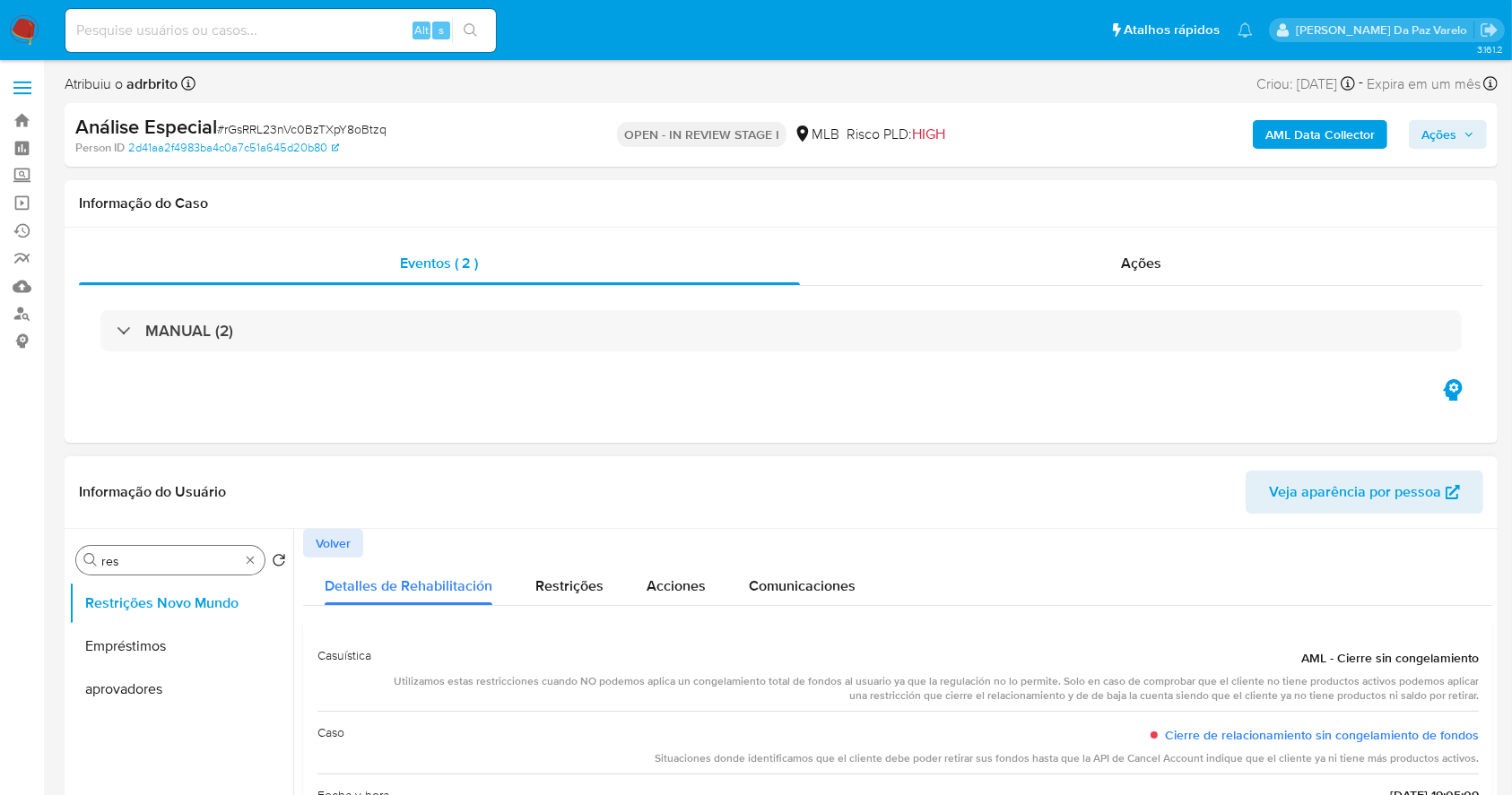
click at [254, 549] on div "Procurar res" at bounding box center [170, 560] width 188 height 29
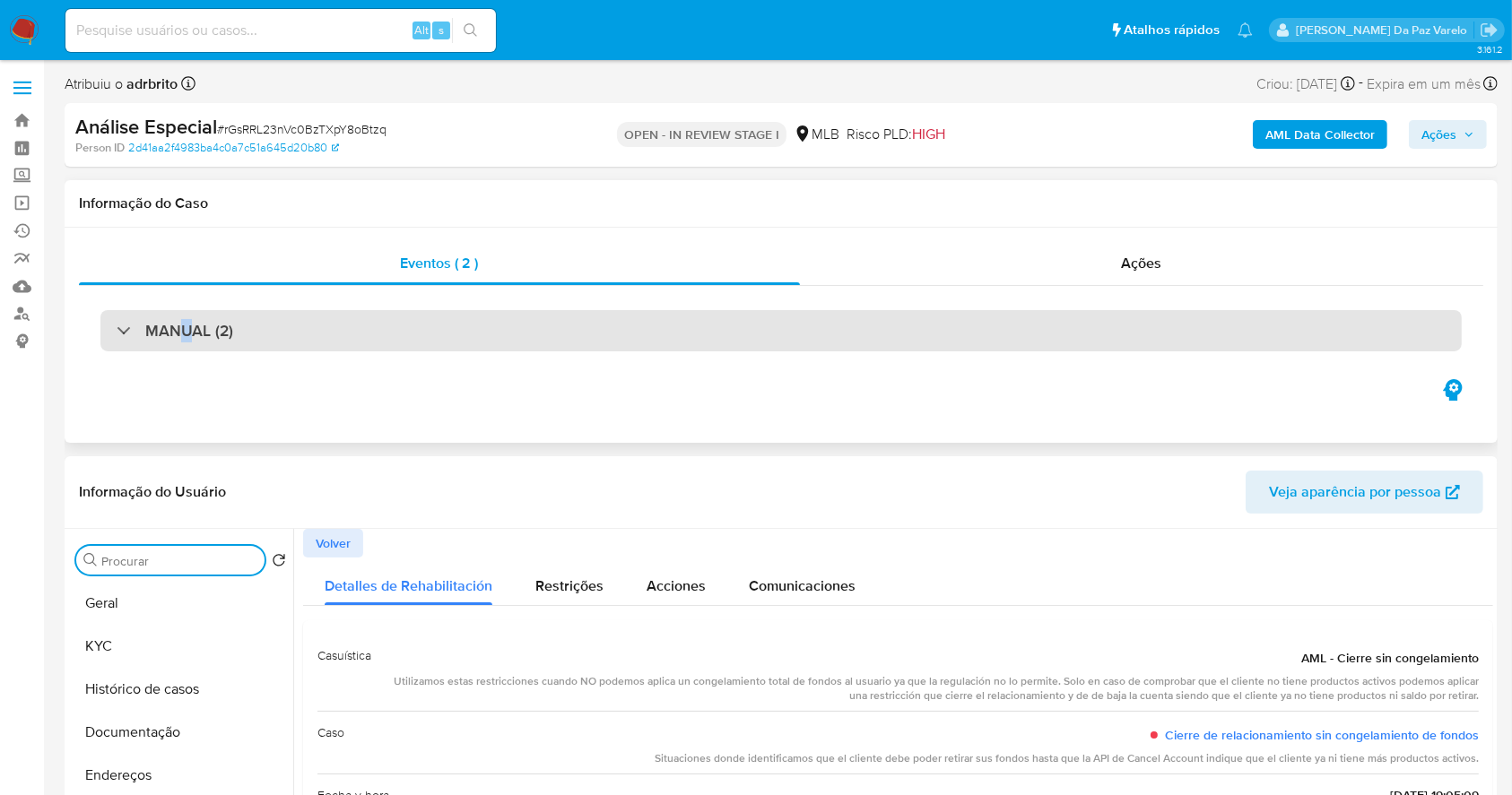
click at [185, 321] on h3 "MANUAL (2)" at bounding box center [188, 331] width 88 height 20
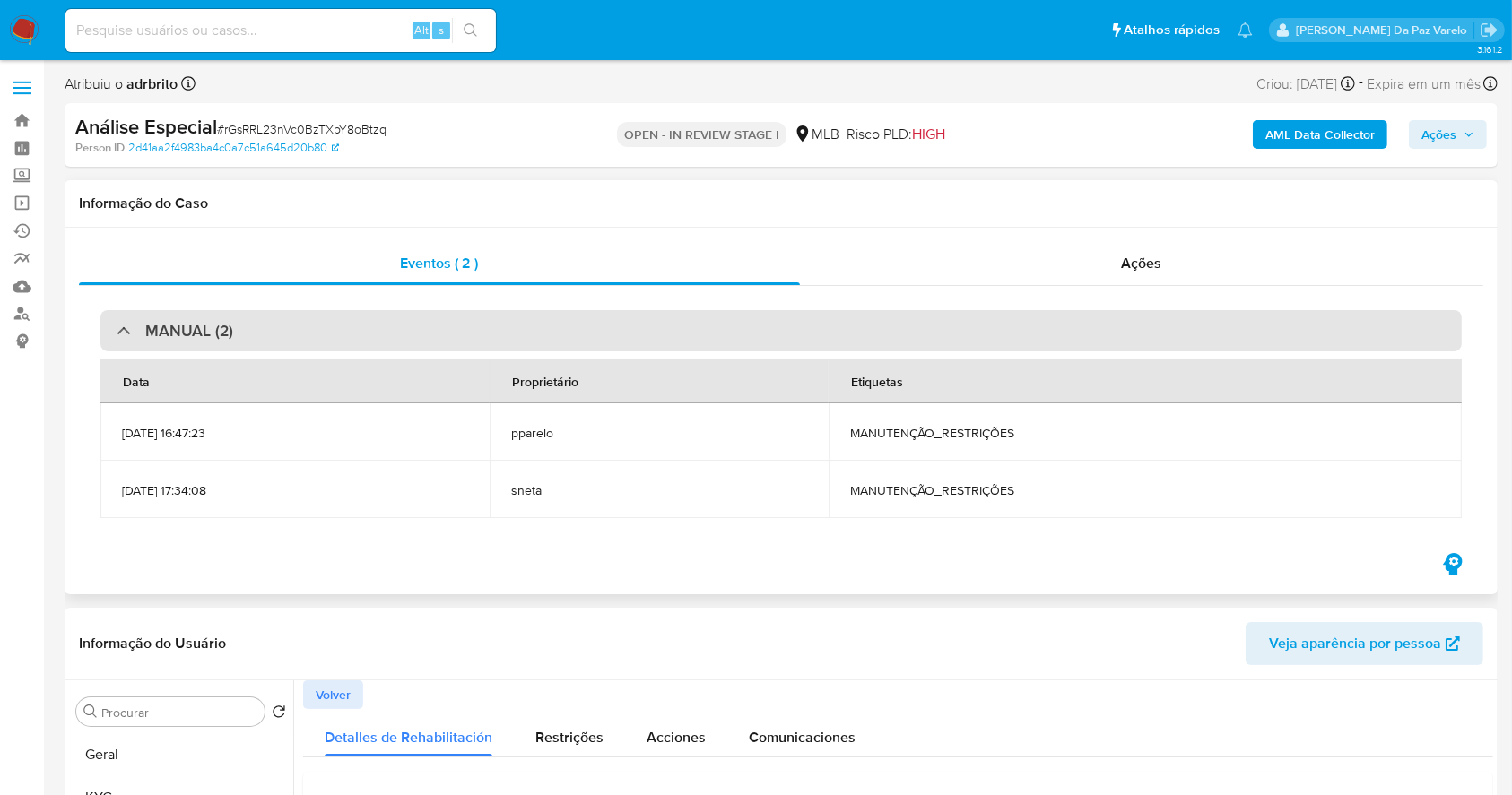
click at [217, 332] on h3 "MANUAL (2)" at bounding box center [188, 331] width 88 height 20
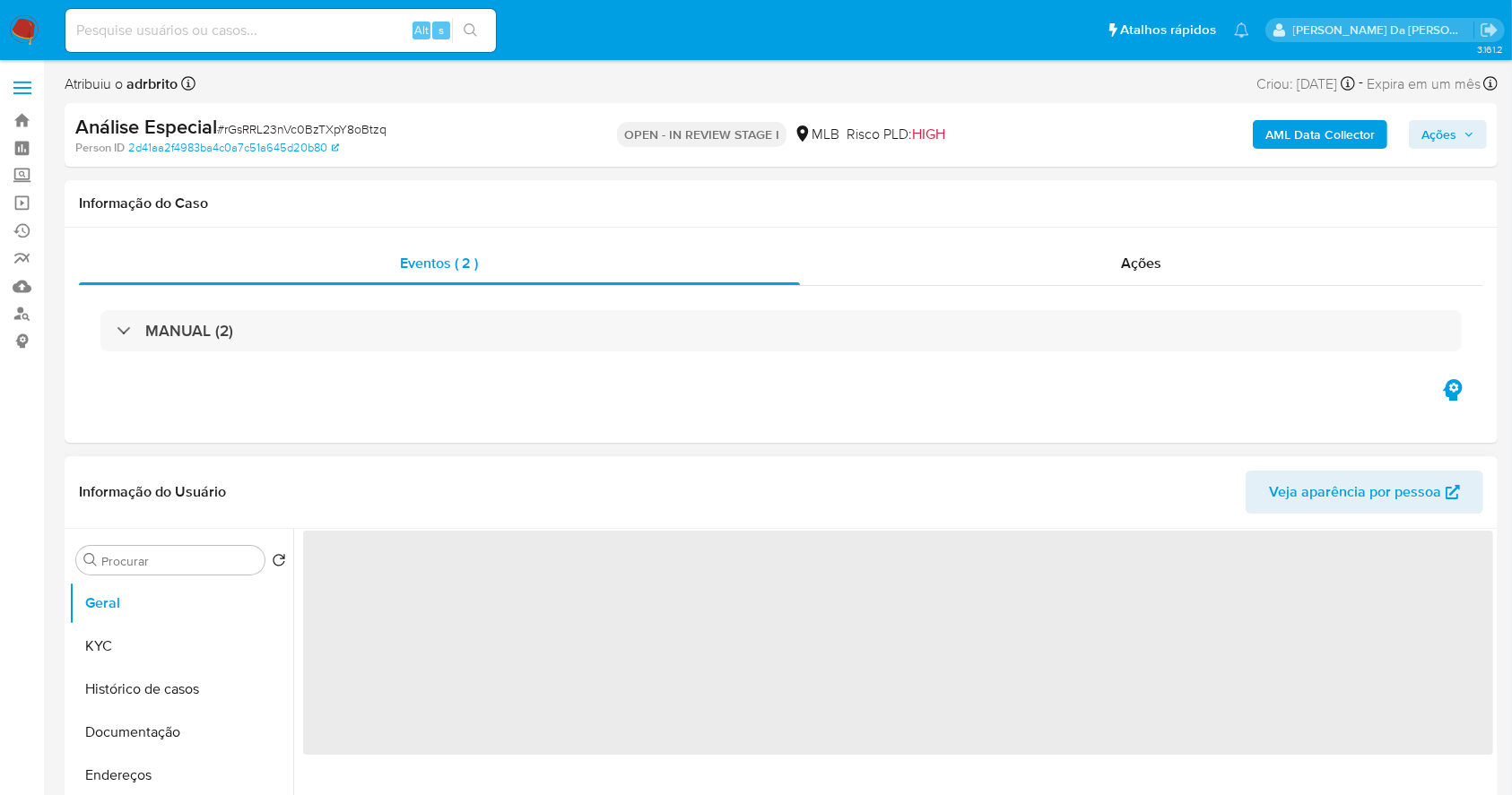
select select "10"
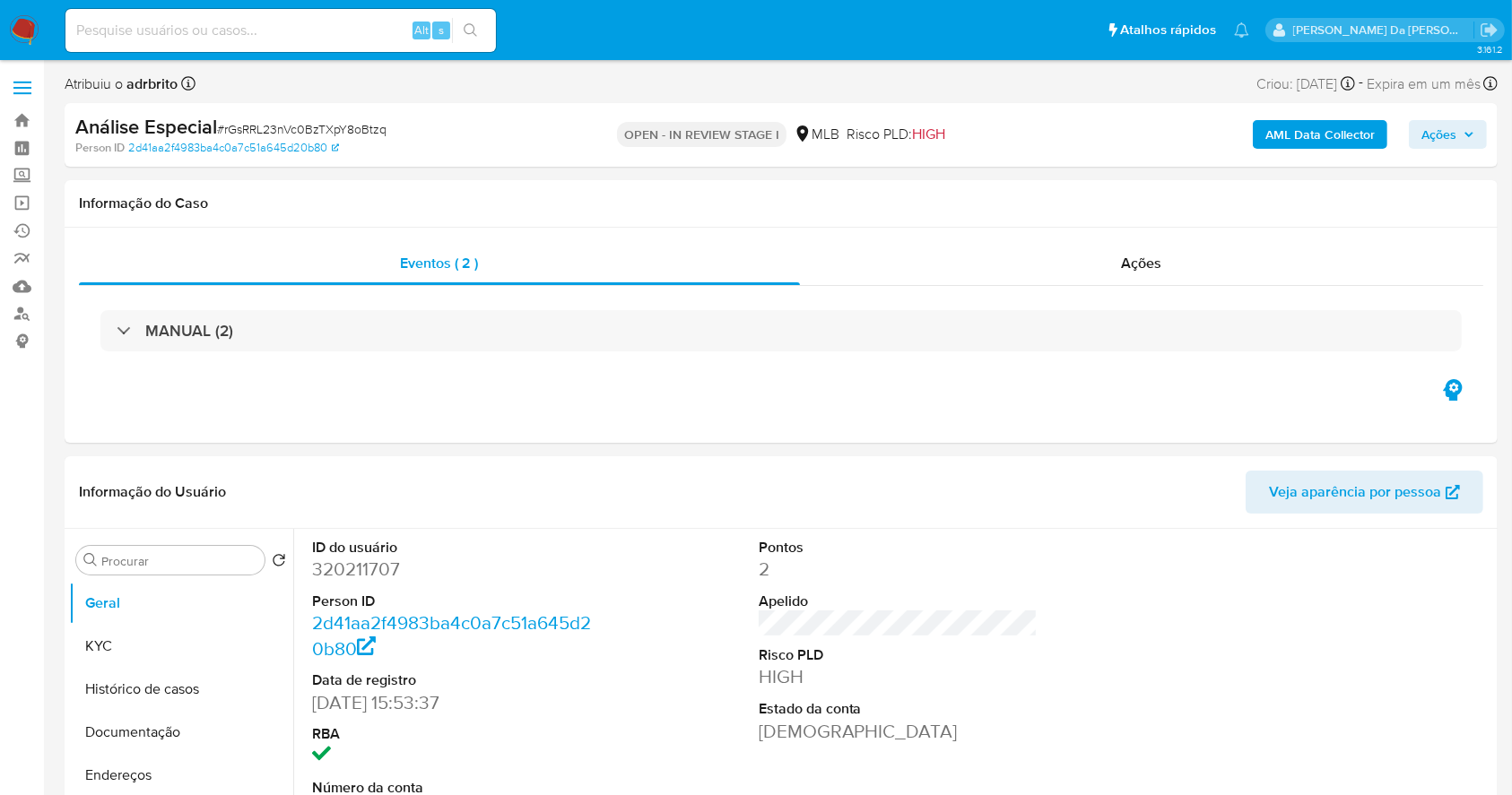
click at [364, 133] on span "# rGsRRL23nVc0BzTXpY8oBtzq" at bounding box center [302, 129] width 170 height 18
click at [366, 134] on span "# rGsRRL23nVc0BzTXpY8oBtzq" at bounding box center [302, 129] width 170 height 18
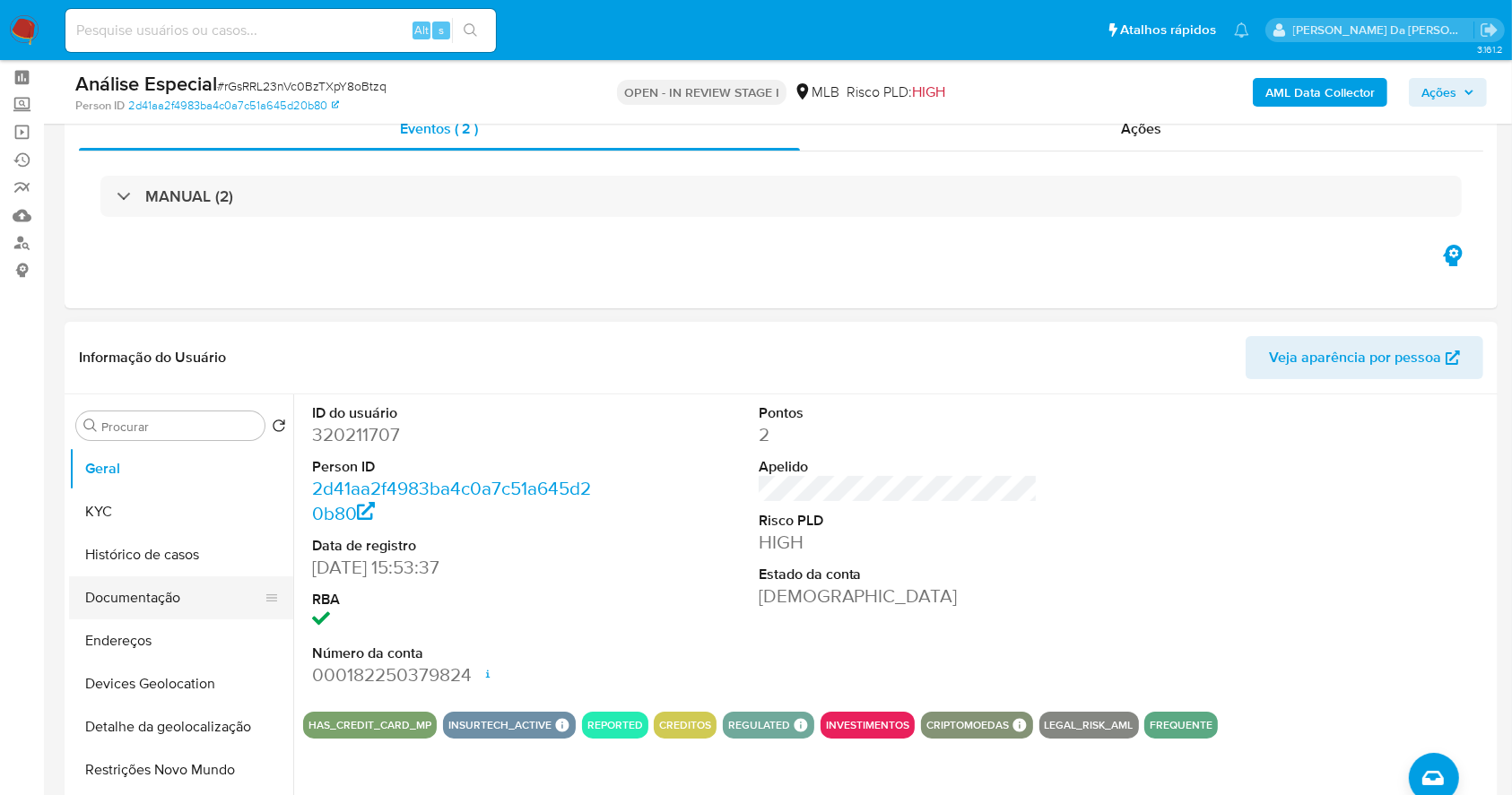
scroll to position [119, 0]
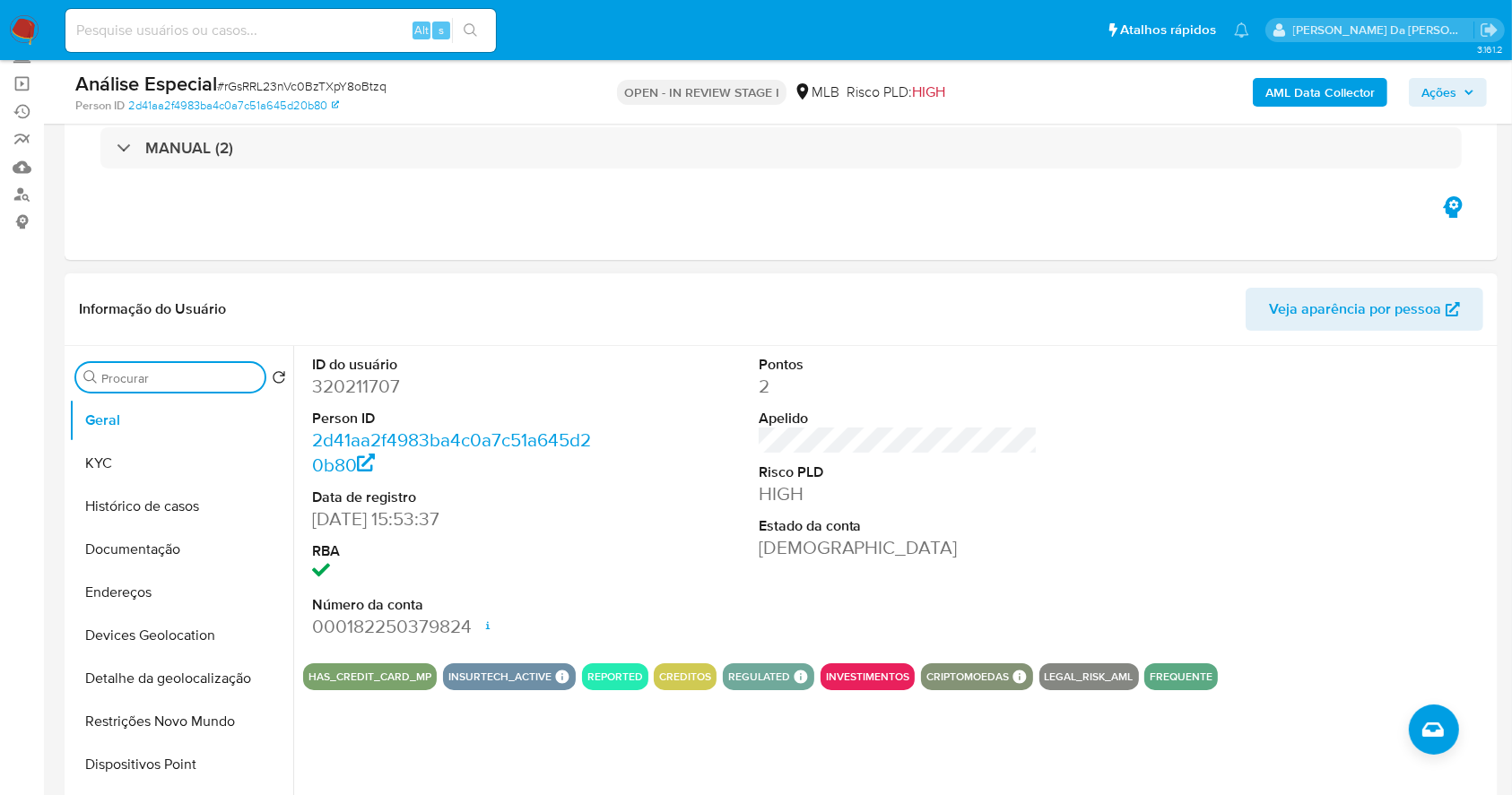
click at [156, 381] on input "Procurar" at bounding box center [179, 378] width 156 height 16
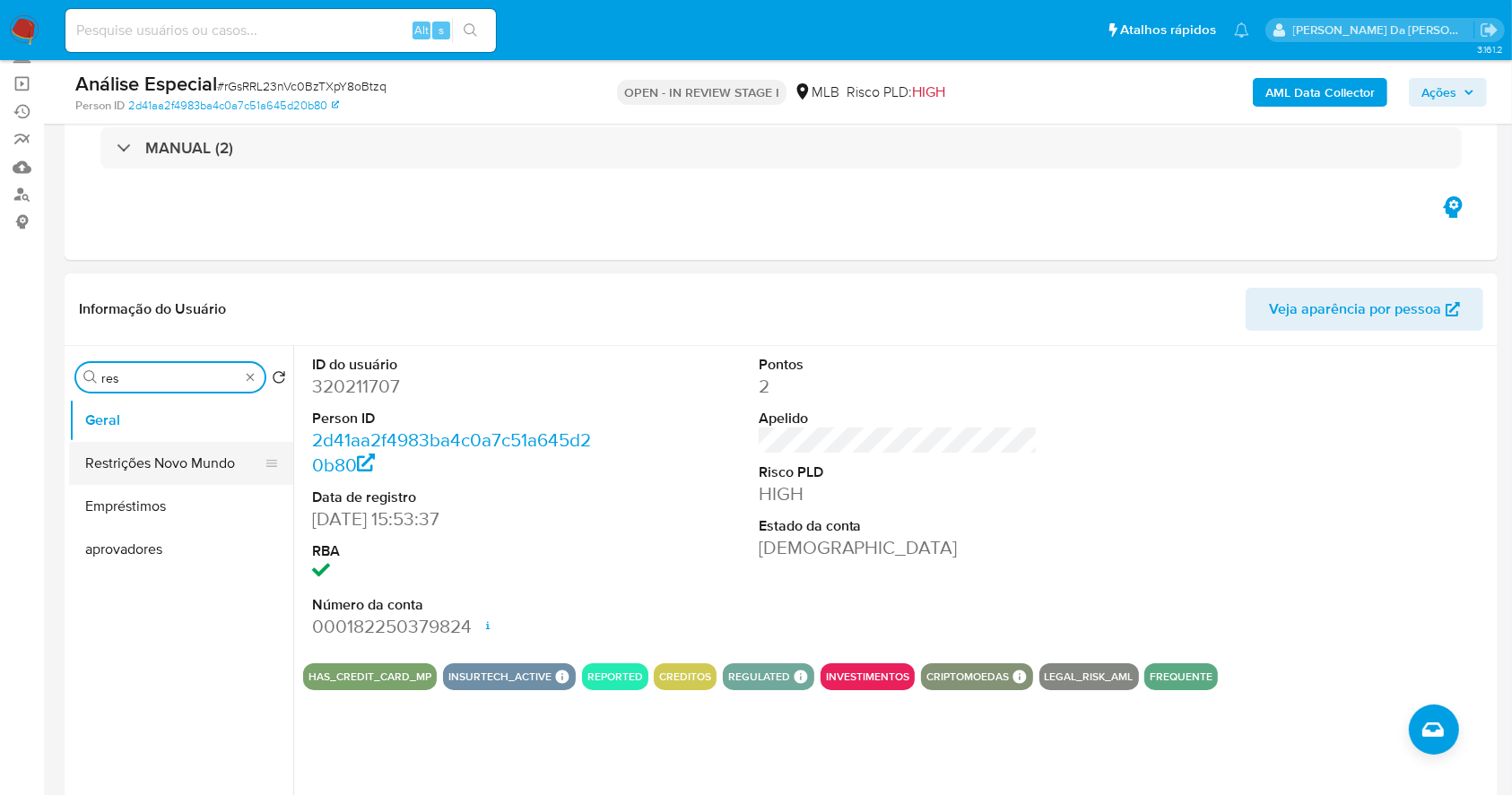
type input "res"
click at [191, 471] on button "Restrições Novo Mundo" at bounding box center [173, 464] width 210 height 43
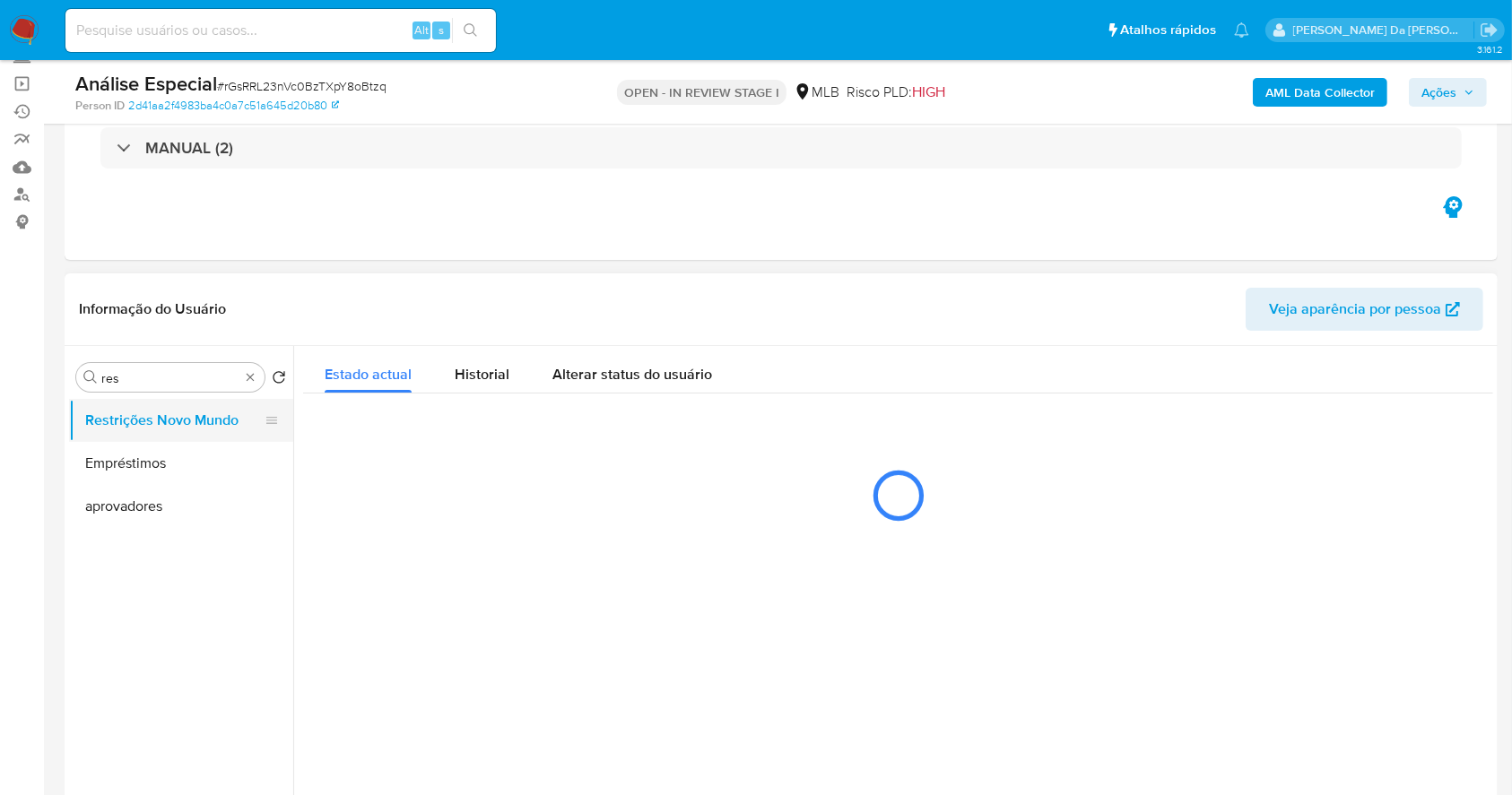
click at [187, 412] on button "Restrições Novo Mundo" at bounding box center [173, 421] width 210 height 43
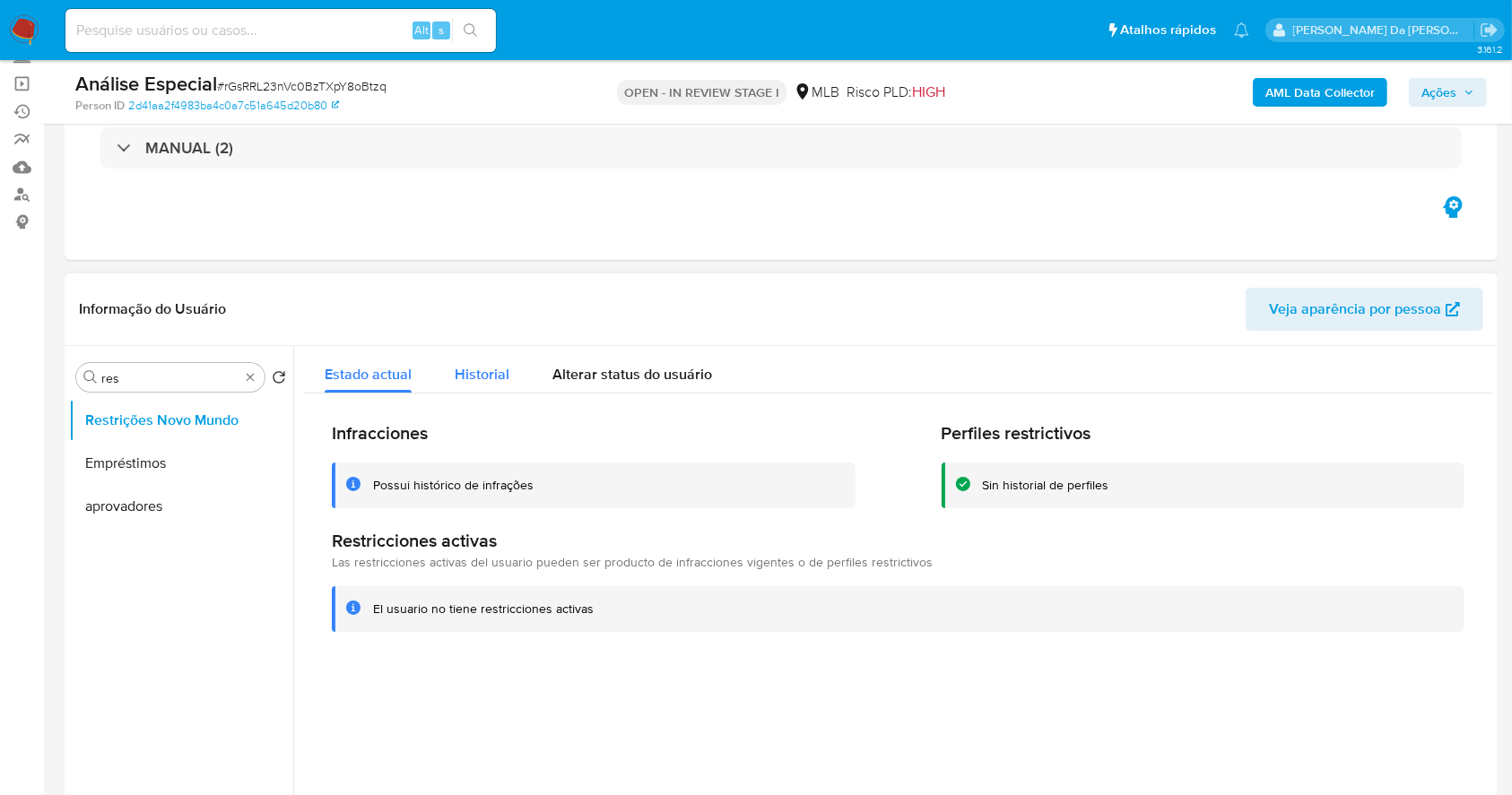
click at [499, 383] on span "Historial" at bounding box center [482, 373] width 55 height 21
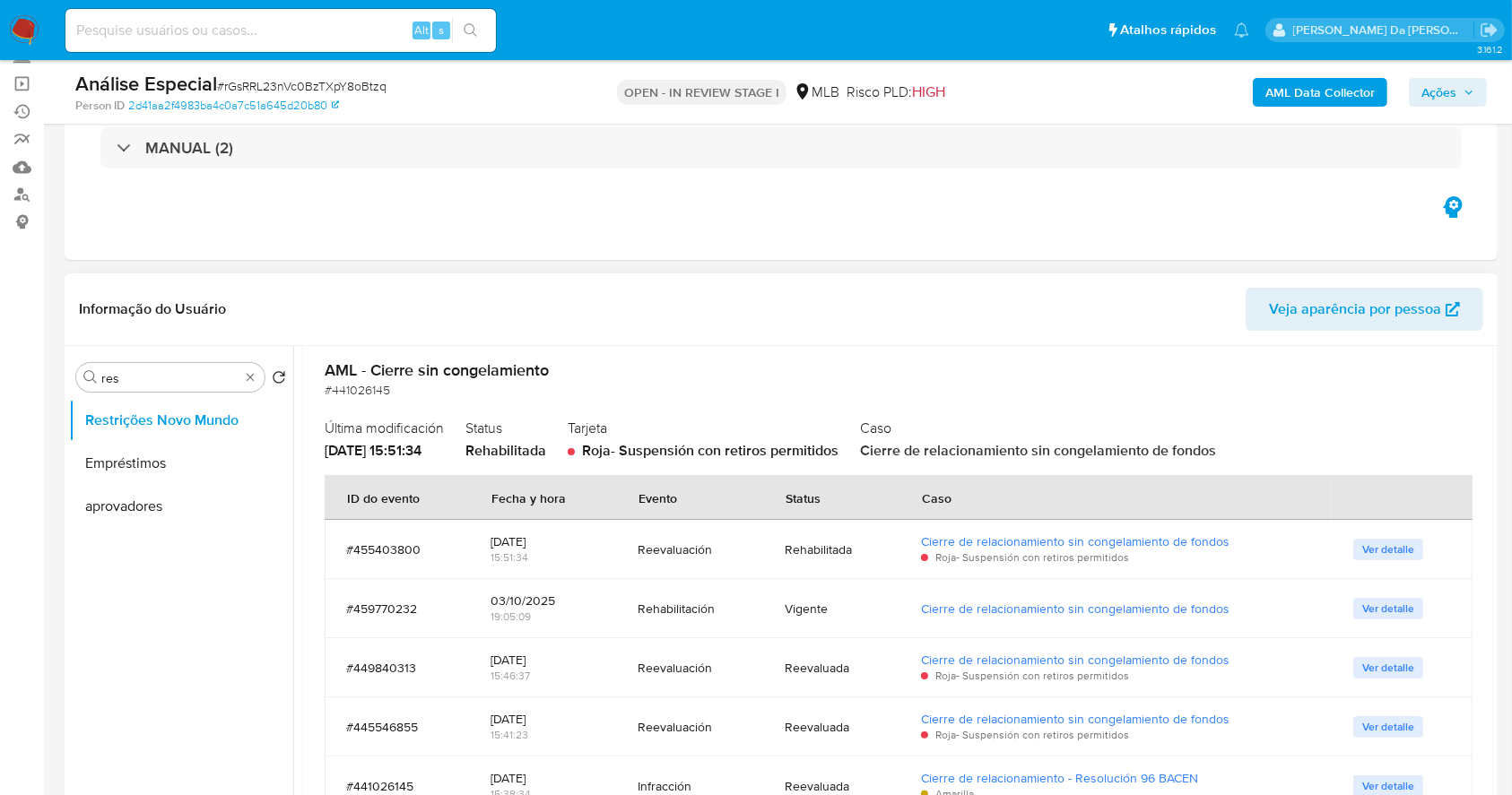
drag, startPoint x: 594, startPoint y: 608, endPoint x: 610, endPoint y: 608, distance: 16.0
click at [610, 608] on td "03/10/2025 19:05:09" at bounding box center [542, 609] width 147 height 59
click at [294, 33] on input at bounding box center [280, 31] width 431 height 24
paste input "x92oadx6Lv9PUVMiGZdDnL6o"
type input "x92oadx6Lv9PUVMiGZdDnL6o"
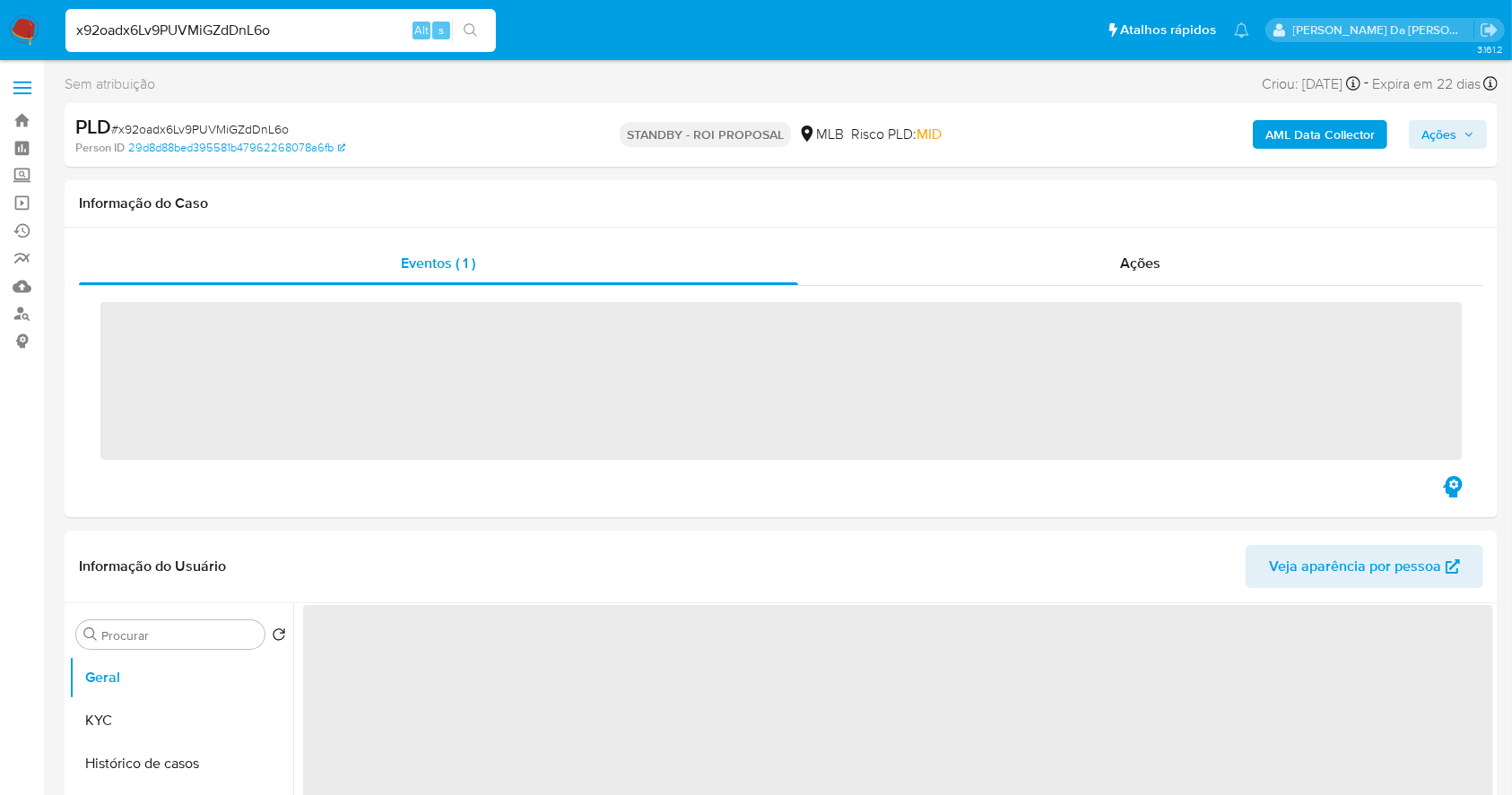
select select "10"
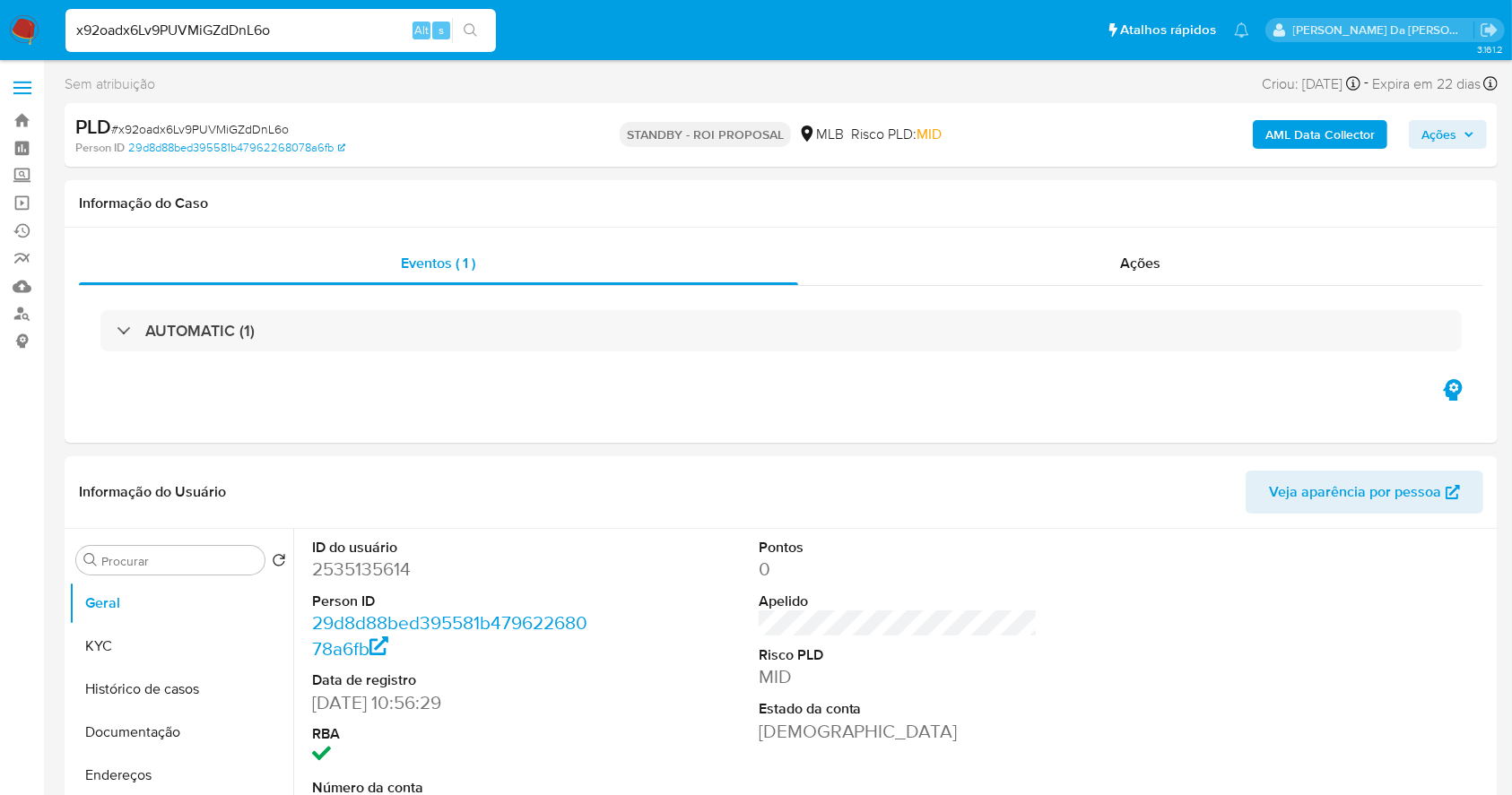
scroll to position [412, 0]
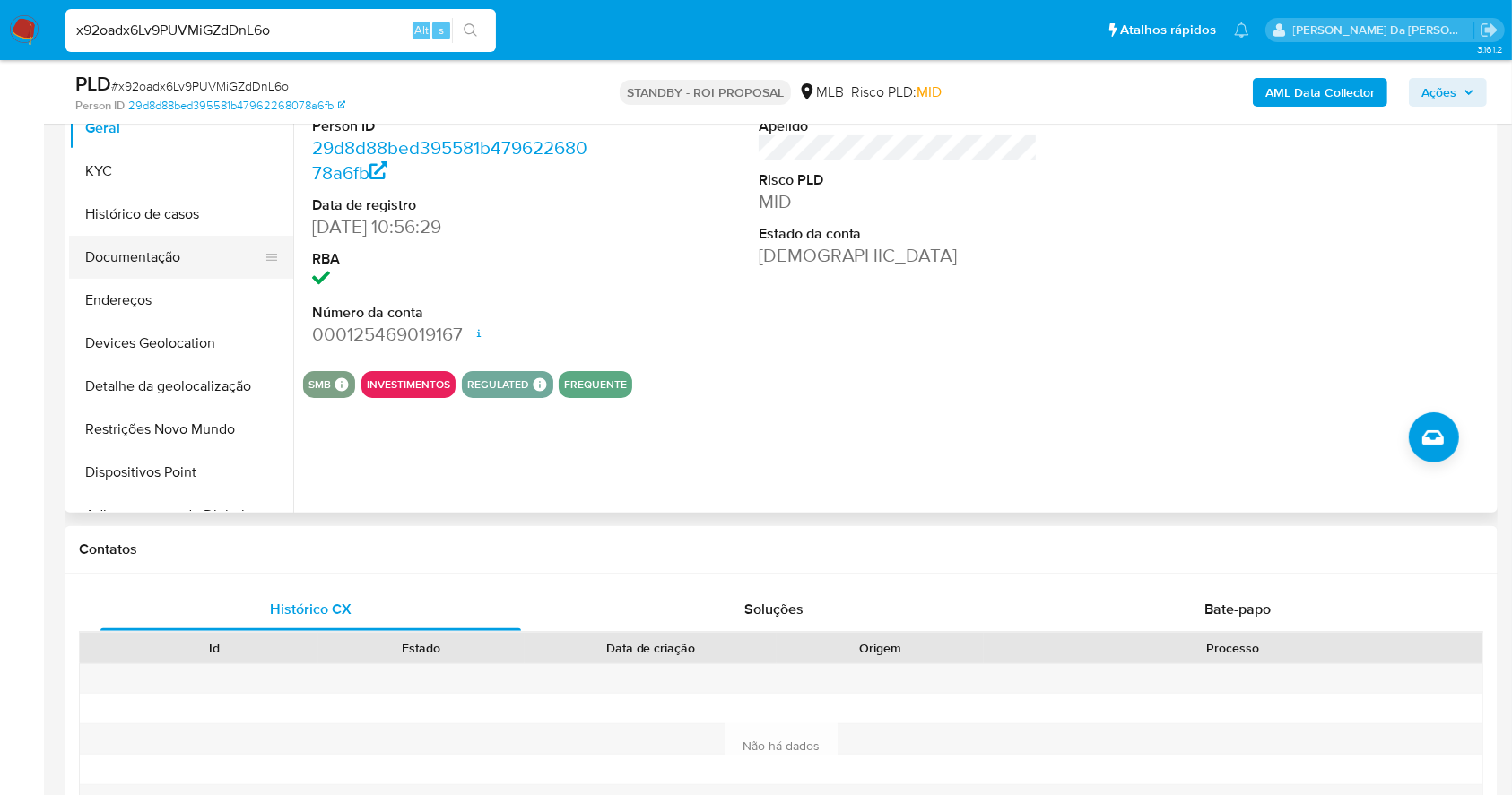
click at [184, 253] on button "Documentação" at bounding box center [173, 257] width 210 height 43
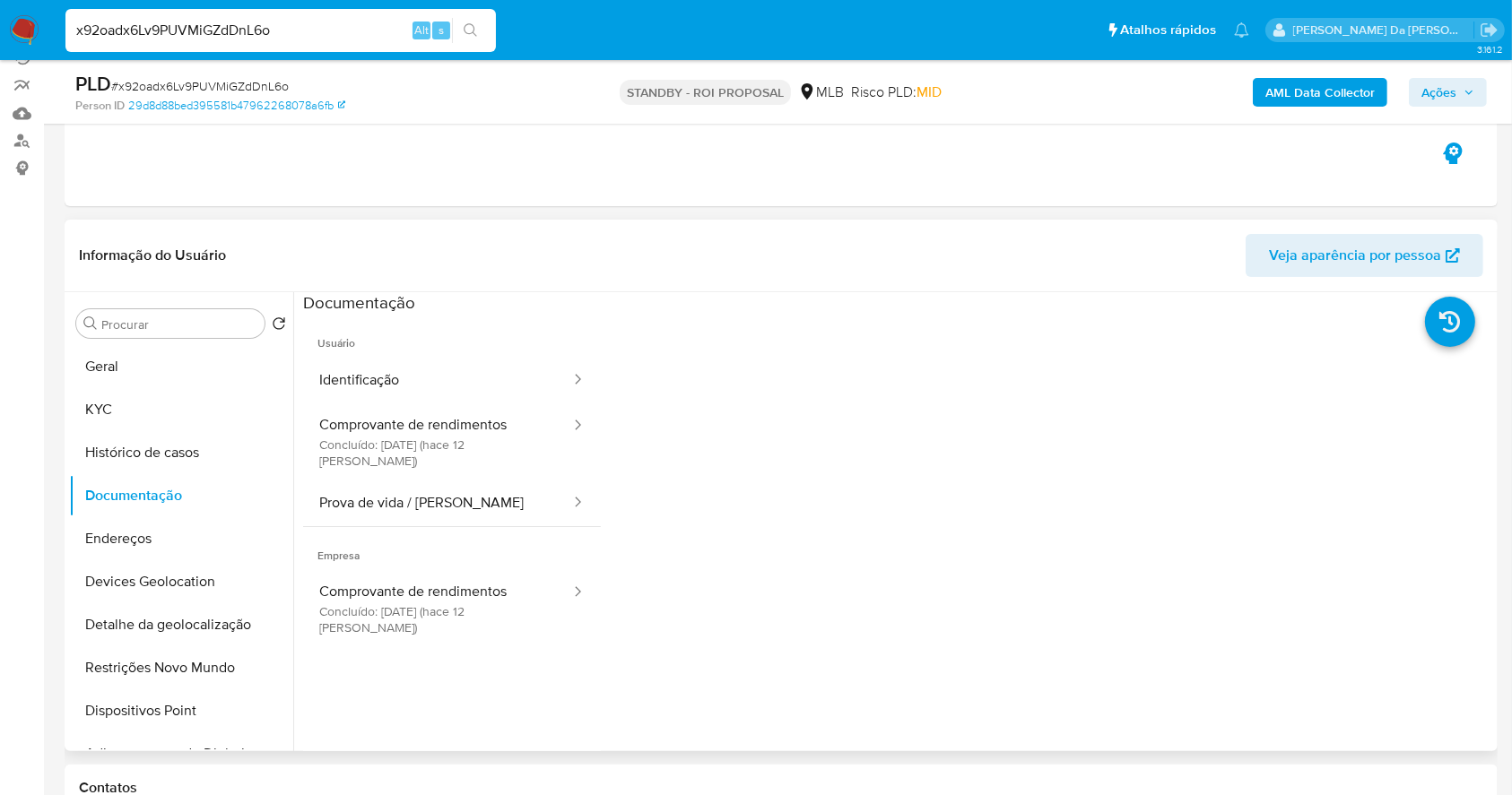
scroll to position [172, 0]
click at [424, 499] on button "Prova de vida / [PERSON_NAME]" at bounding box center [438, 504] width 269 height 45
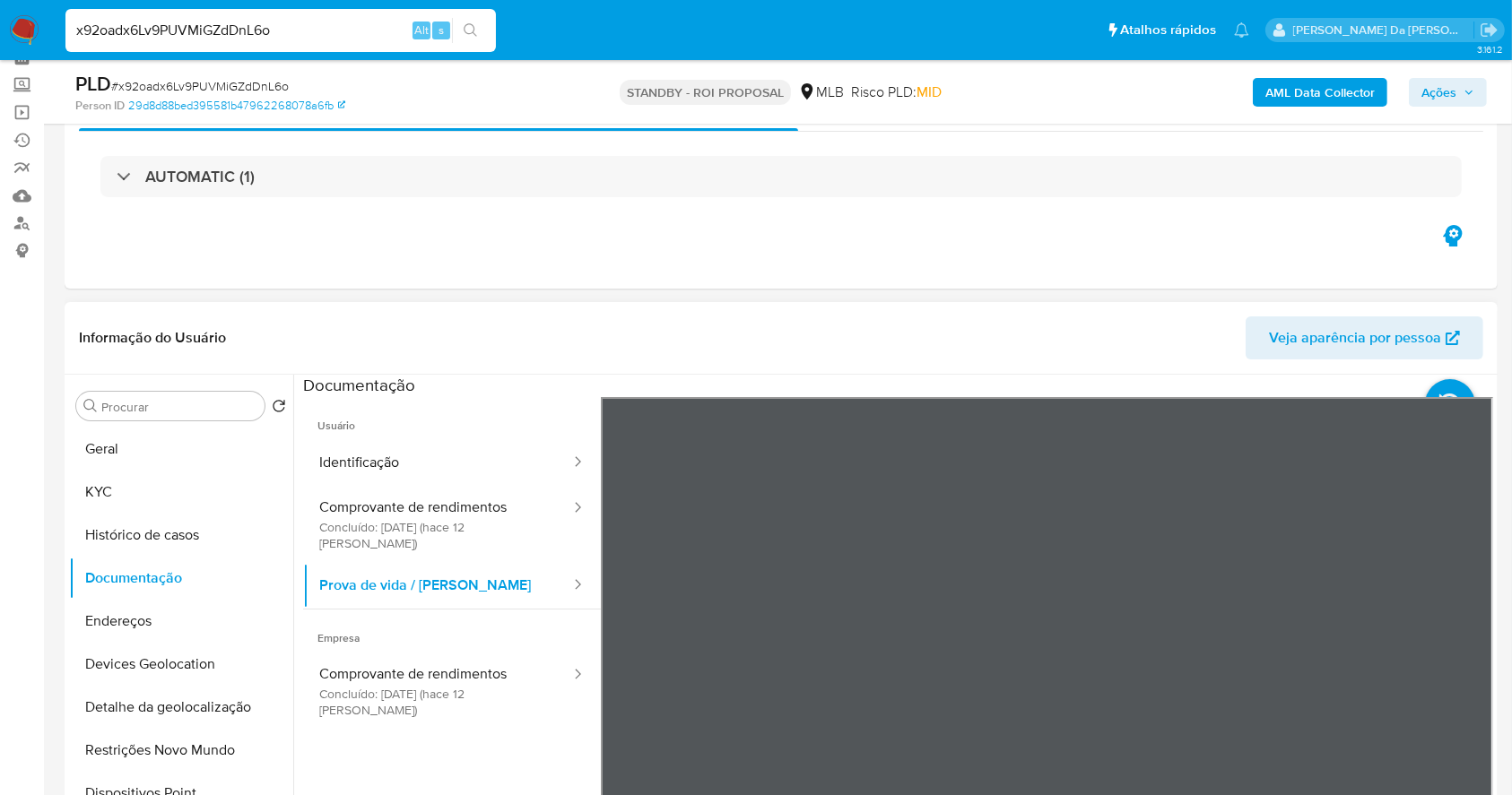
scroll to position [53, 0]
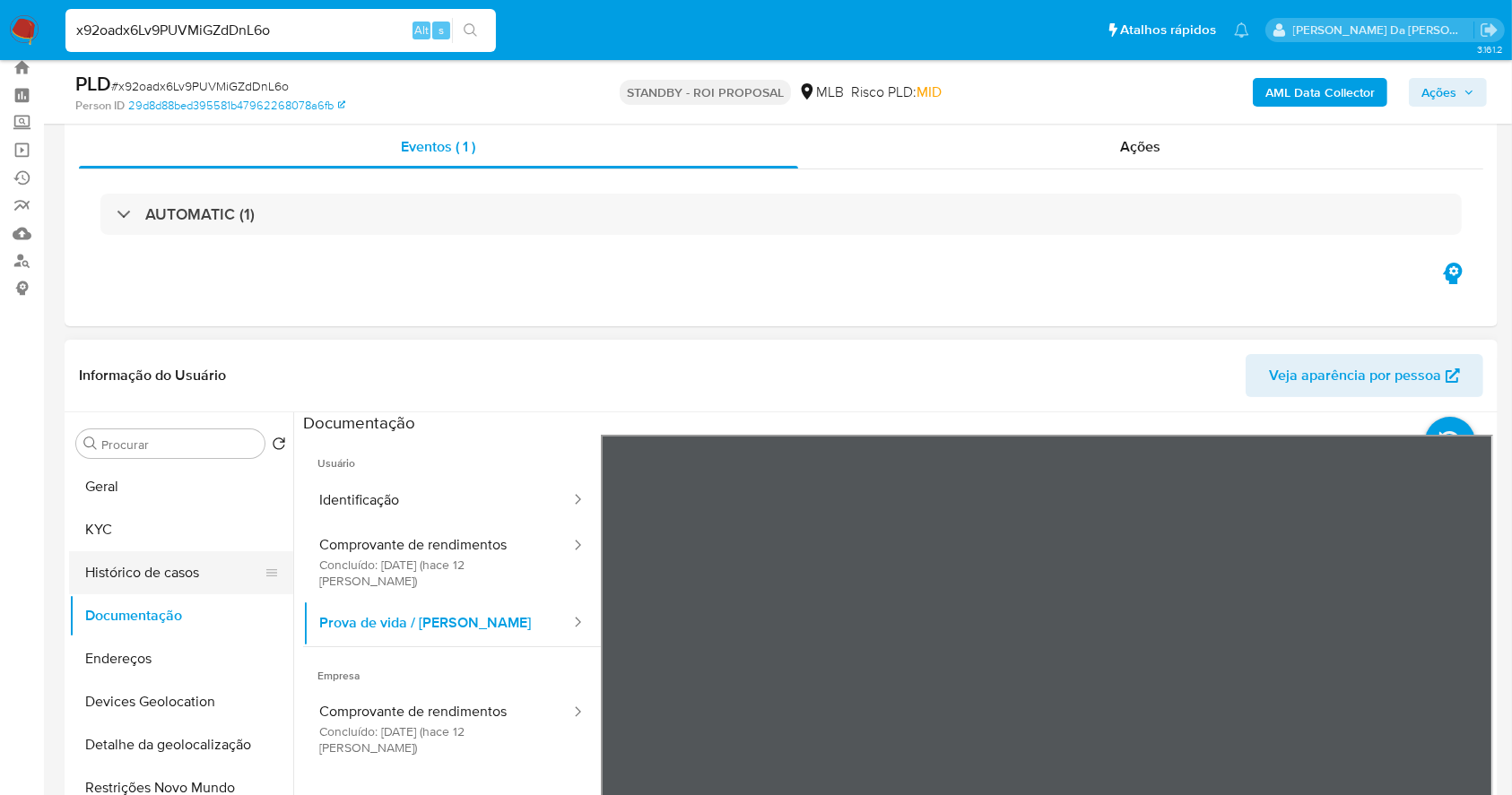
click at [108, 579] on button "Histórico de casos" at bounding box center [173, 573] width 210 height 43
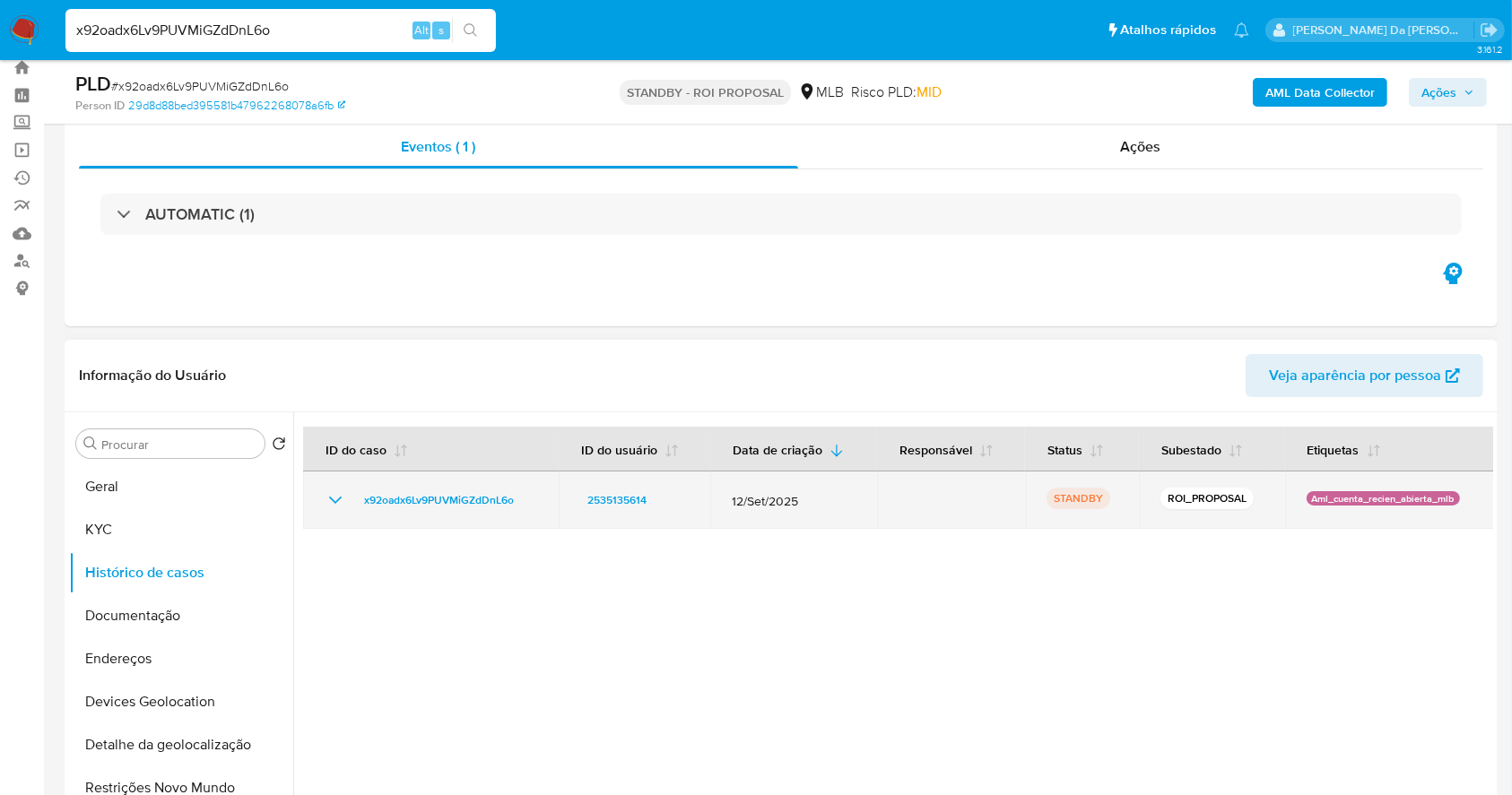
click at [354, 492] on div "x92oadx6Lv9PUVMiGZdDnL6o" at bounding box center [431, 500] width 213 height 22
click at [331, 500] on icon "Mostrar/Ocultar" at bounding box center [335, 500] width 22 height 22
click at [328, 502] on icon "Mostrar/Ocultar" at bounding box center [335, 500] width 22 height 22
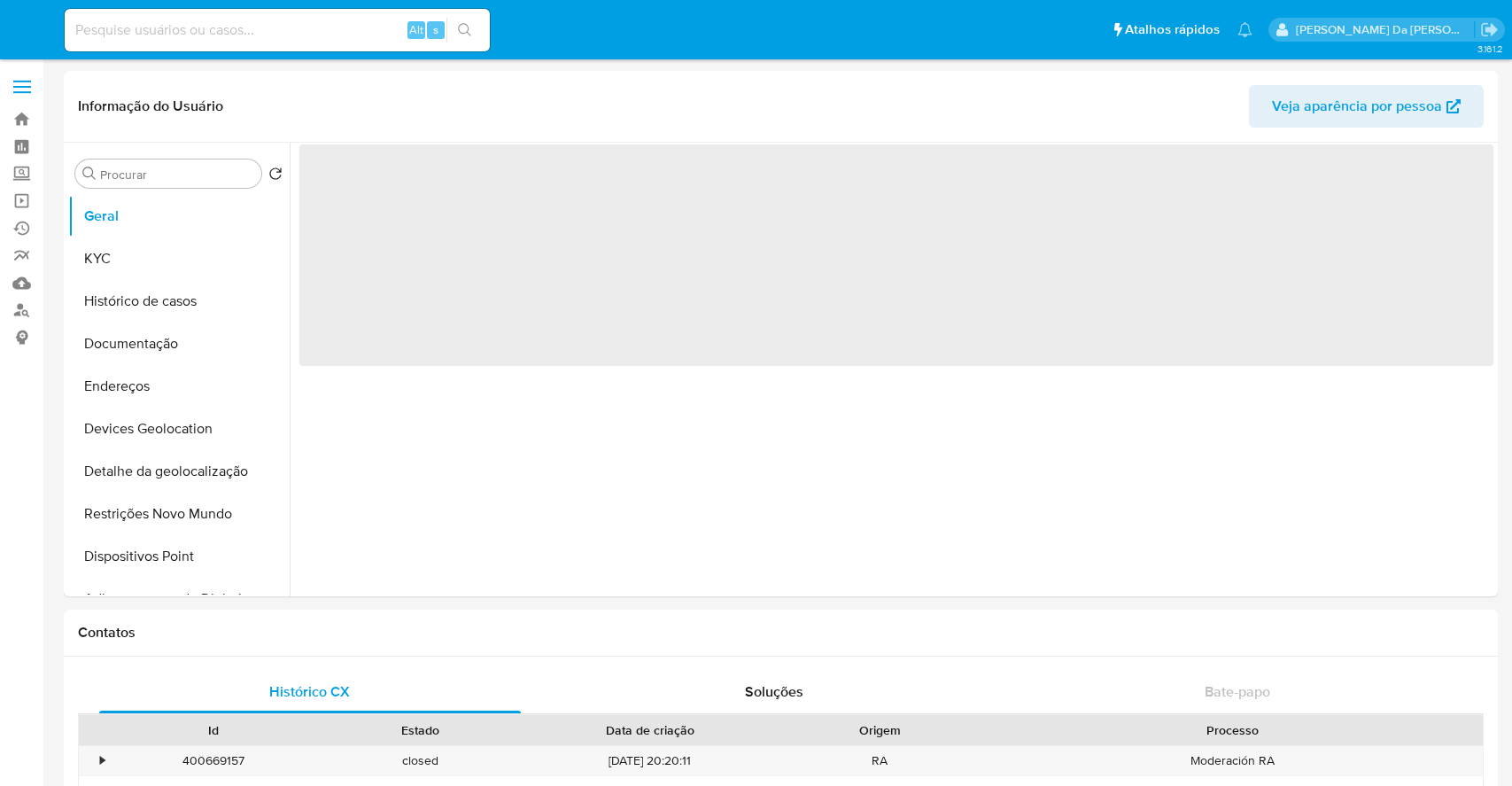
select select "10"
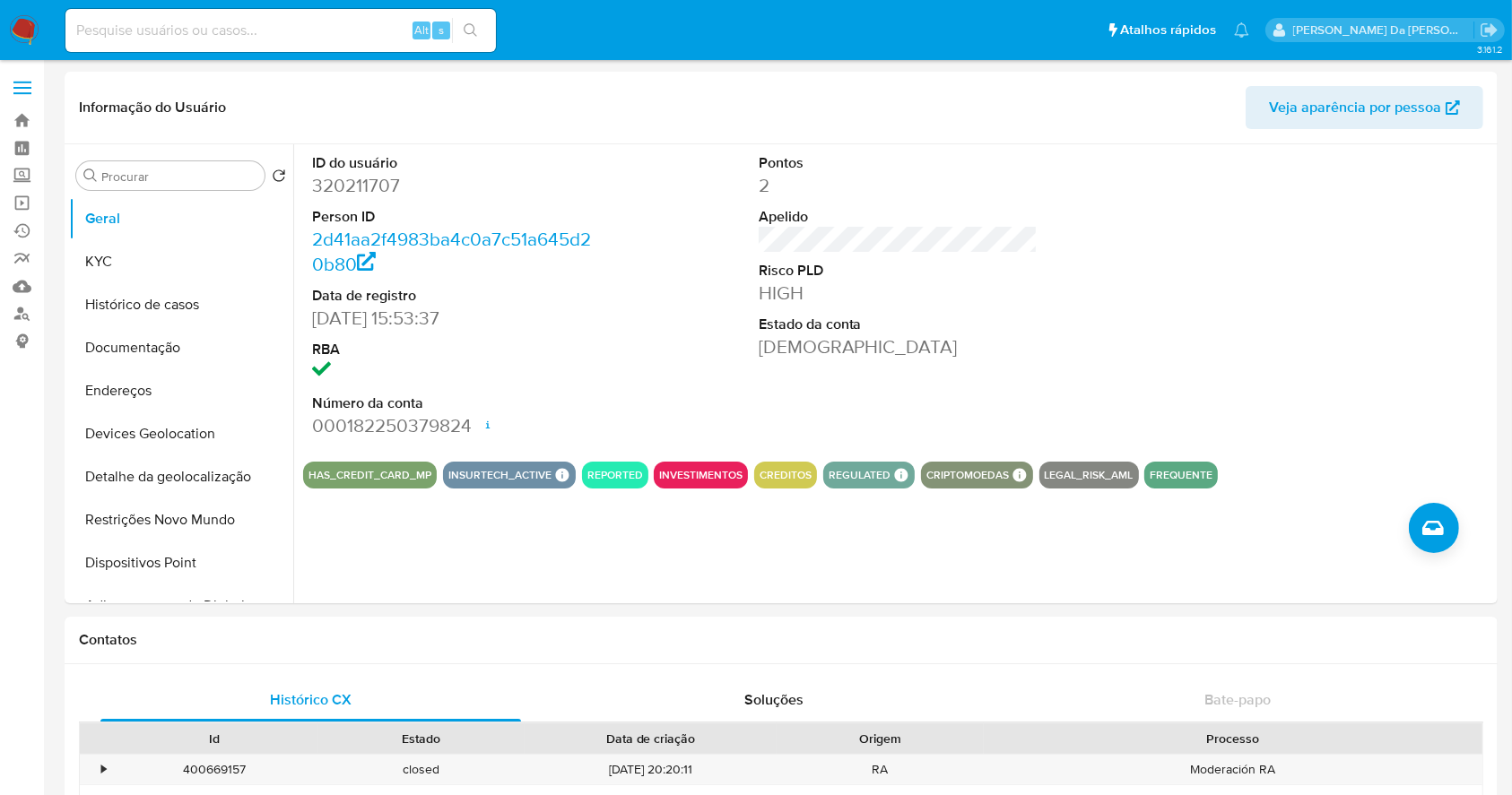
click at [338, 33] on input at bounding box center [280, 31] width 431 height 24
paste input "KyVtI0fdY8iPcXHpn8SvL1TH"
type input "KyVtI0fdY8iPcXHpn8SvL1TH"
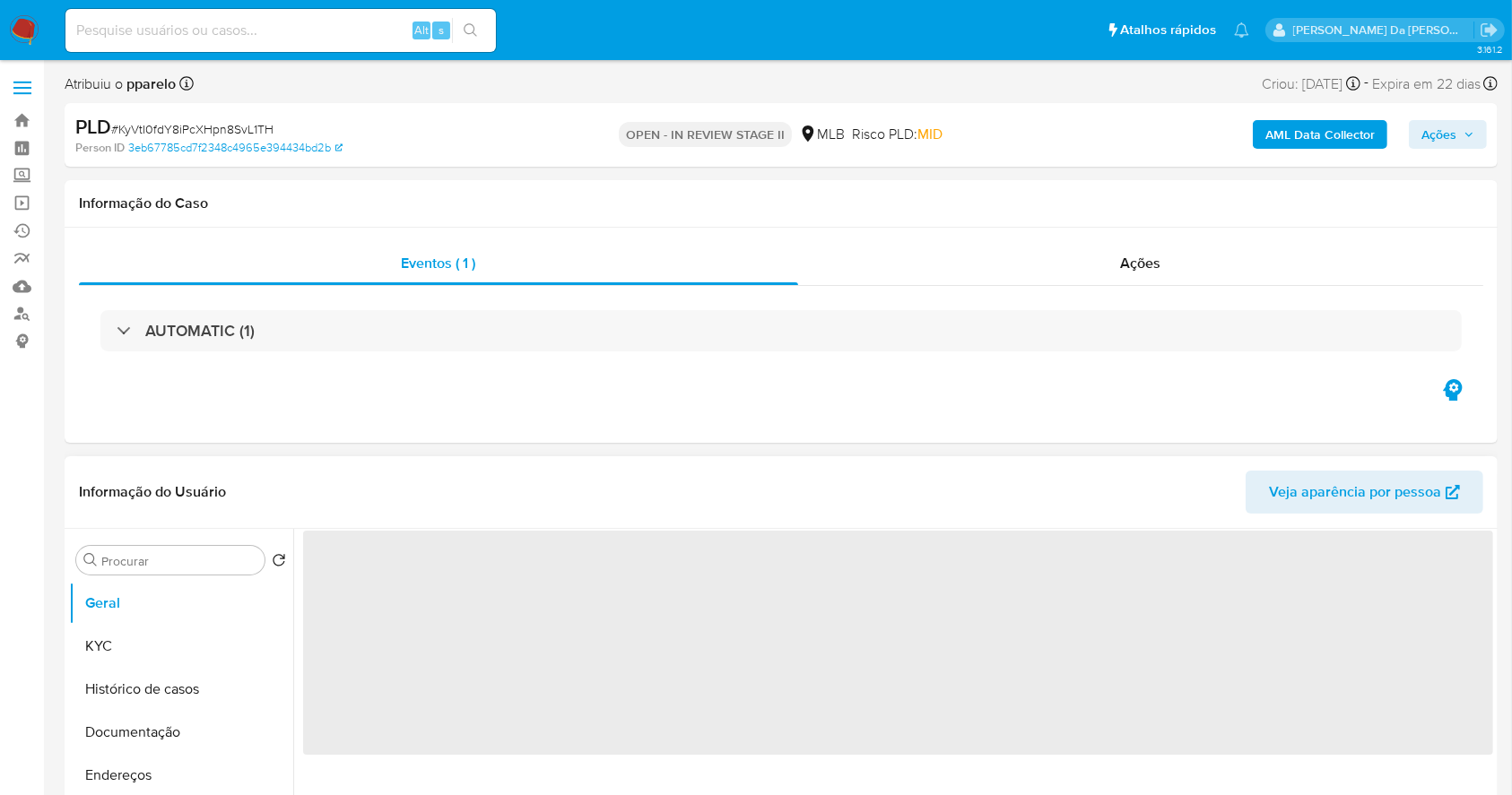
select select "10"
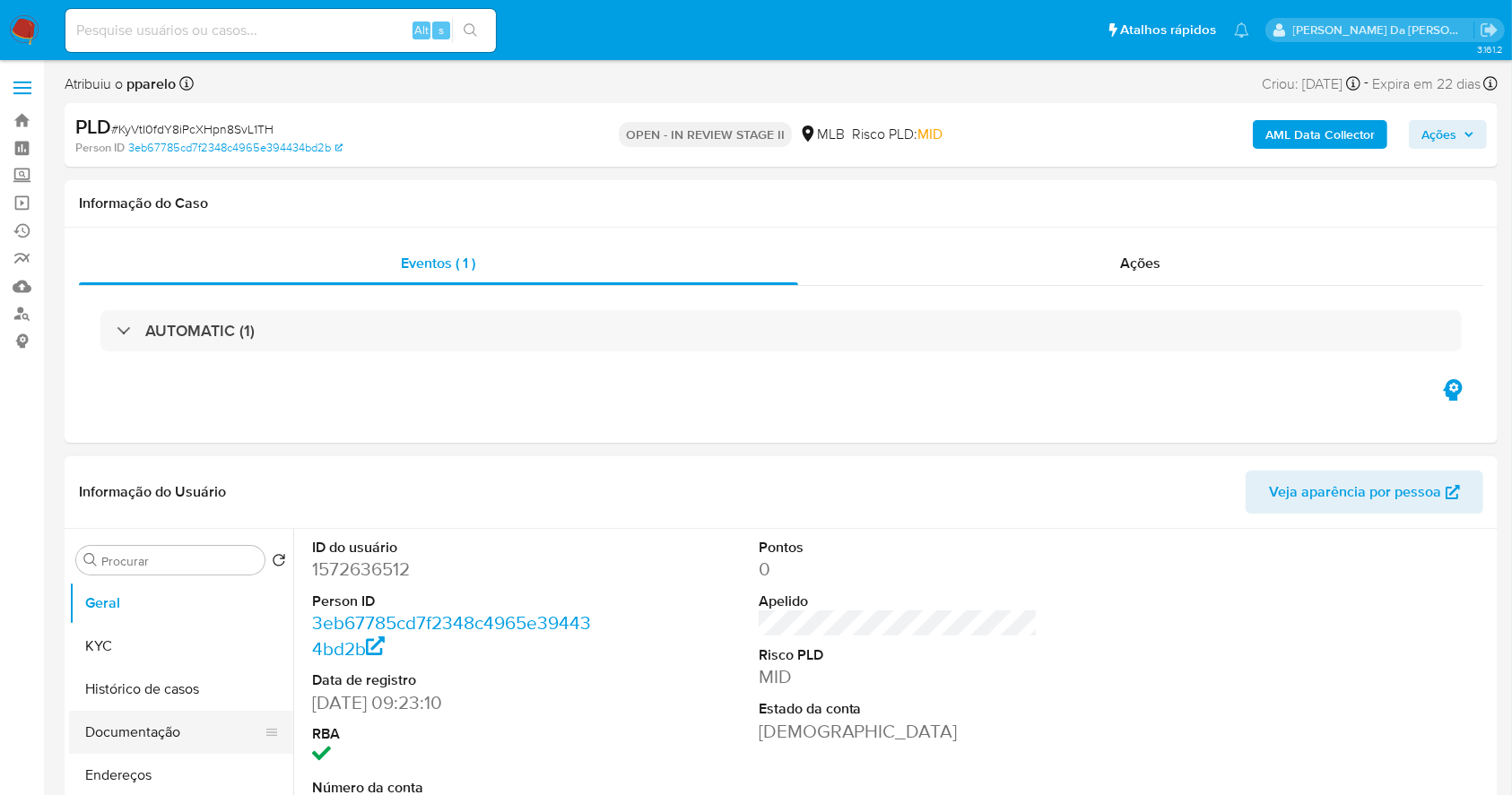
click at [185, 726] on button "Documentação" at bounding box center [173, 733] width 210 height 43
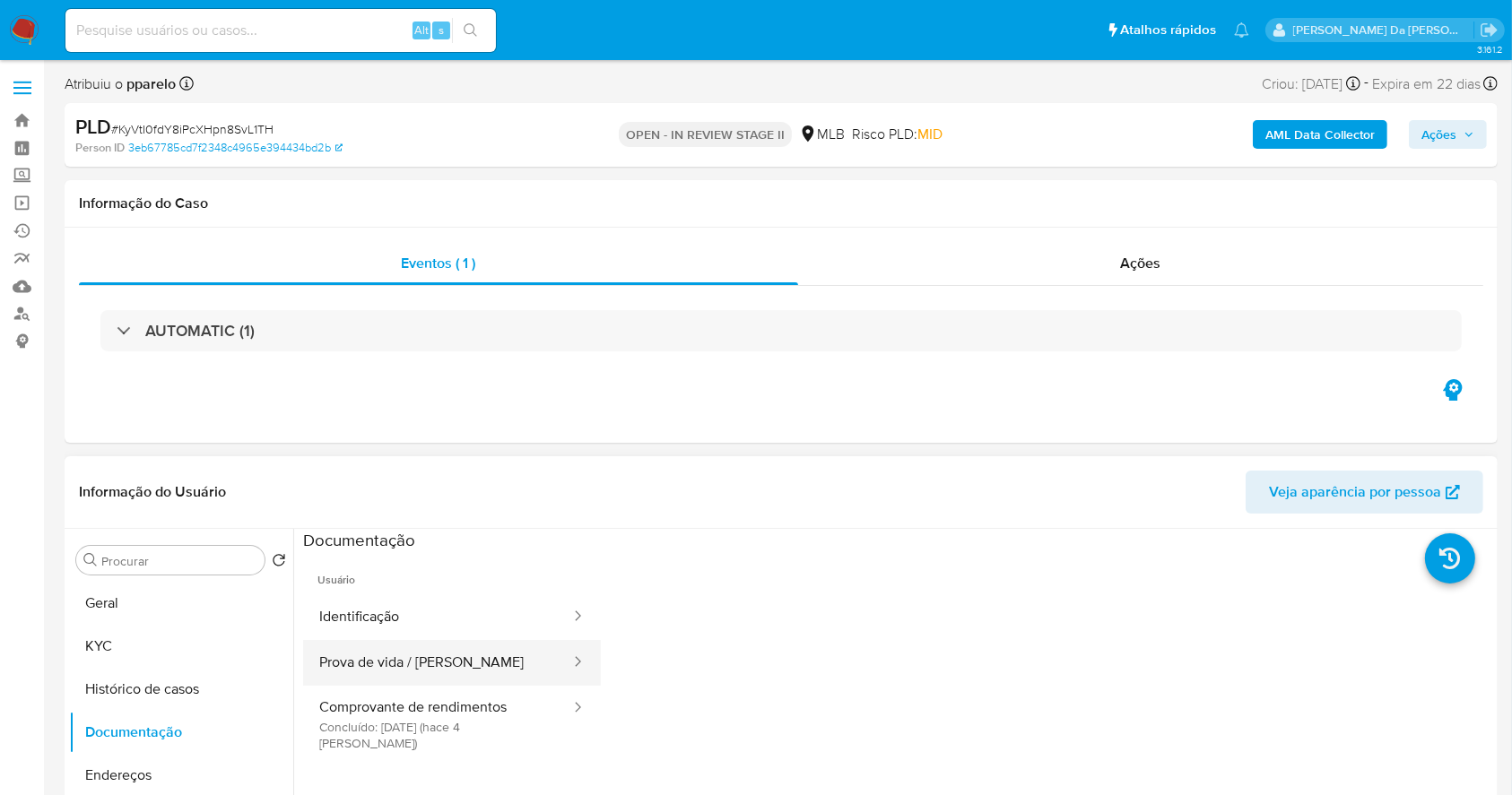
click at [447, 662] on button "Prova de vida / [PERSON_NAME]" at bounding box center [438, 663] width 269 height 45
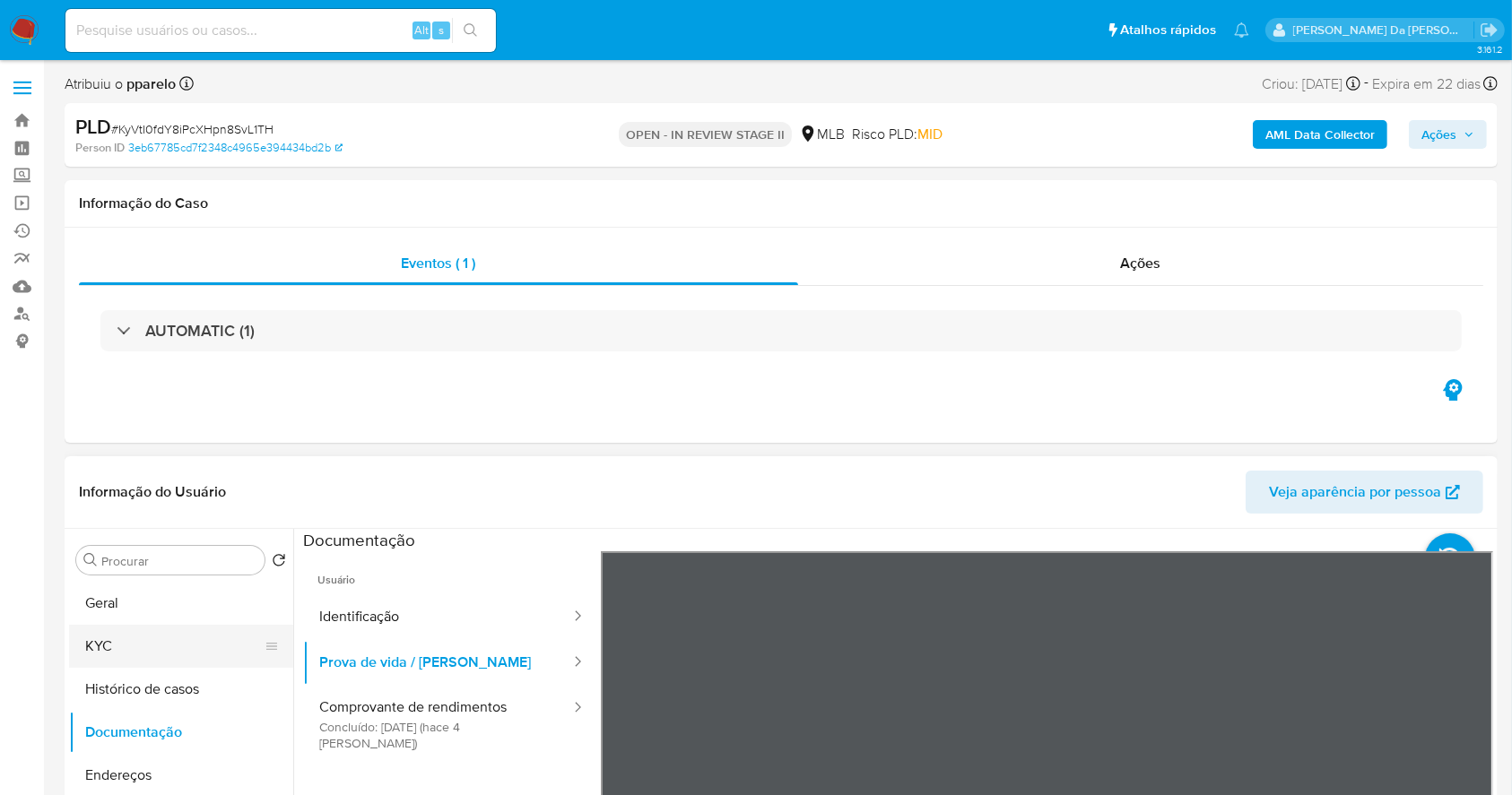
click at [174, 650] on button "KYC" at bounding box center [173, 646] width 210 height 43
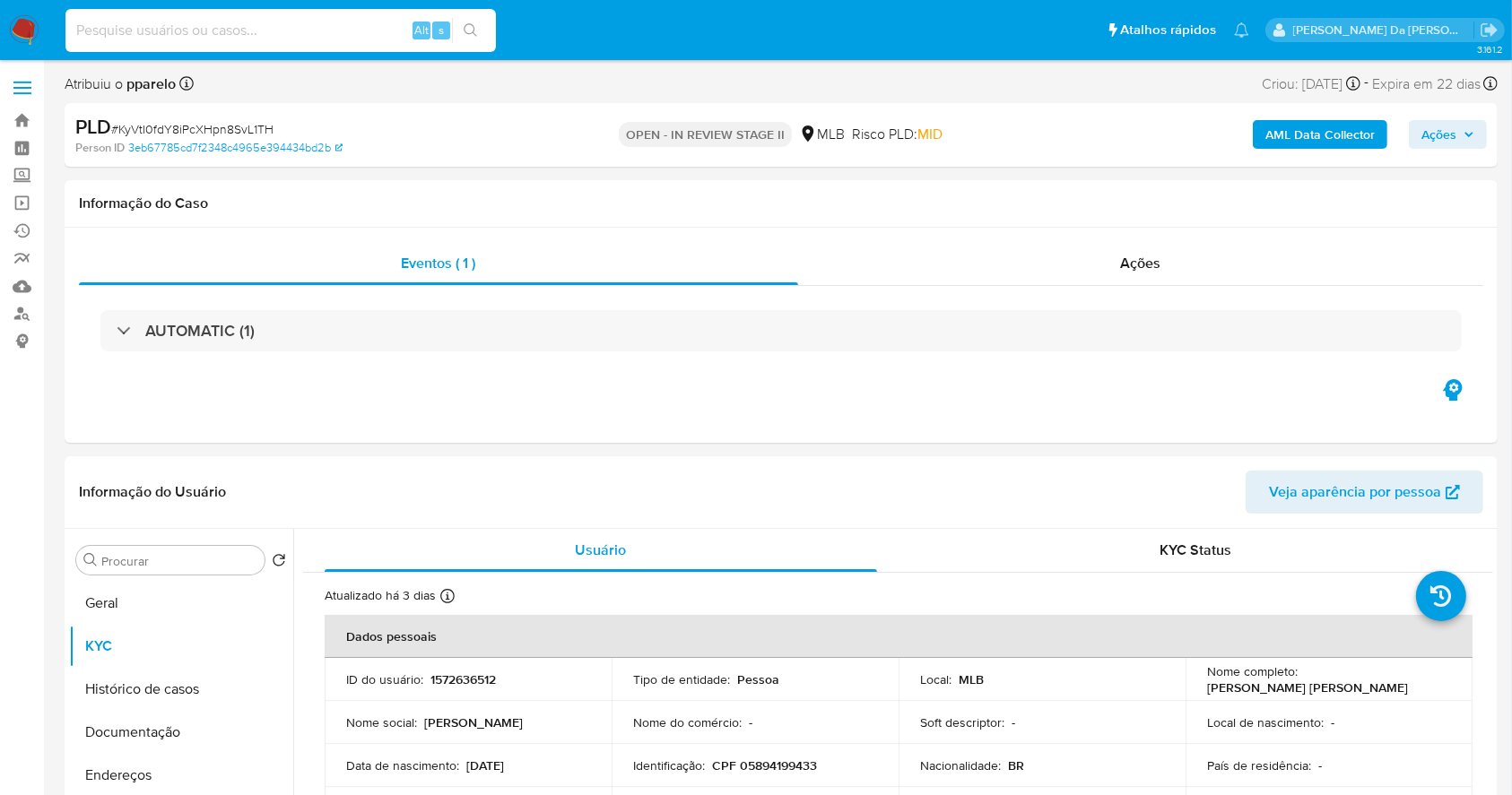
click at [262, 28] on input at bounding box center [280, 31] width 431 height 24
paste input "a0tHbGra0P2zJW4oMSr5MIdR"
type input "a0tHbGra0P2zJW4oMSr5MIdR"
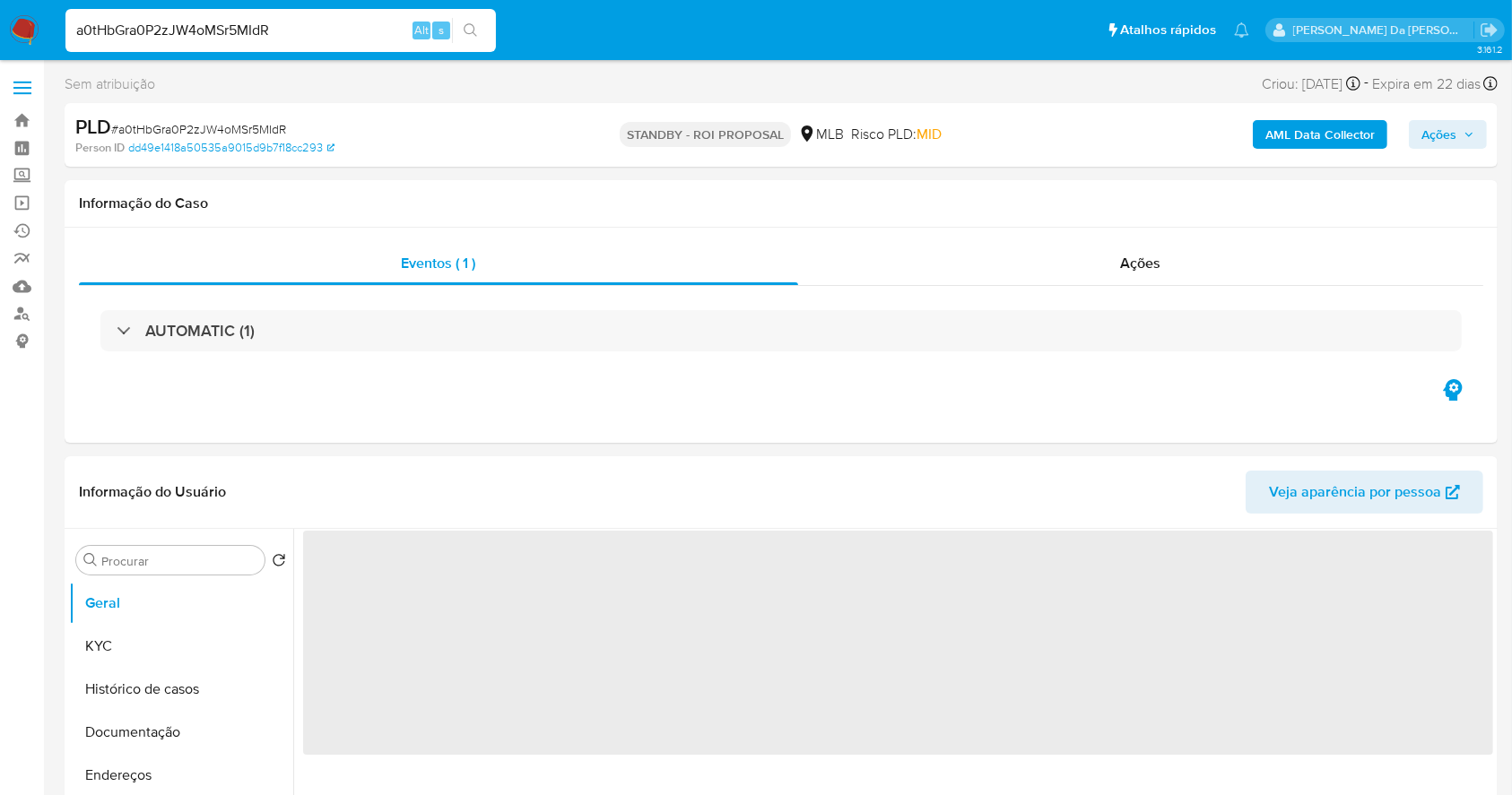
select select "10"
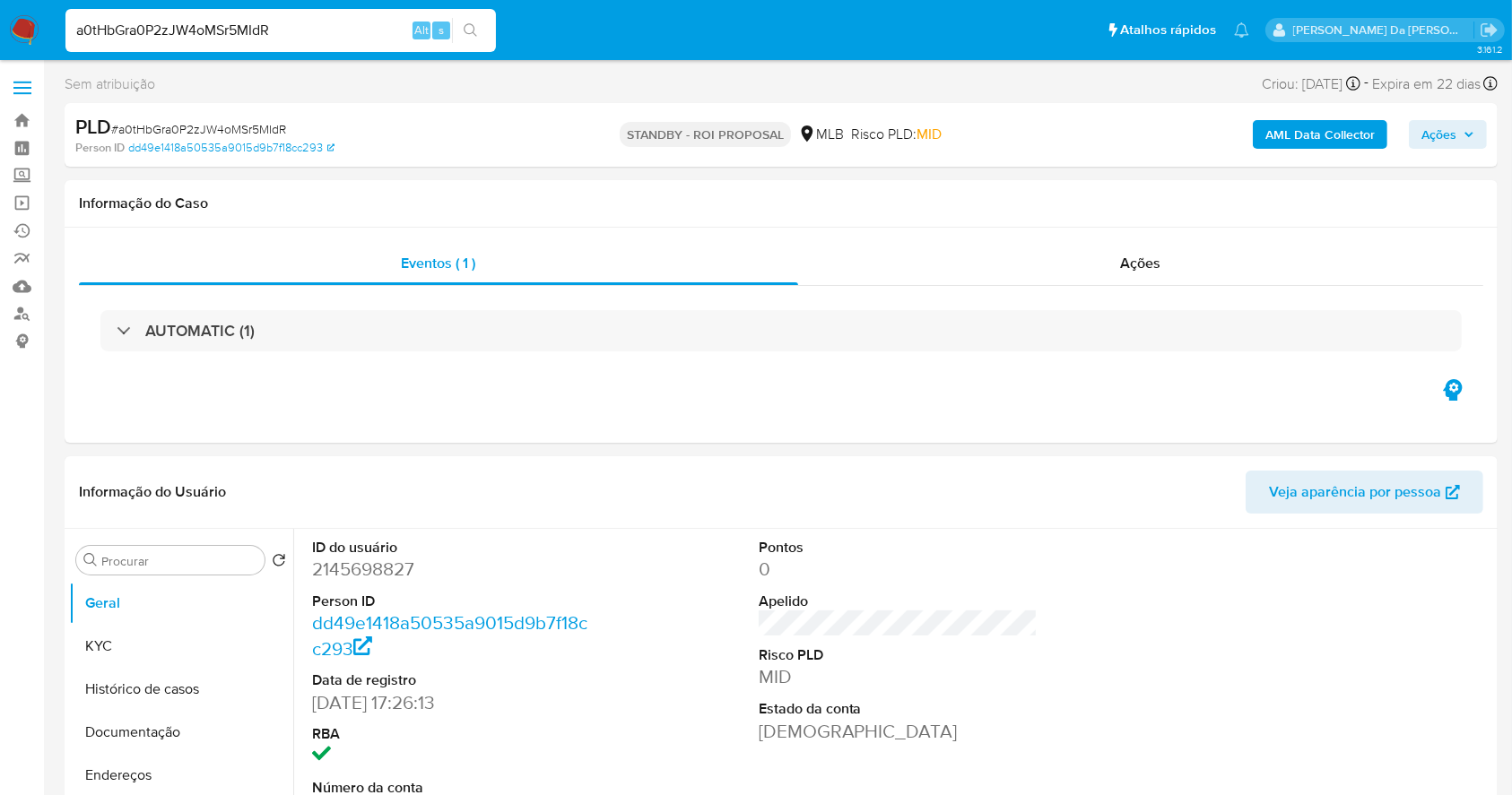
scroll to position [412, 0]
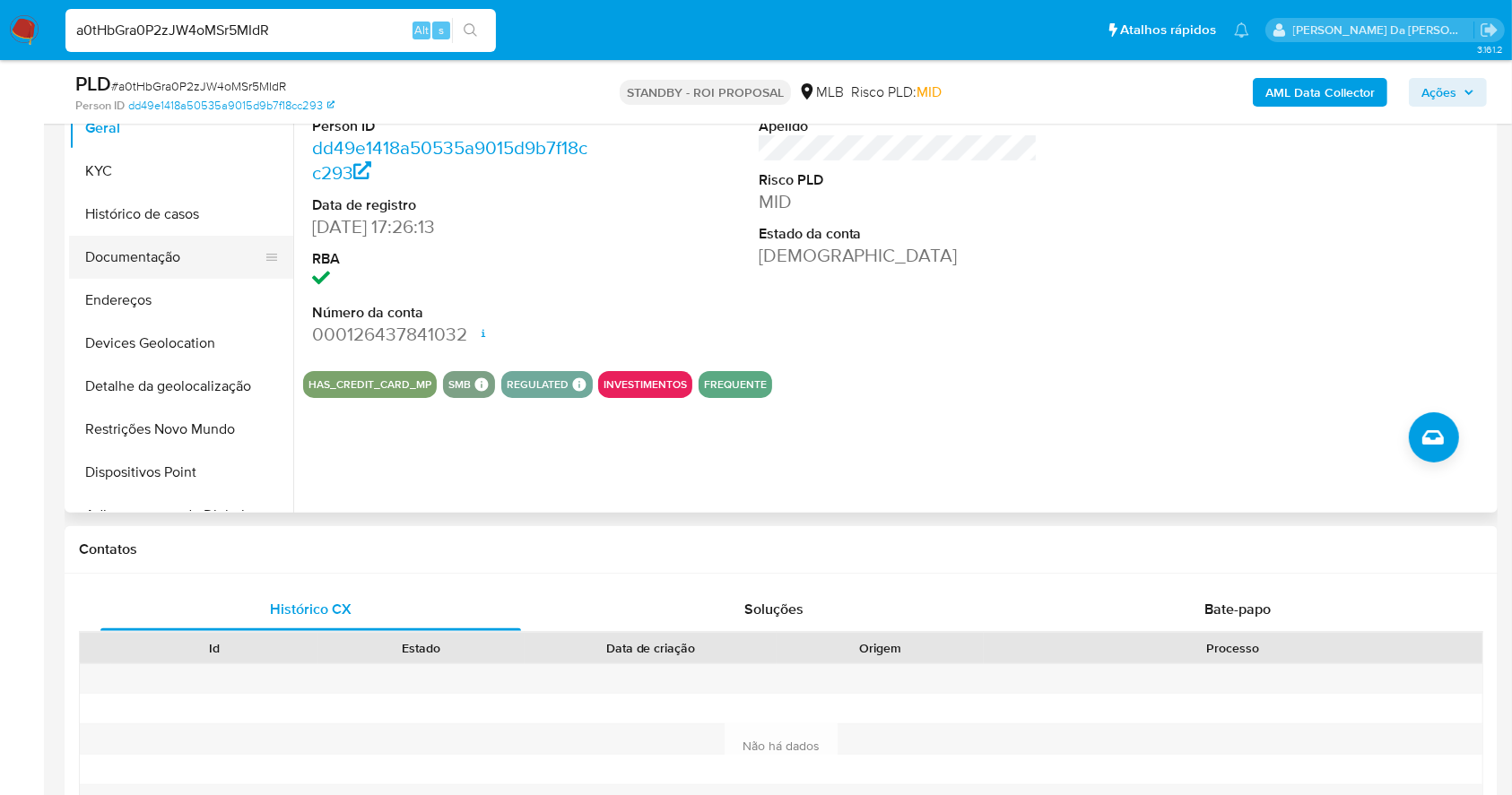
click at [150, 247] on button "Documentação" at bounding box center [173, 257] width 210 height 43
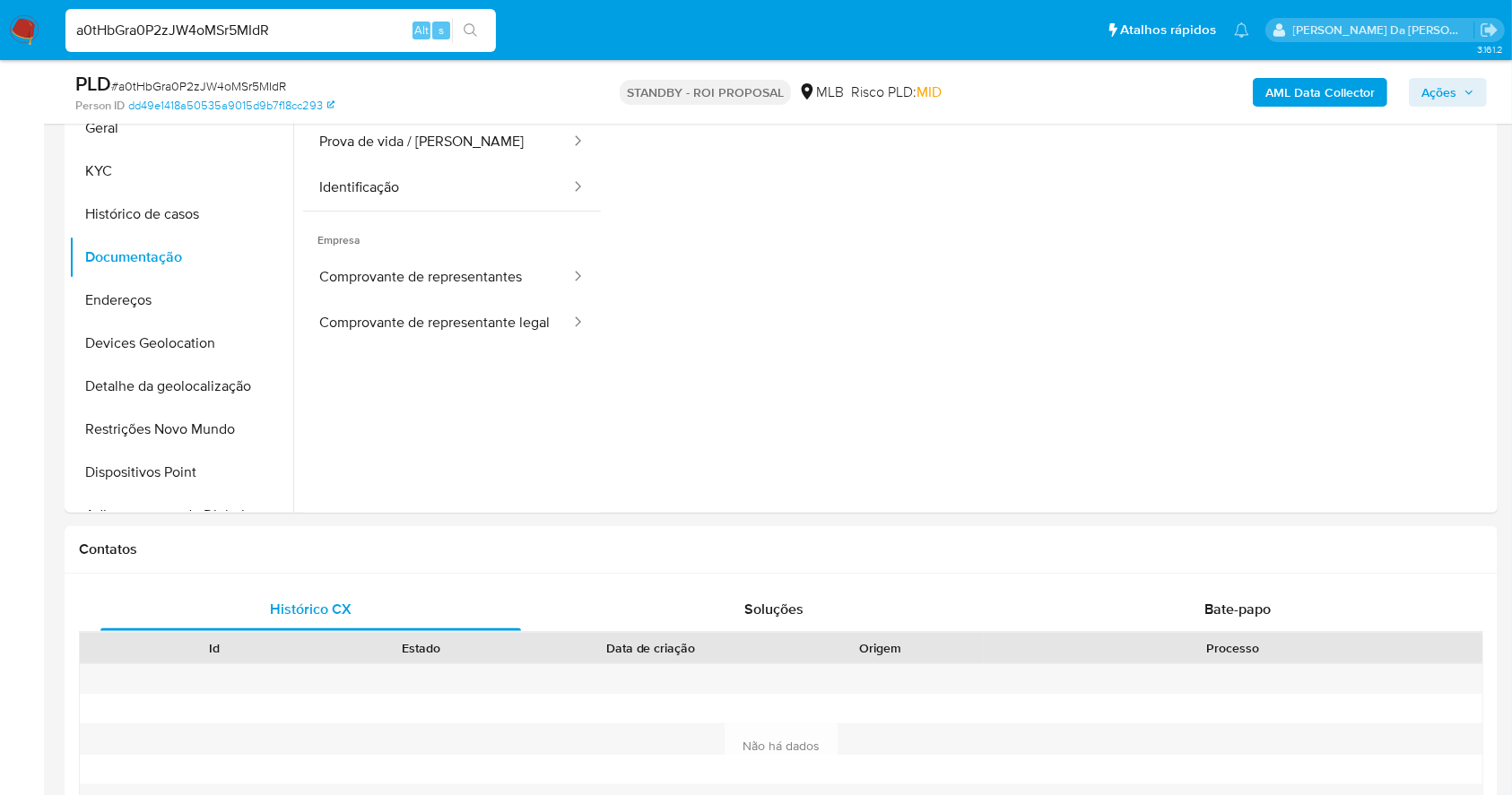
scroll to position [293, 0]
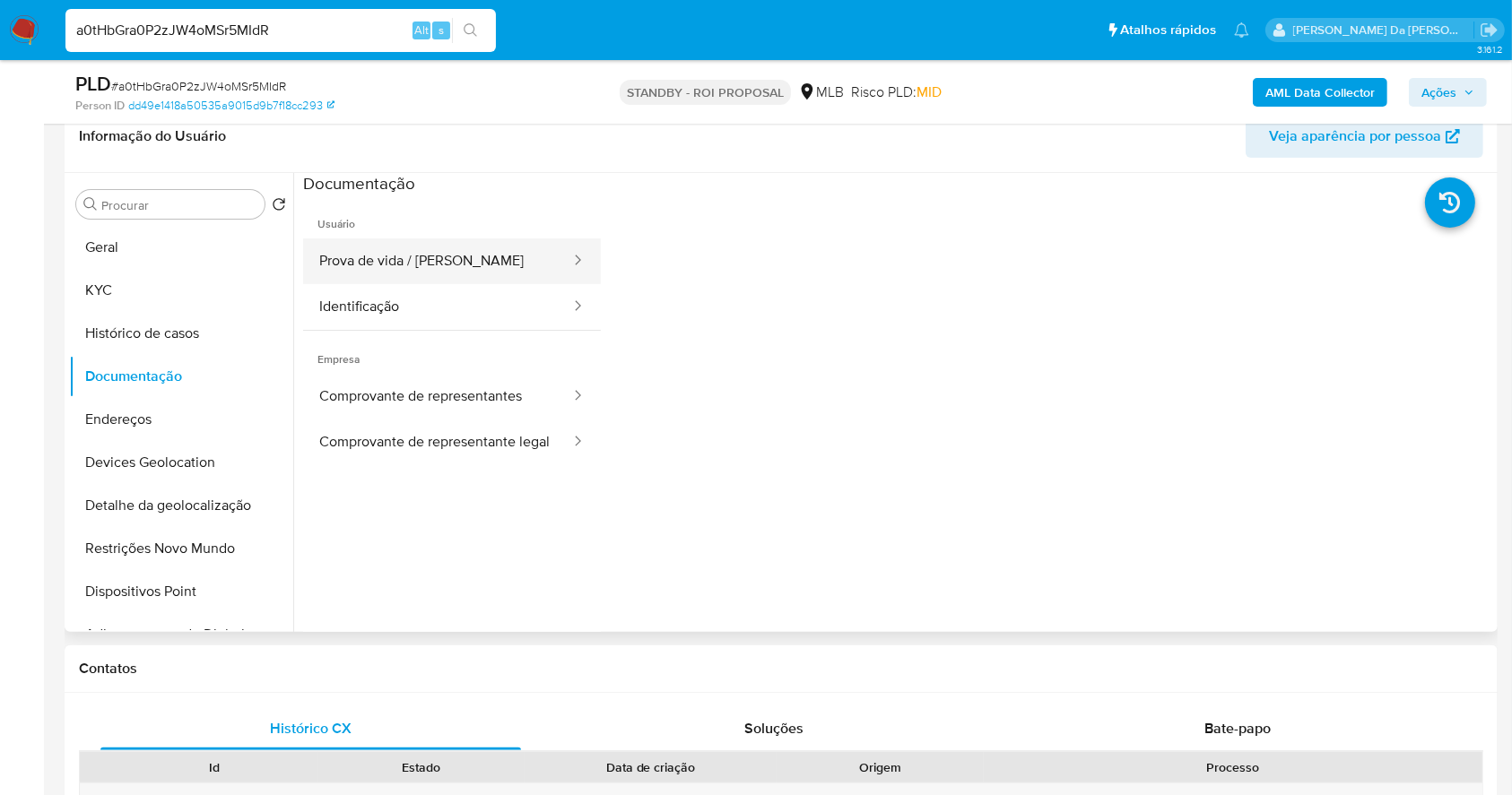
click at [461, 276] on button "Prova de vida / [PERSON_NAME]" at bounding box center [438, 261] width 269 height 45
